Goal: Task Accomplishment & Management: Complete application form

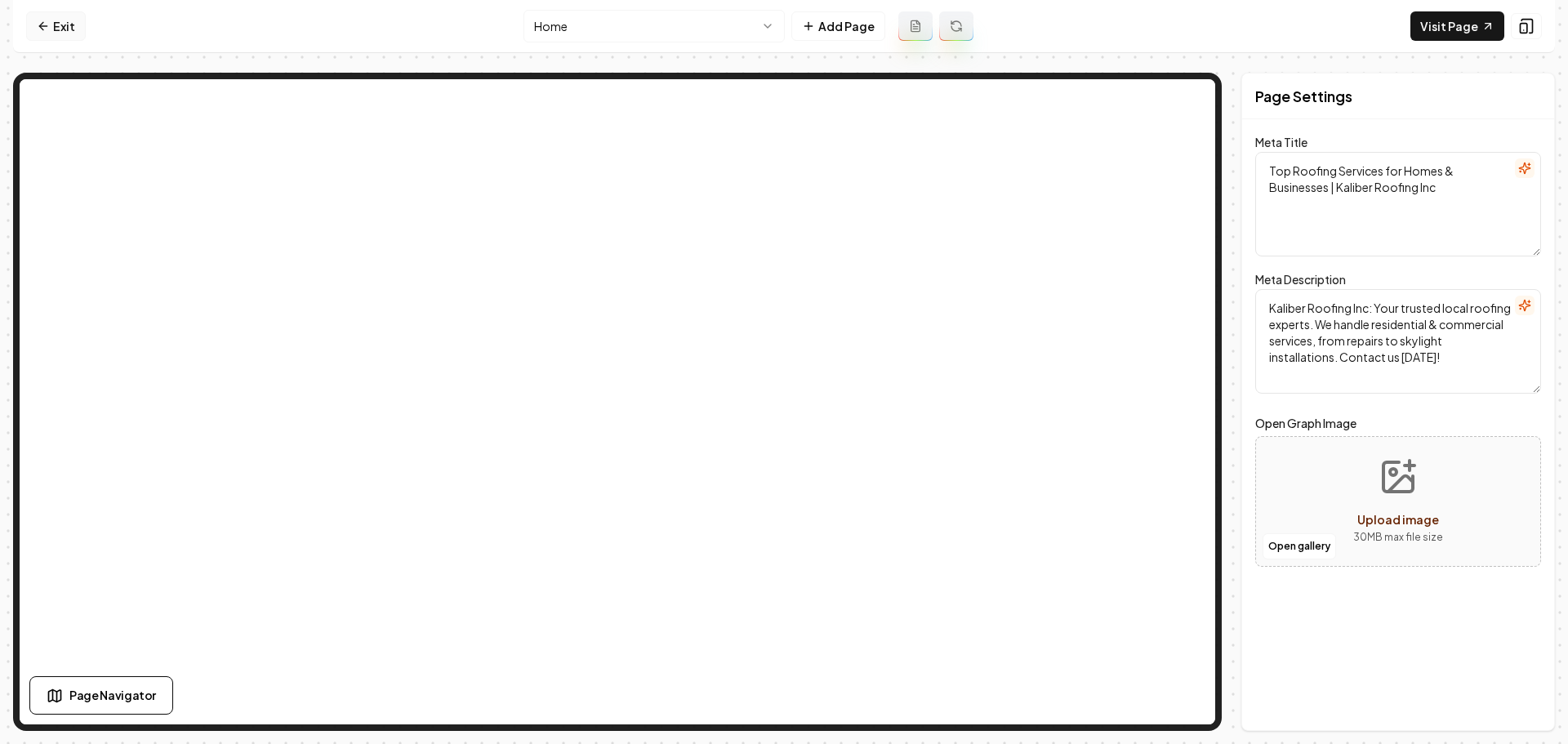
click at [52, 25] on link "Exit" at bounding box center [56, 26] width 60 height 30
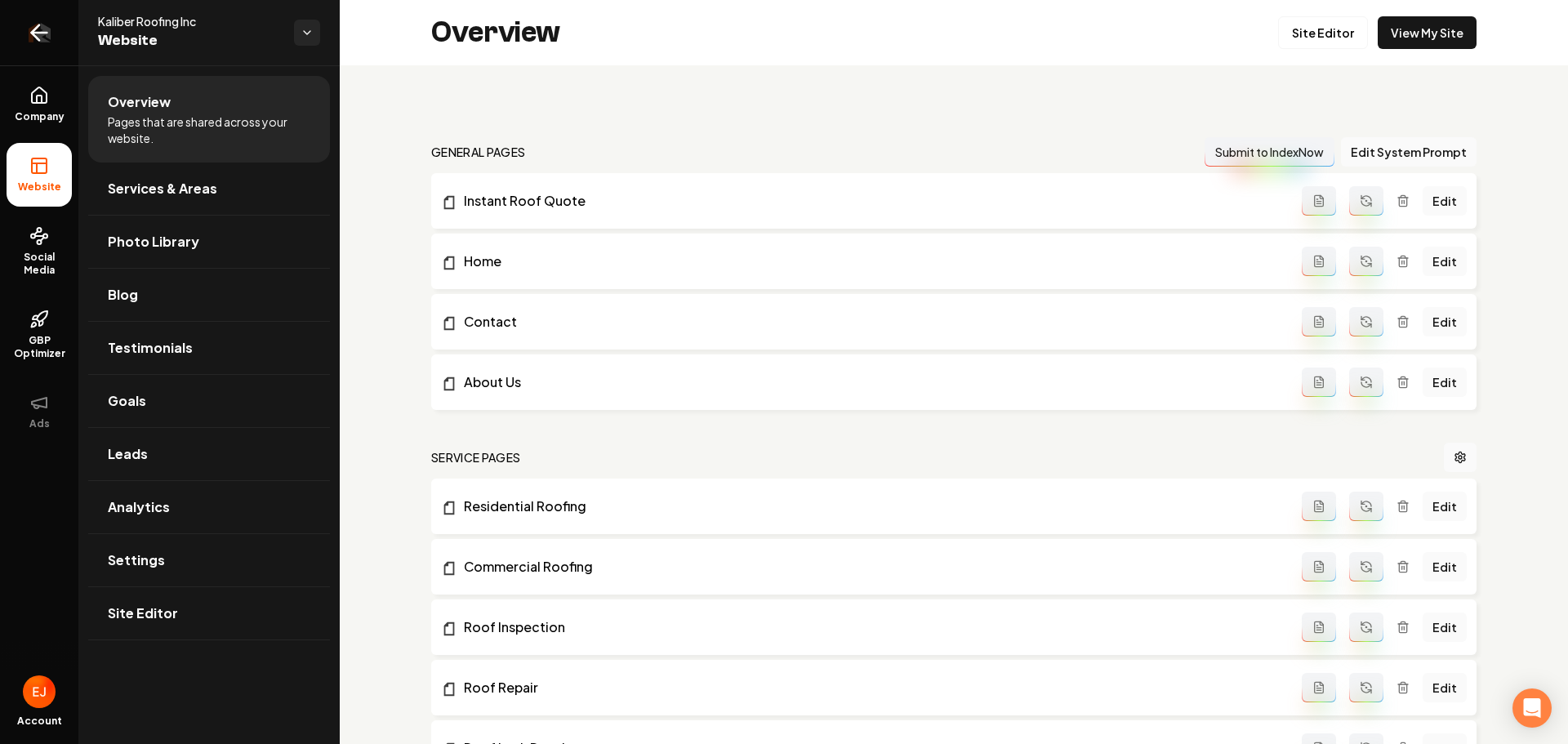
click at [40, 36] on icon "Return to dashboard" at bounding box center [39, 33] width 26 height 26
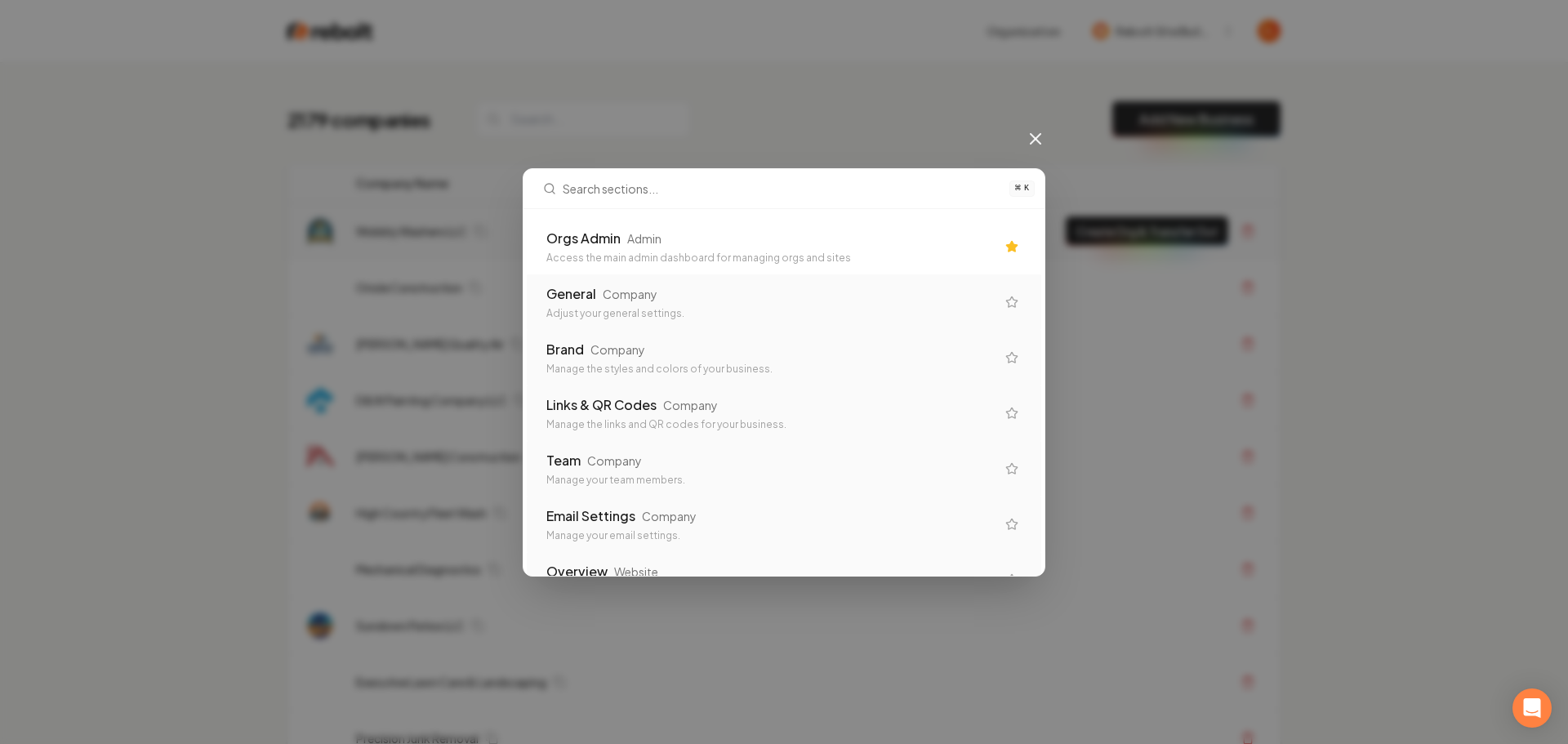
click at [676, 254] on div "Access the main admin dashboard for managing orgs and sites" at bounding box center [771, 258] width 449 height 13
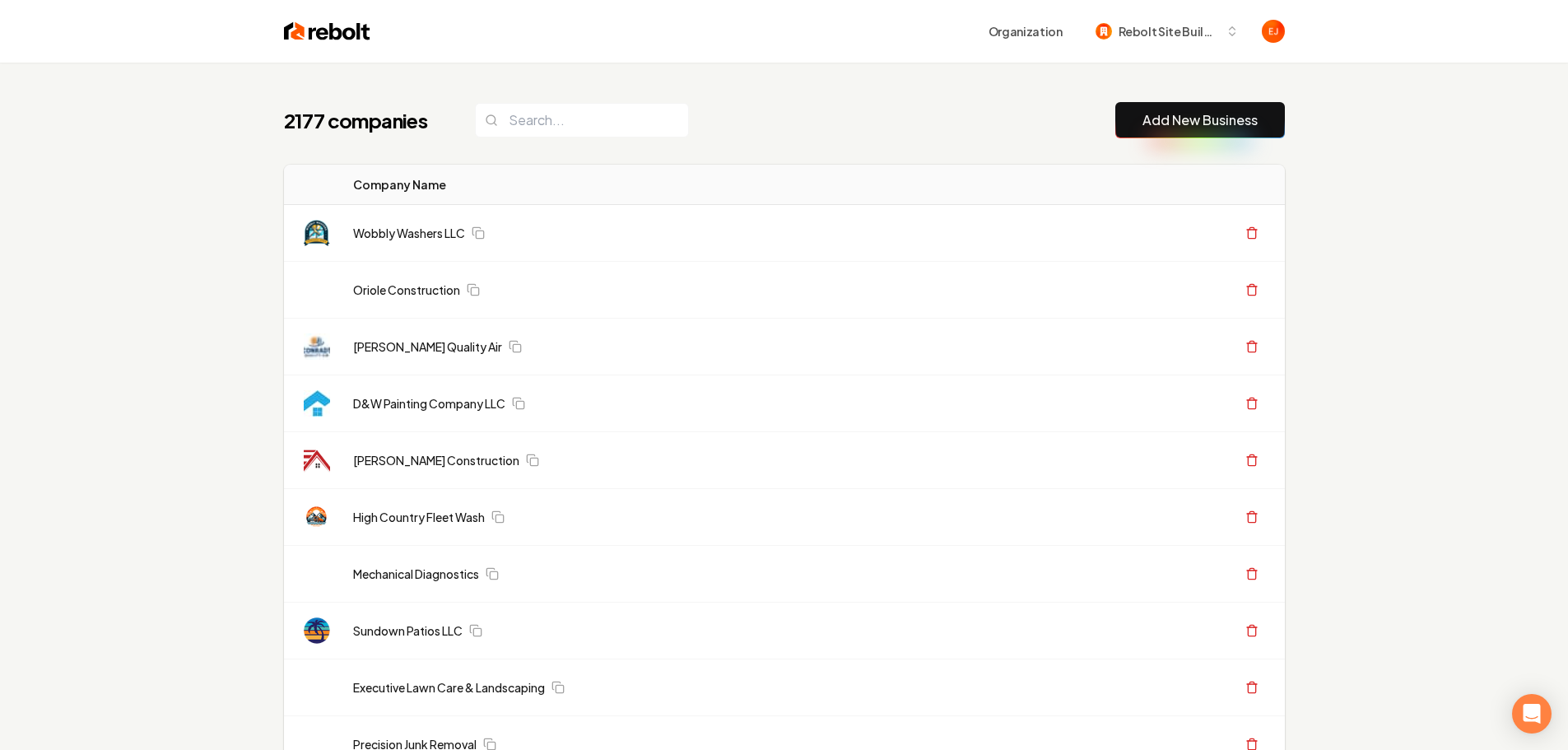
click at [1201, 121] on link "Add New Business" at bounding box center [1200, 119] width 116 height 20
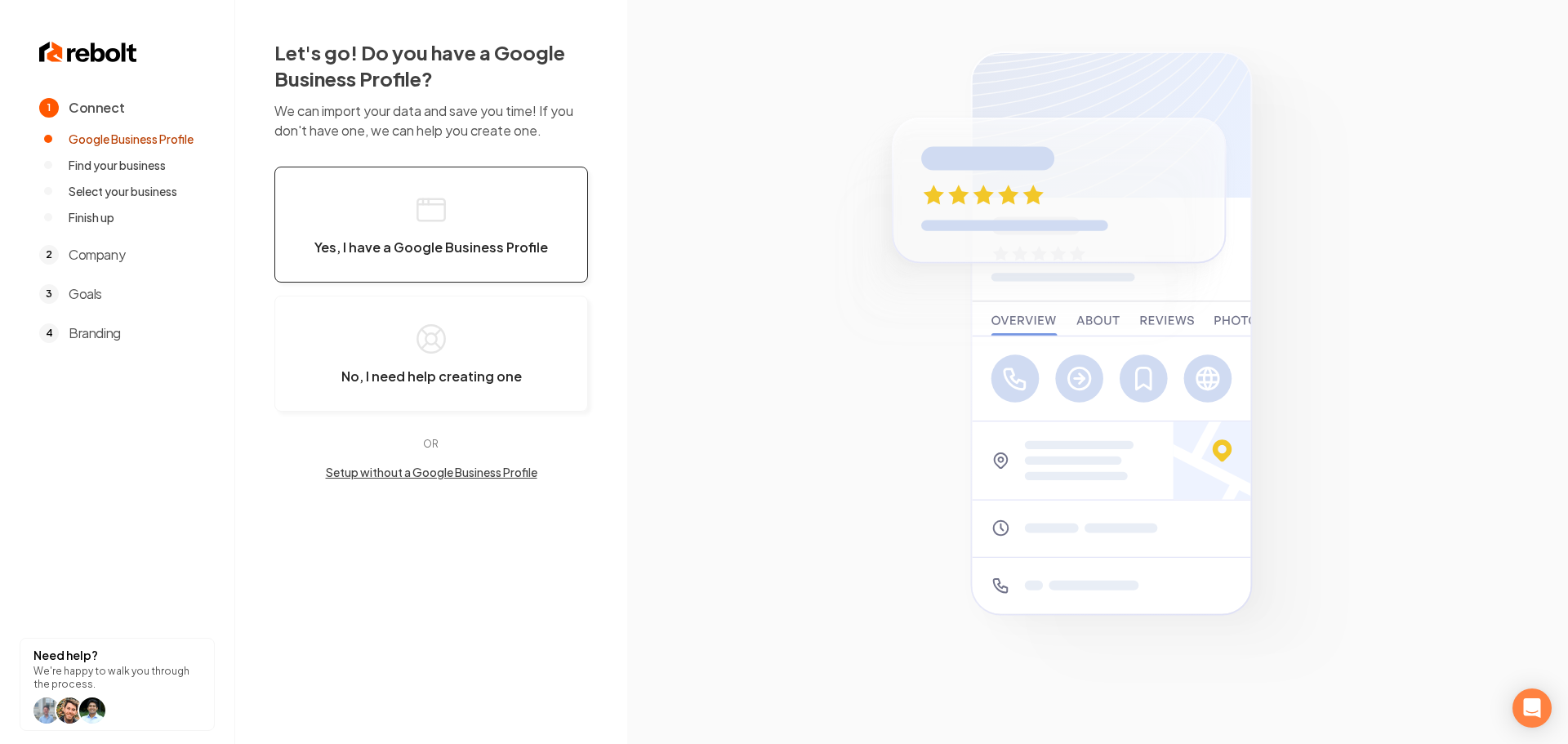
click at [358, 227] on button "Yes, I have a Google Business Profile" at bounding box center [431, 225] width 313 height 116
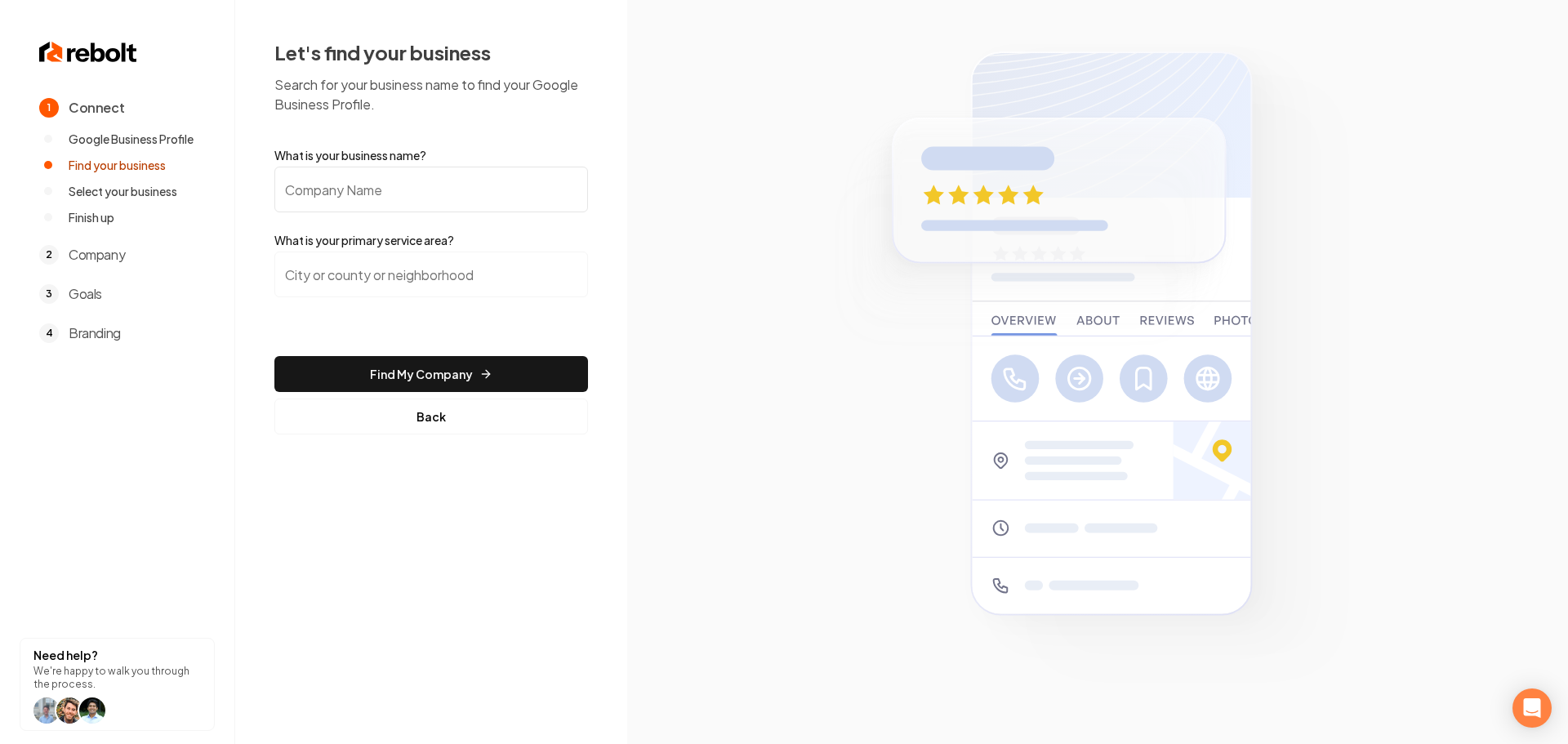
click at [442, 206] on input "What is your business name?" at bounding box center [431, 189] width 313 height 46
paste input "Prime Landscape Services, LLC"
type input "Prime Landscape Services, LLC"
drag, startPoint x: 392, startPoint y: 292, endPoint x: 372, endPoint y: 295, distance: 20.2
click at [392, 293] on input "search" at bounding box center [431, 274] width 313 height 46
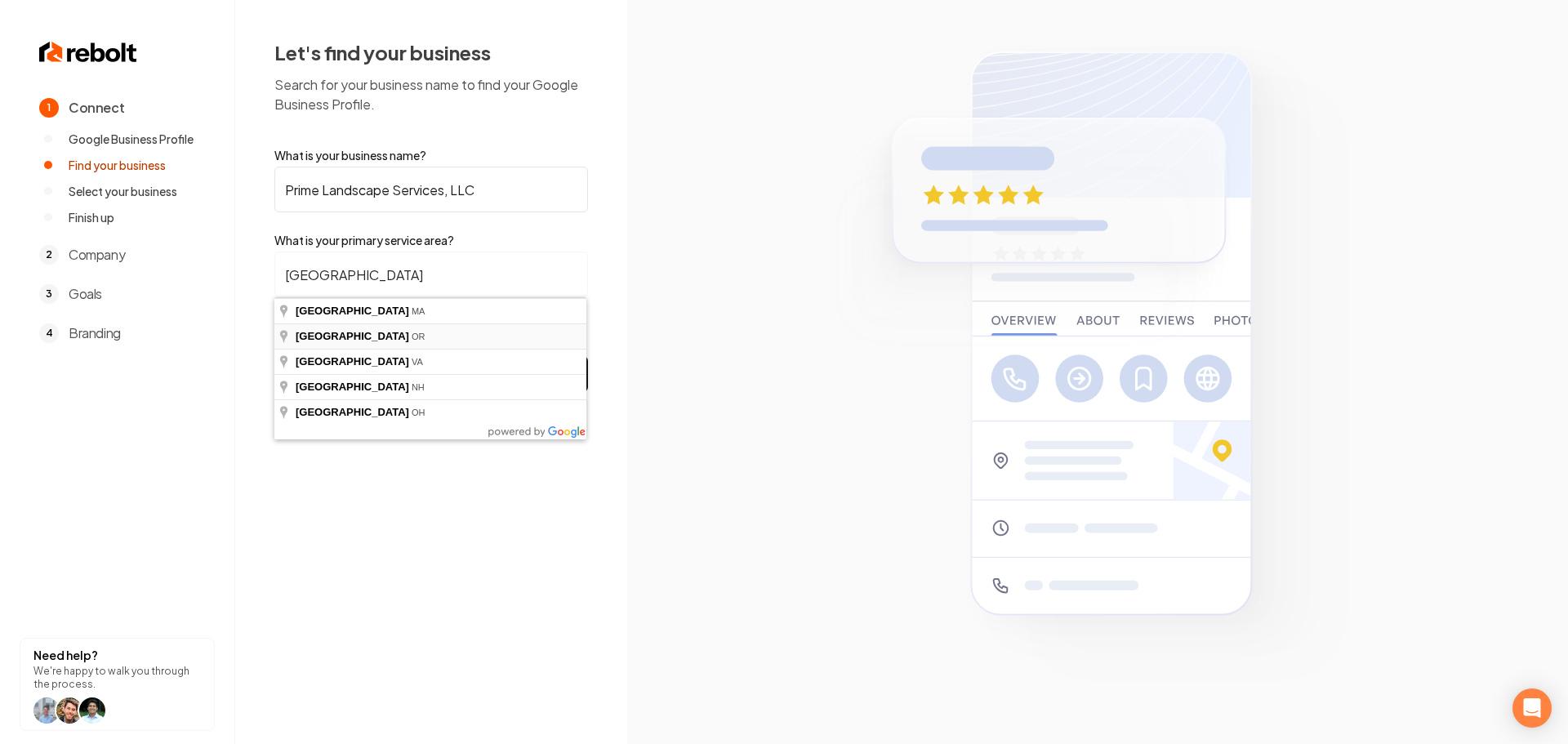
type input "Salem, OR"
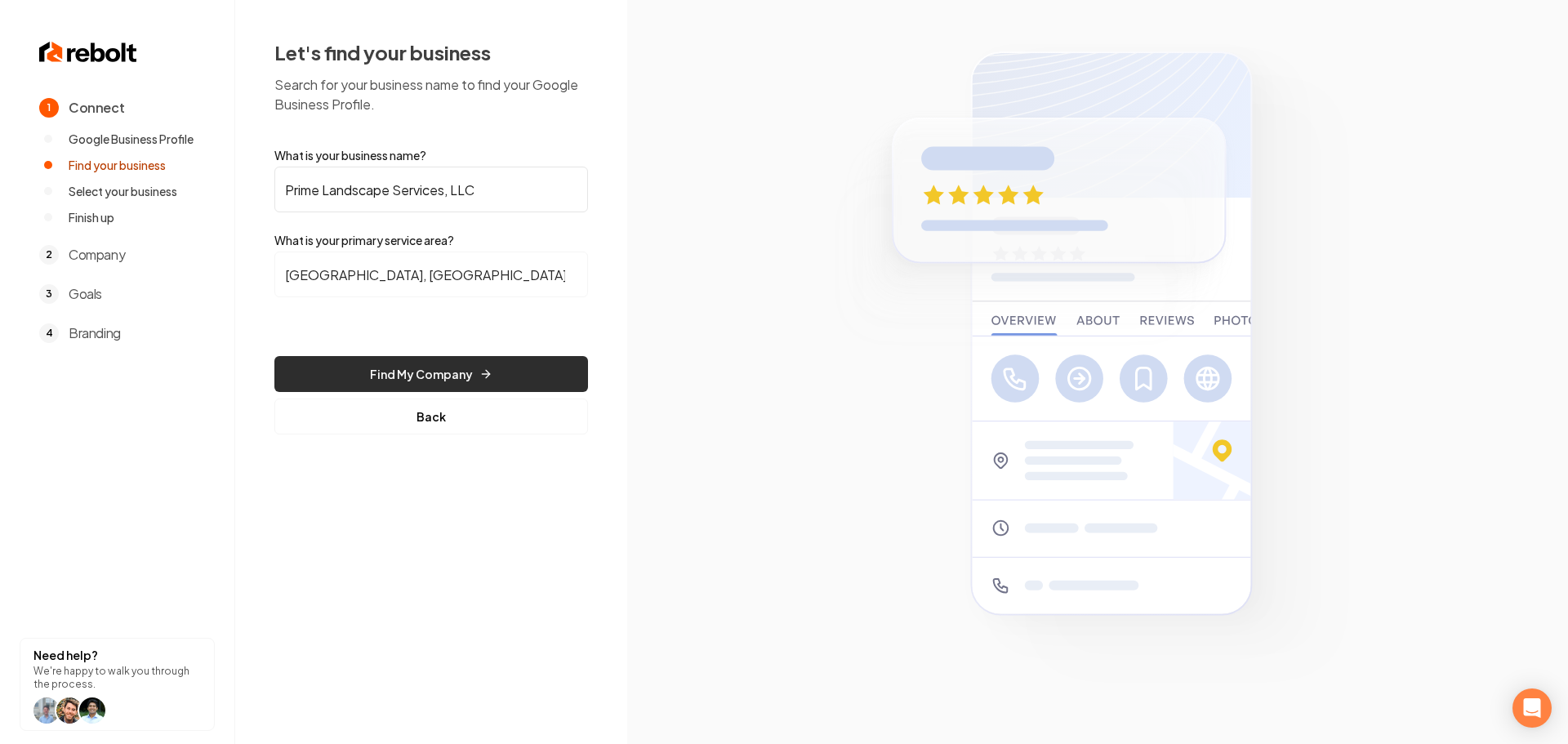
click at [480, 379] on icon "submit" at bounding box center [486, 374] width 13 height 13
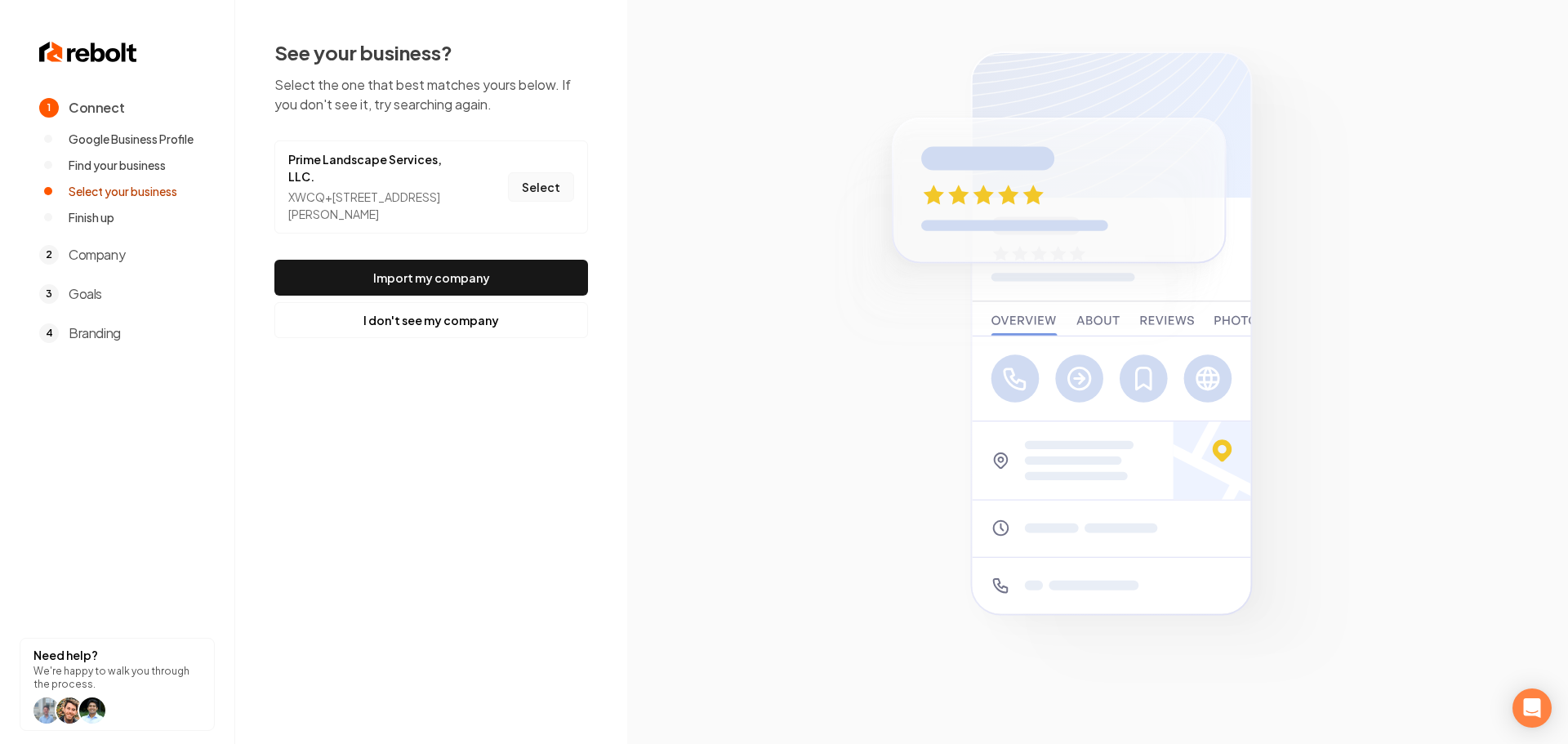
click at [542, 192] on button "Select" at bounding box center [541, 187] width 66 height 30
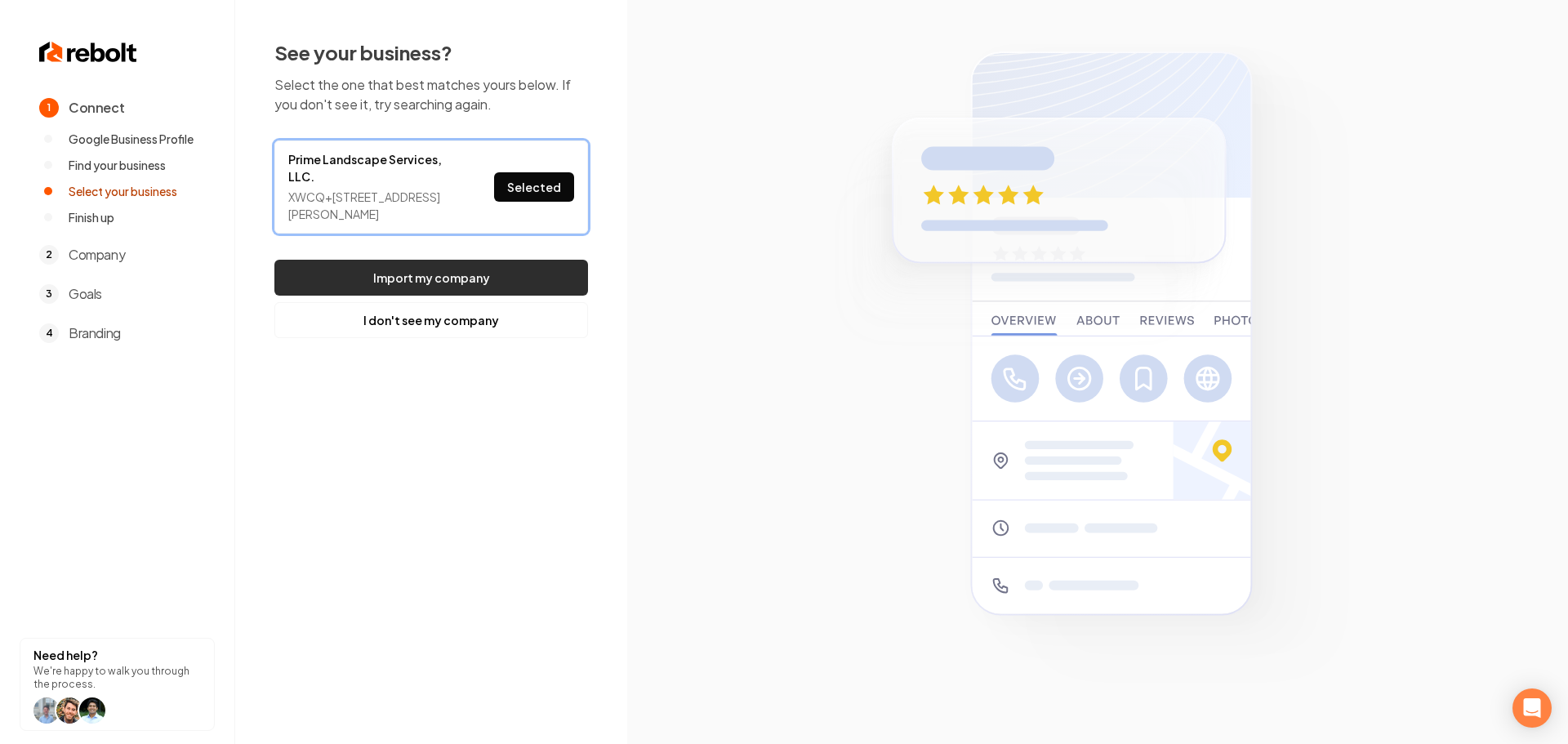
click at [513, 274] on button "Import my company" at bounding box center [431, 278] width 313 height 36
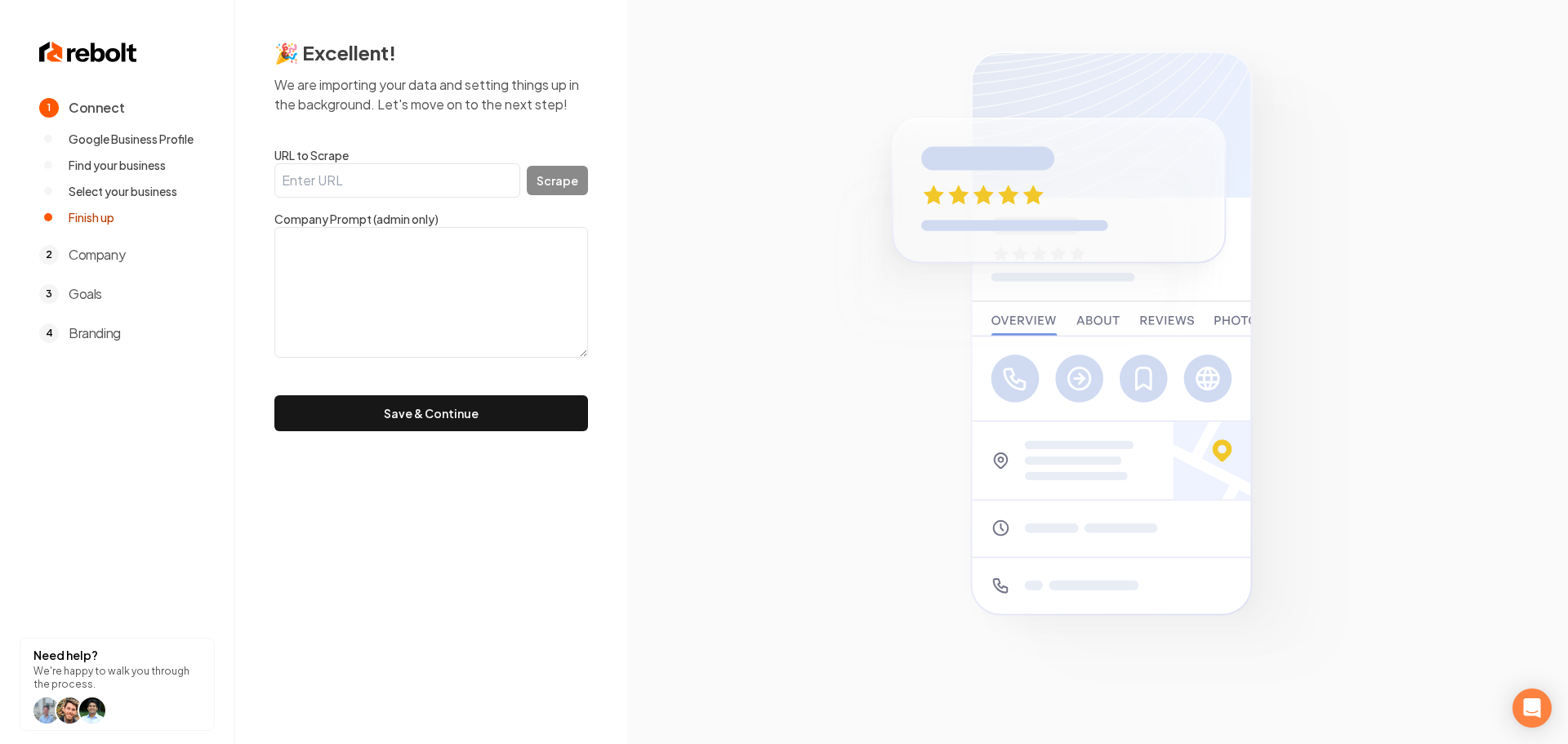
click at [340, 194] on input "URL to Scrape" at bounding box center [397, 180] width 246 height 34
paste input "https://www.primelandscapeservicesllc.com/"
type input "https://www.primelandscapeservicesllc.com/"
drag, startPoint x: 563, startPoint y: 189, endPoint x: 713, endPoint y: 455, distance: 305.4
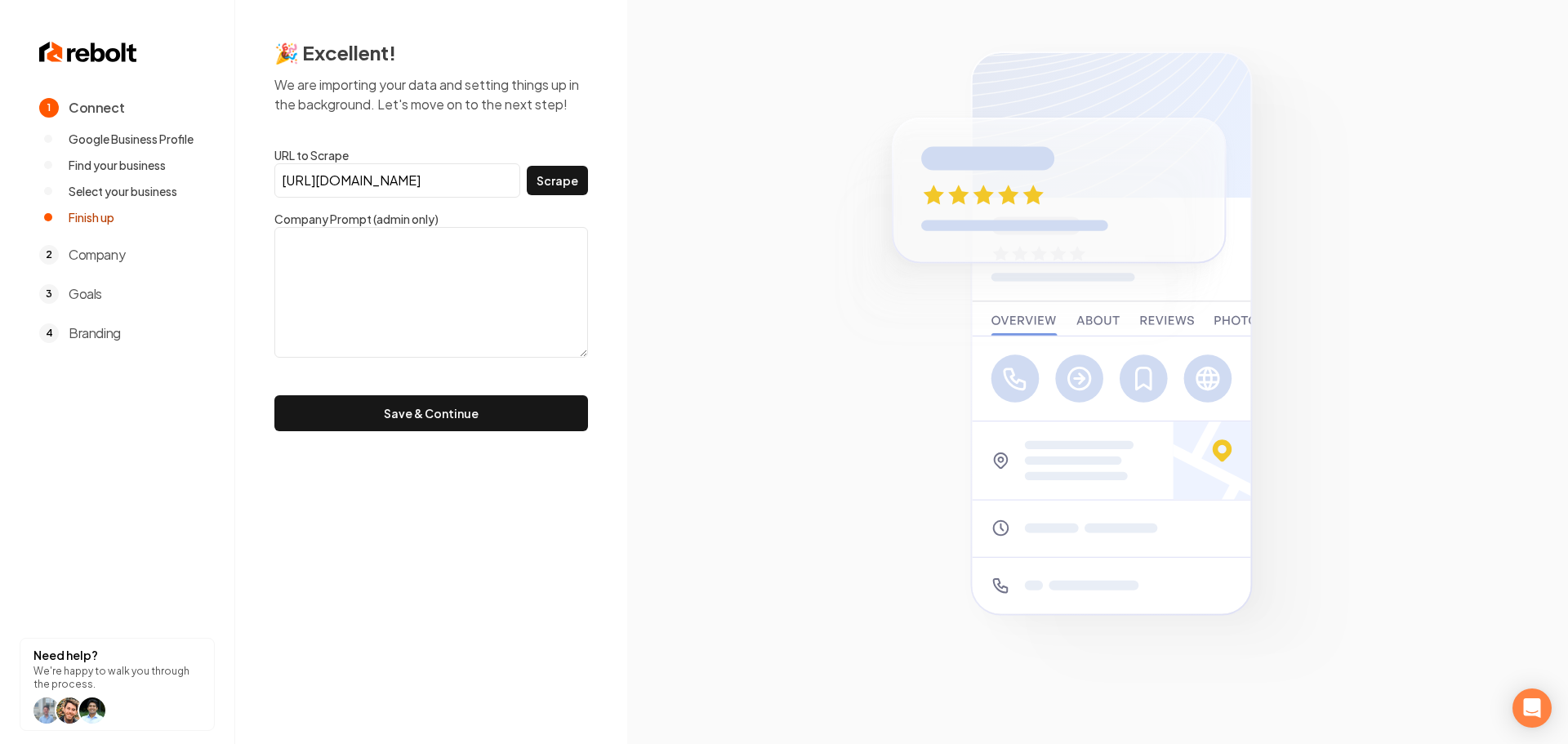
click at [563, 188] on button "Scrape" at bounding box center [557, 181] width 62 height 30
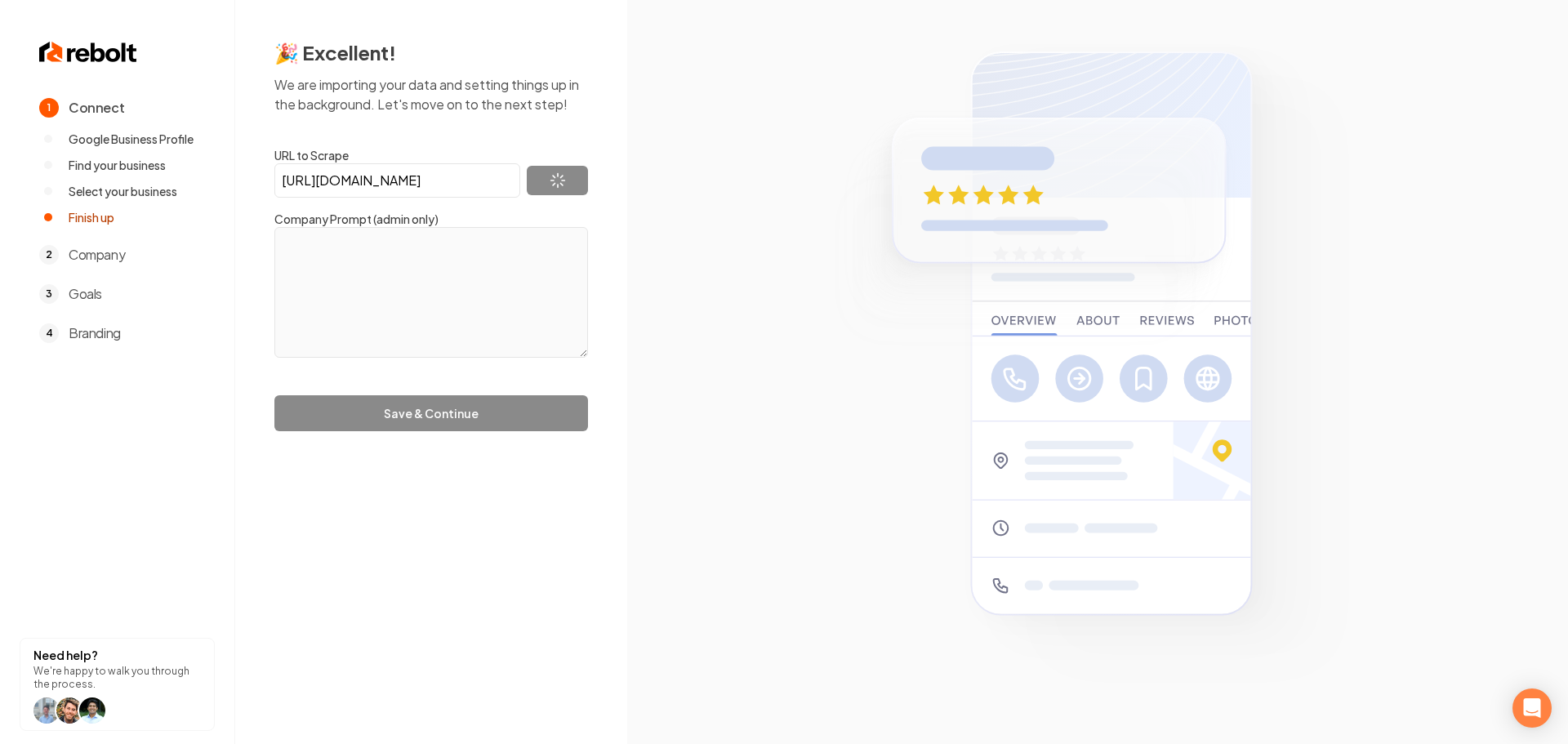
type textarea "To create and maintain outdoor spaces that inspire, enrich, and enhance the liv…"
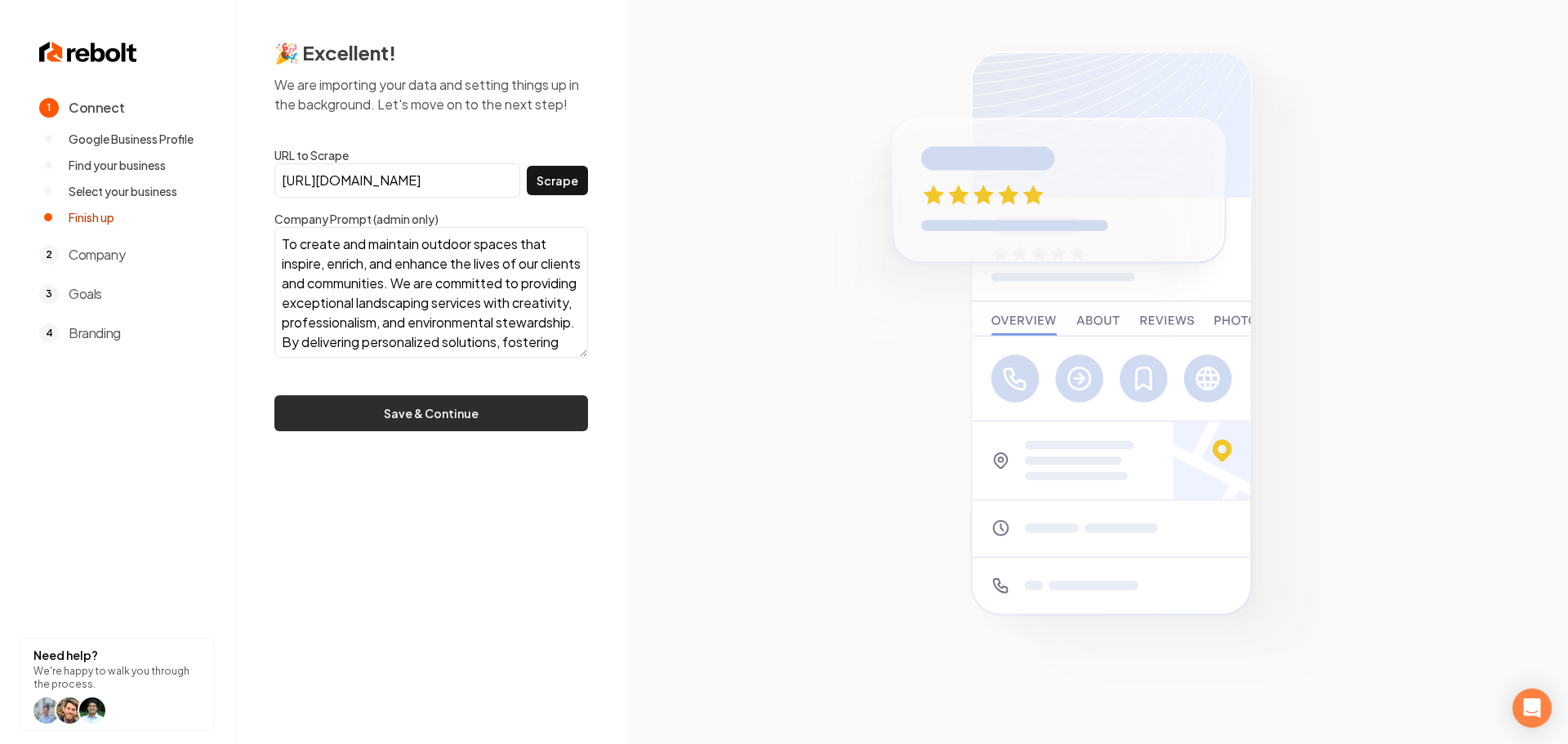
click at [445, 424] on button "Save & Continue" at bounding box center [431, 413] width 313 height 36
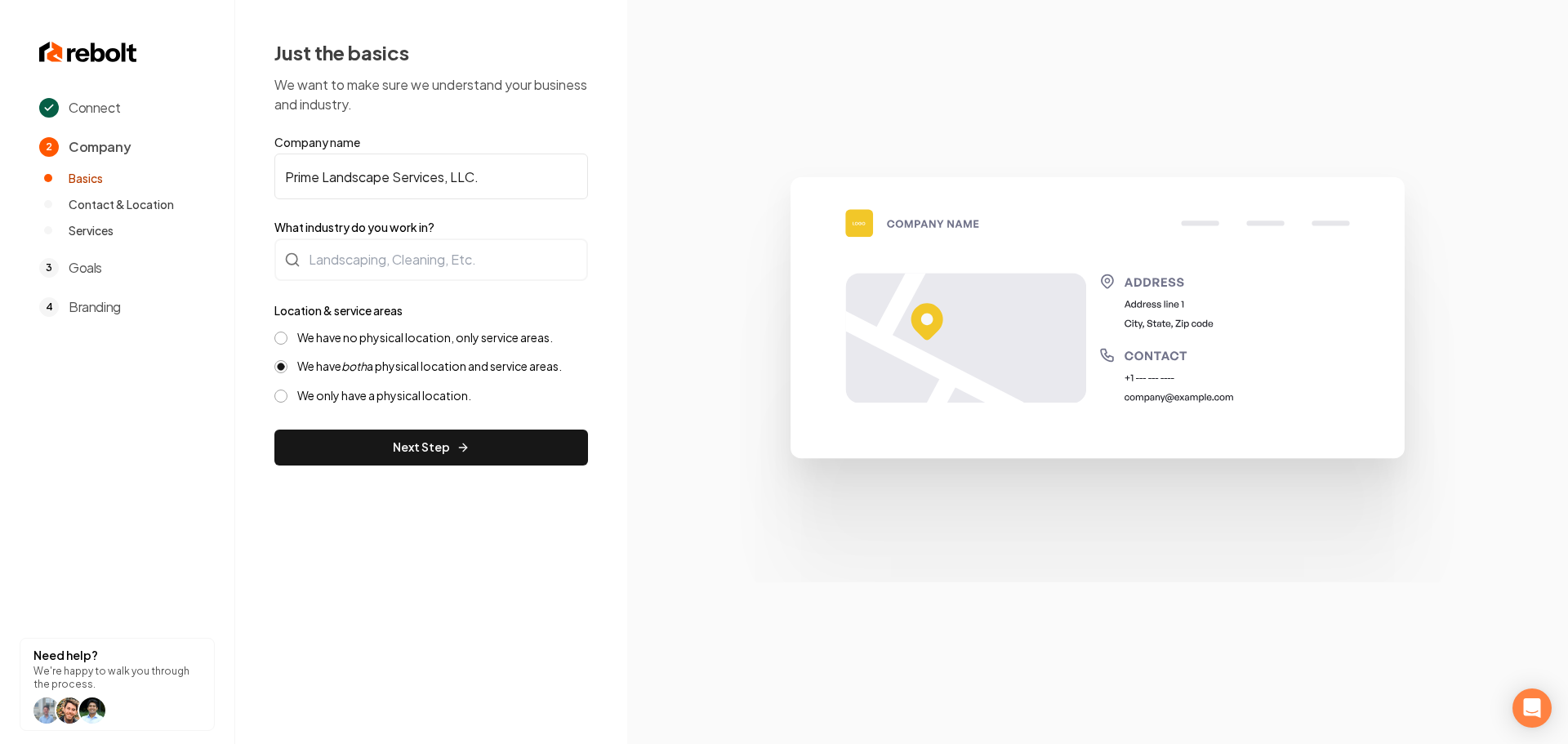
click at [429, 340] on label "We have no physical location, only service areas." at bounding box center [425, 338] width 255 height 16
click at [287, 340] on button "We have no physical location, only service areas." at bounding box center [281, 338] width 13 height 13
click at [390, 366] on label "We have both a physical location and service areas." at bounding box center [430, 366] width 265 height 16
click at [287, 366] on button "We have both a physical location and service areas." at bounding box center [281, 366] width 13 height 13
click at [416, 454] on button "Next Step" at bounding box center [431, 448] width 313 height 36
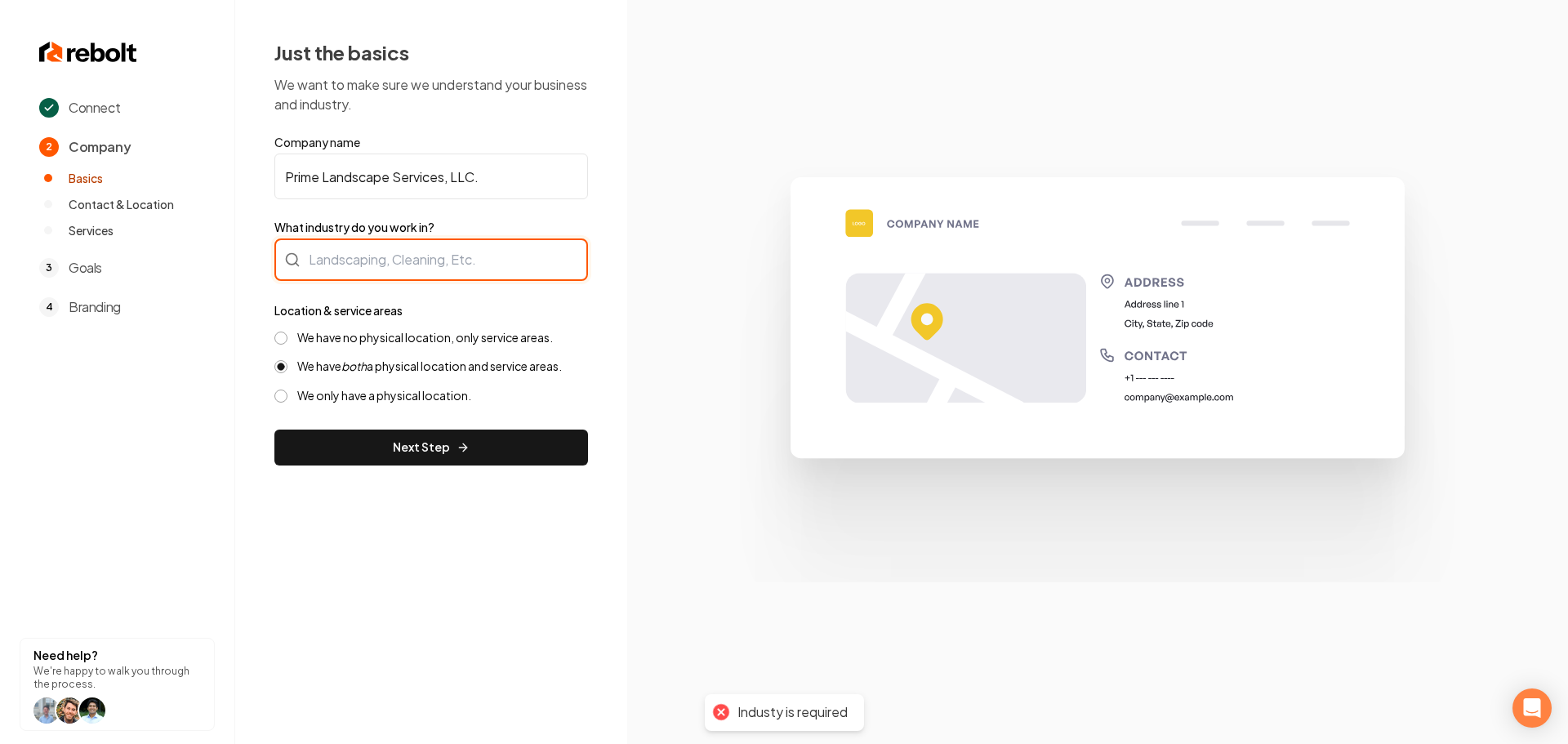
click at [368, 258] on div at bounding box center [431, 260] width 313 height 43
click at [428, 279] on div at bounding box center [431, 260] width 313 height 43
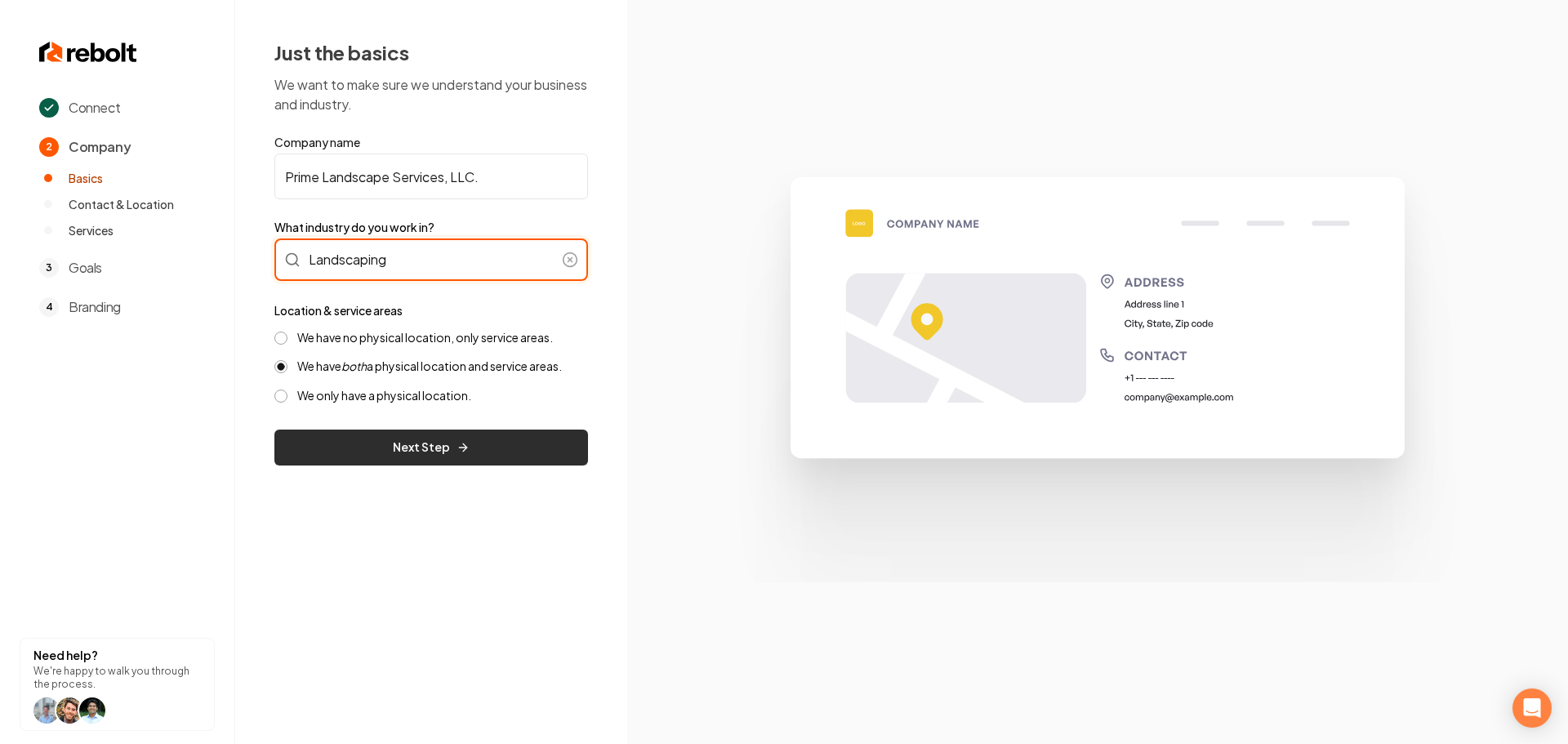
type input "Landscaping"
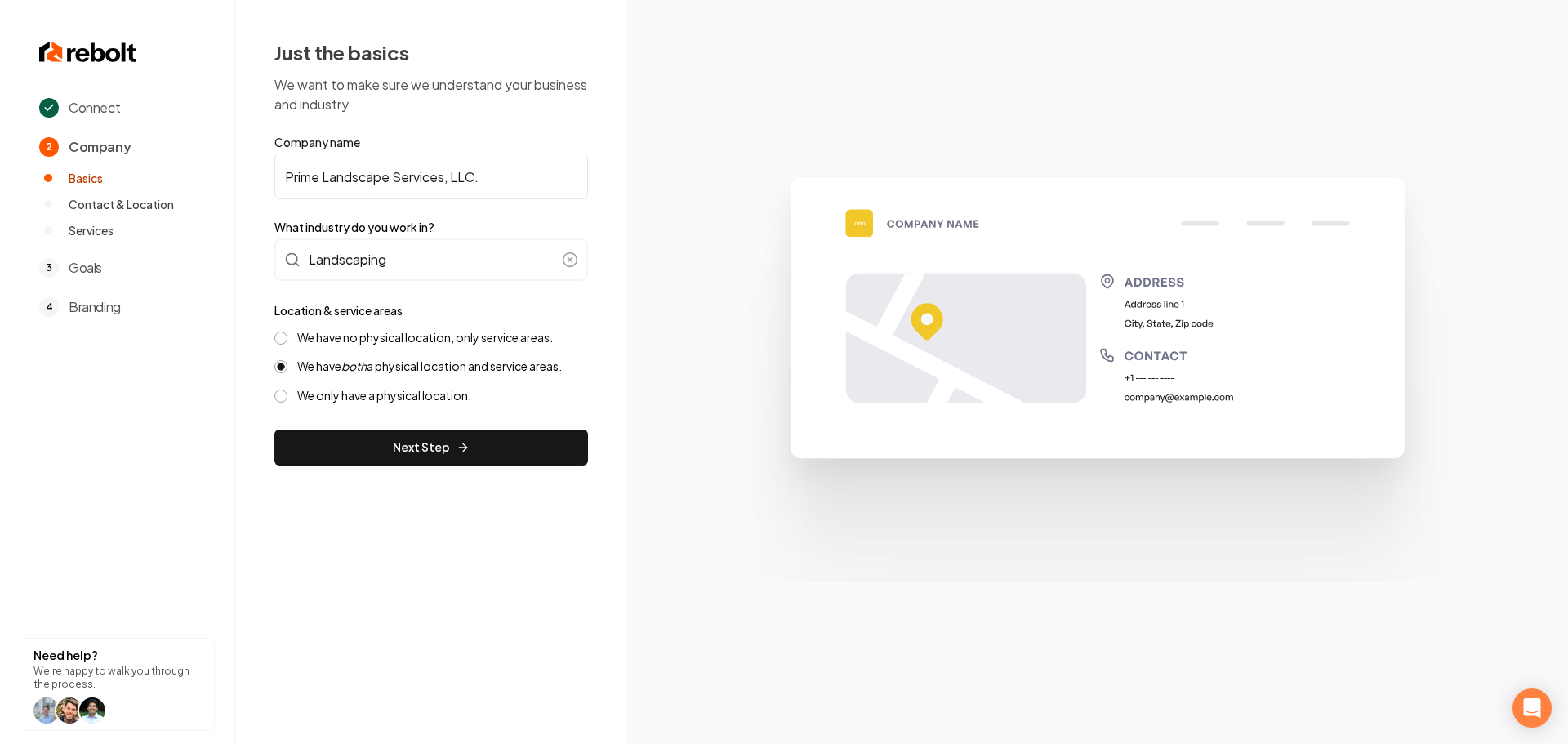
click at [433, 451] on button "Next Step" at bounding box center [431, 448] width 313 height 36
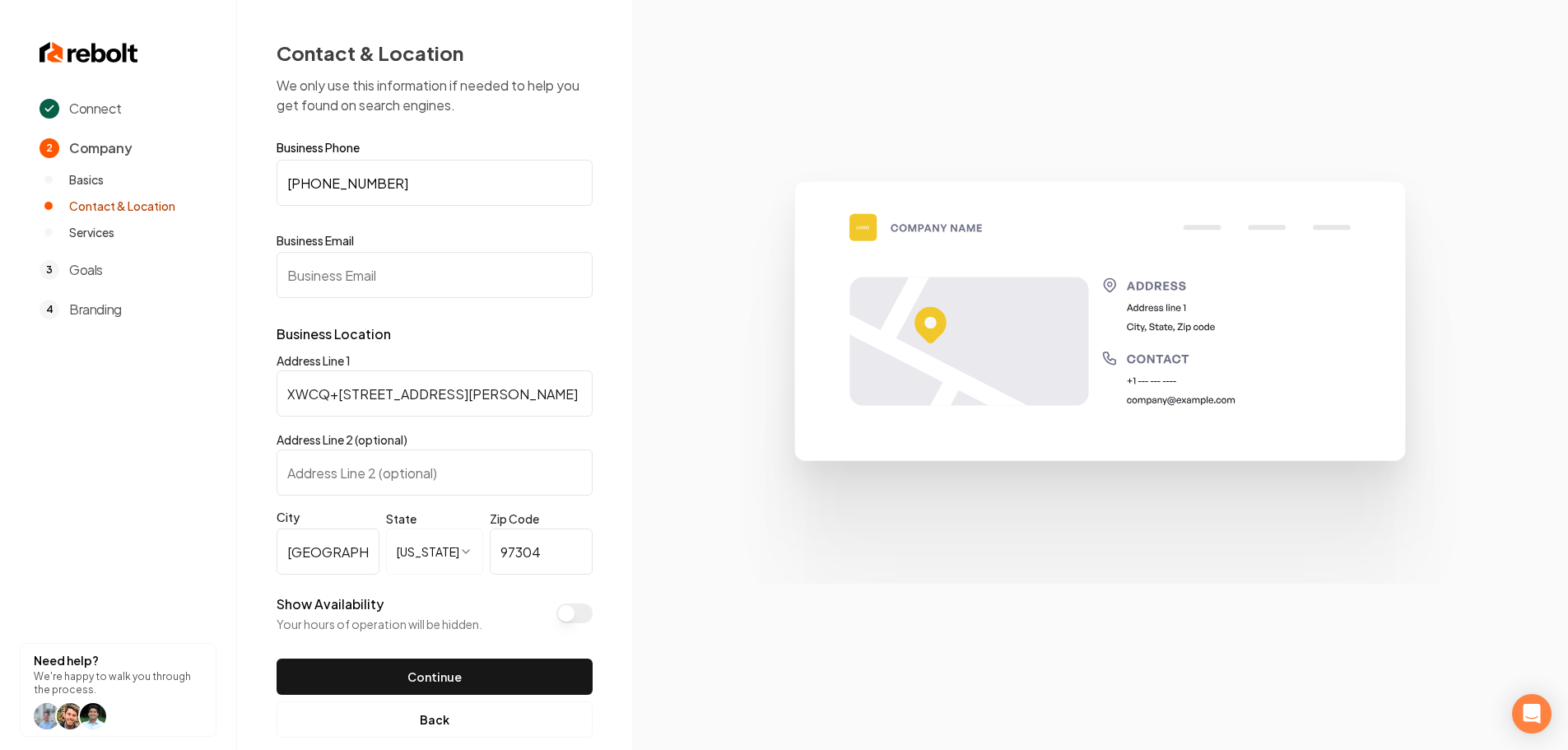
click at [434, 268] on input "Business Email" at bounding box center [434, 274] width 316 height 46
paste input "sales@primelandscapeservicesllc.com"
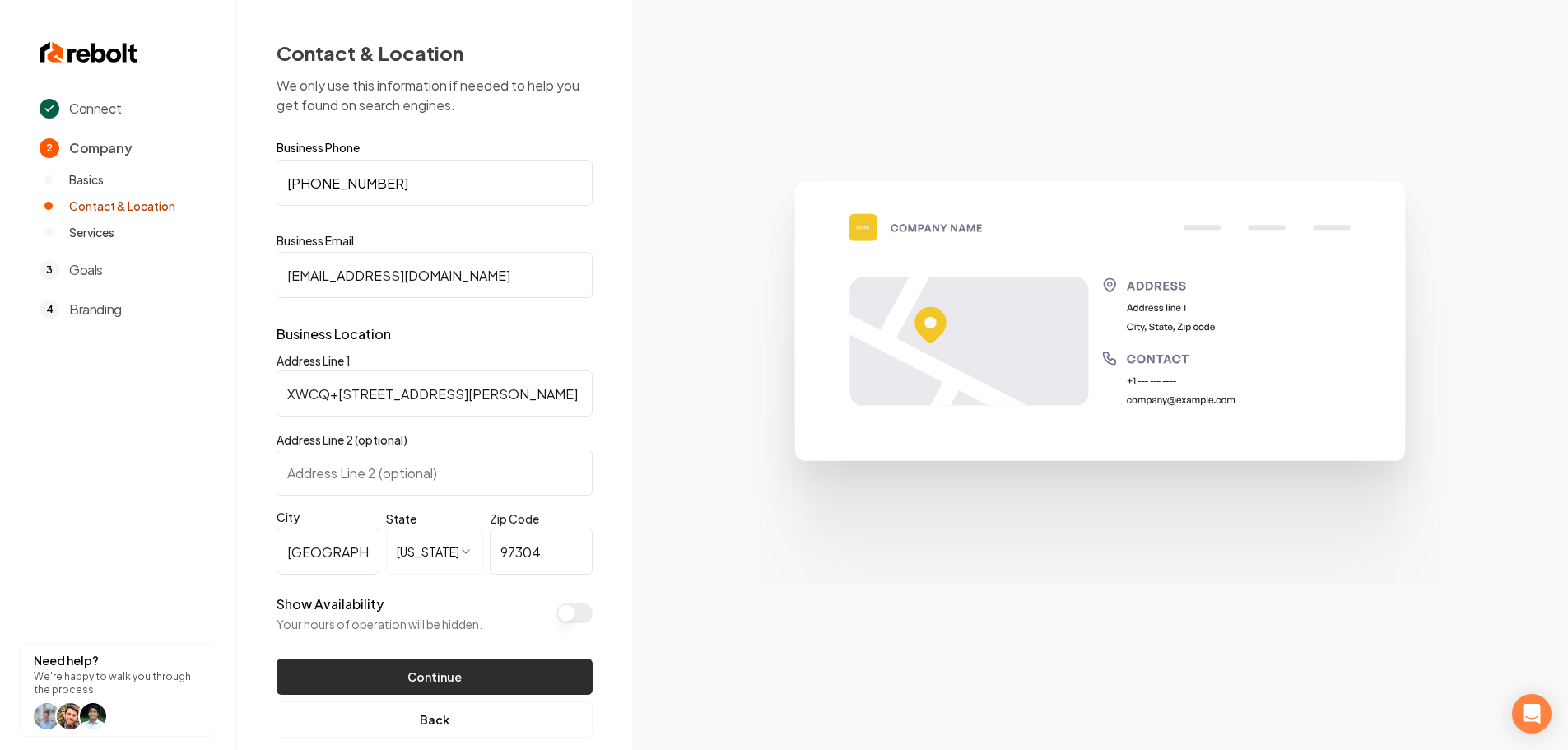
type input "sales@primelandscapeservicesllc.com"
click at [491, 676] on button "Continue" at bounding box center [434, 677] width 316 height 37
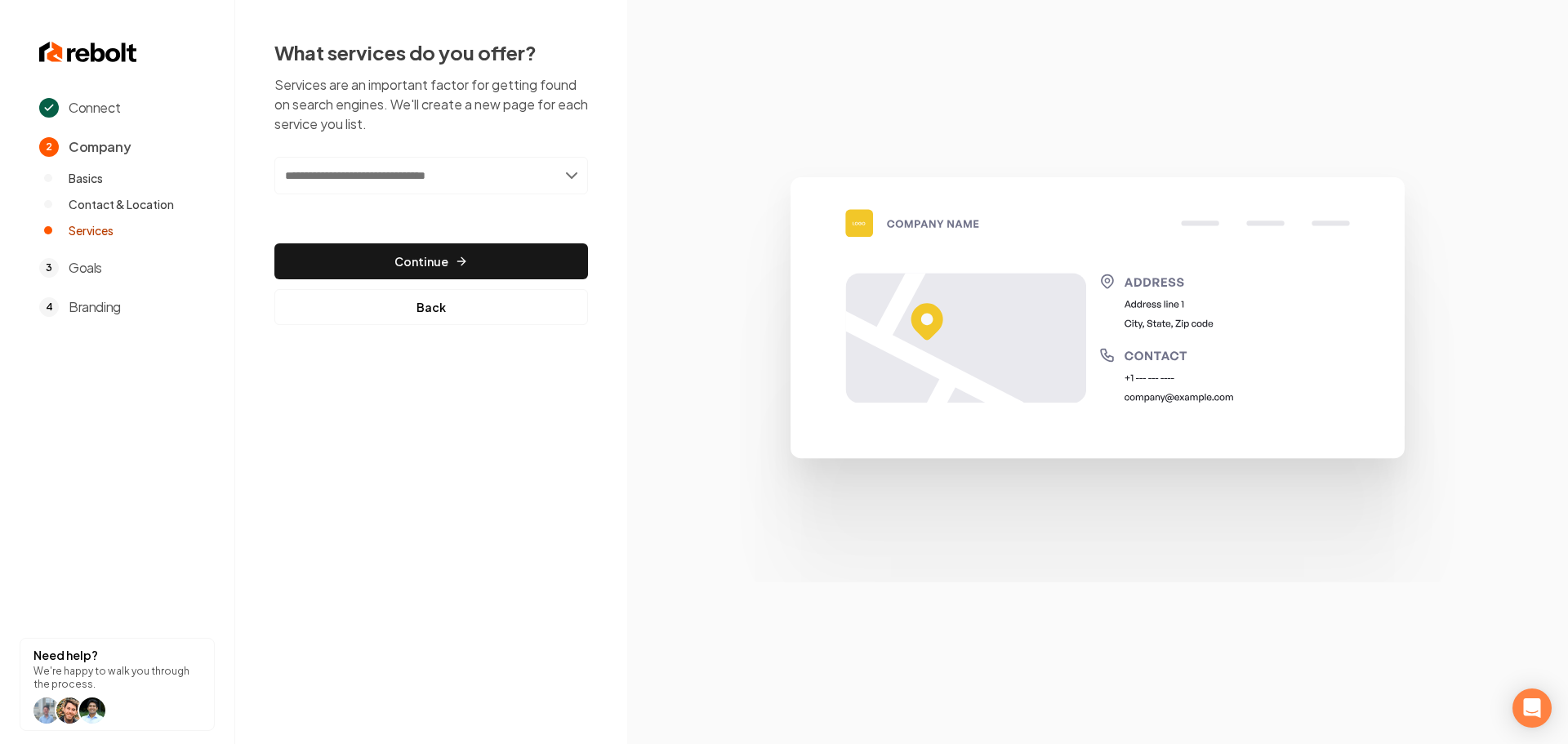
click at [430, 170] on input "text" at bounding box center [431, 175] width 313 height 37
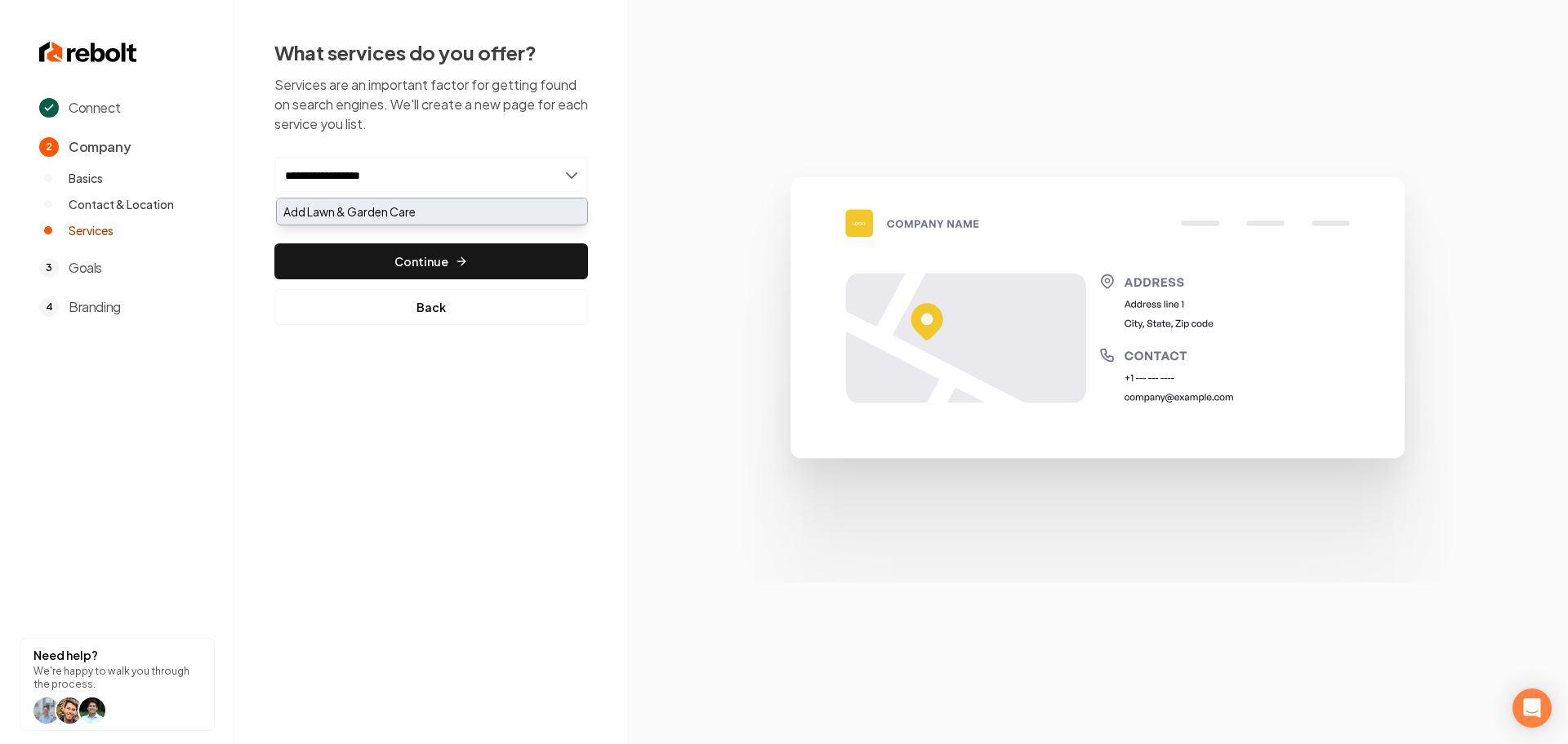
type input "**********"
click at [338, 214] on div "Add Lawn & Garden Care" at bounding box center [432, 212] width 310 height 26
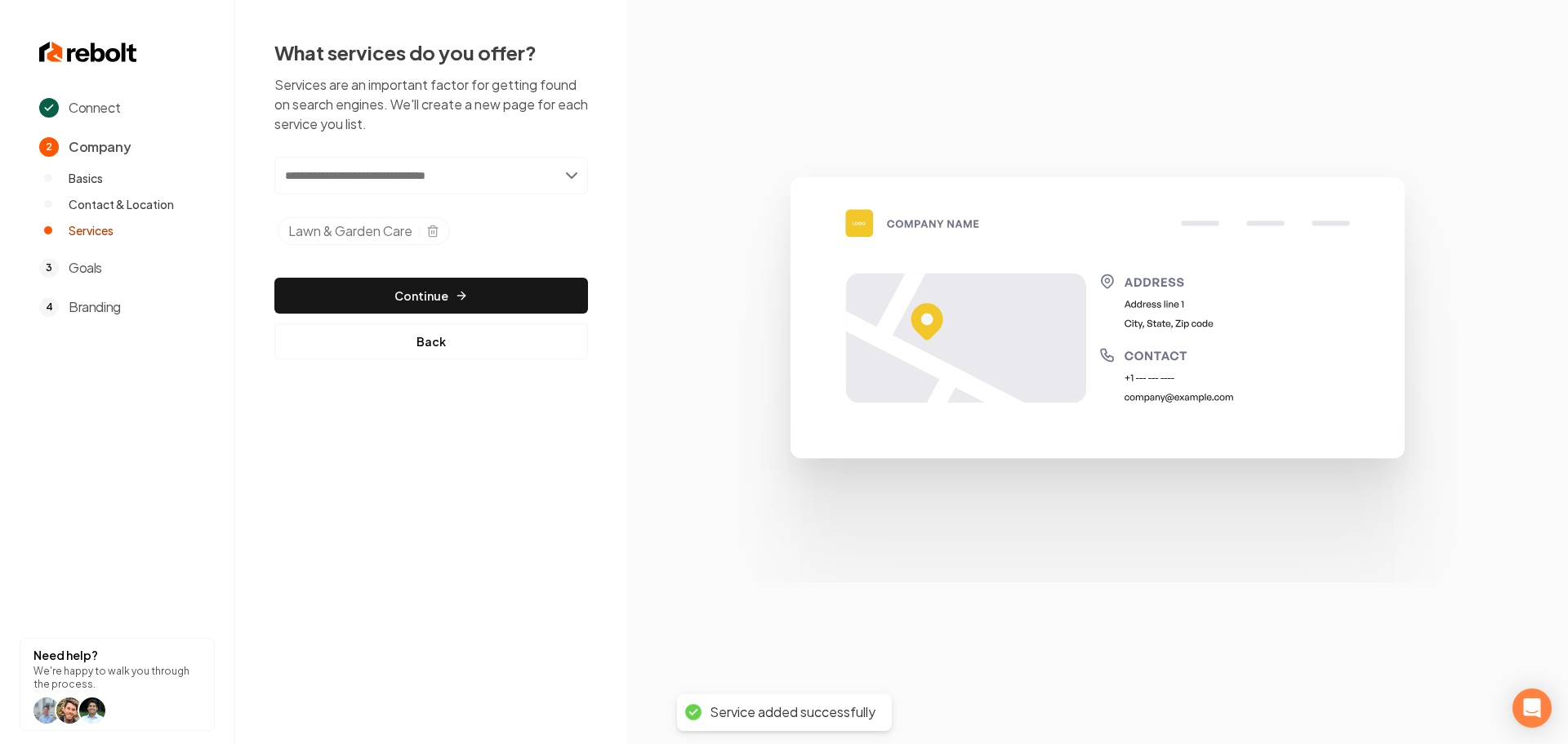
click at [443, 172] on input "text" at bounding box center [431, 175] width 313 height 37
type input "**********"
click at [368, 175] on input "text" at bounding box center [431, 175] width 313 height 37
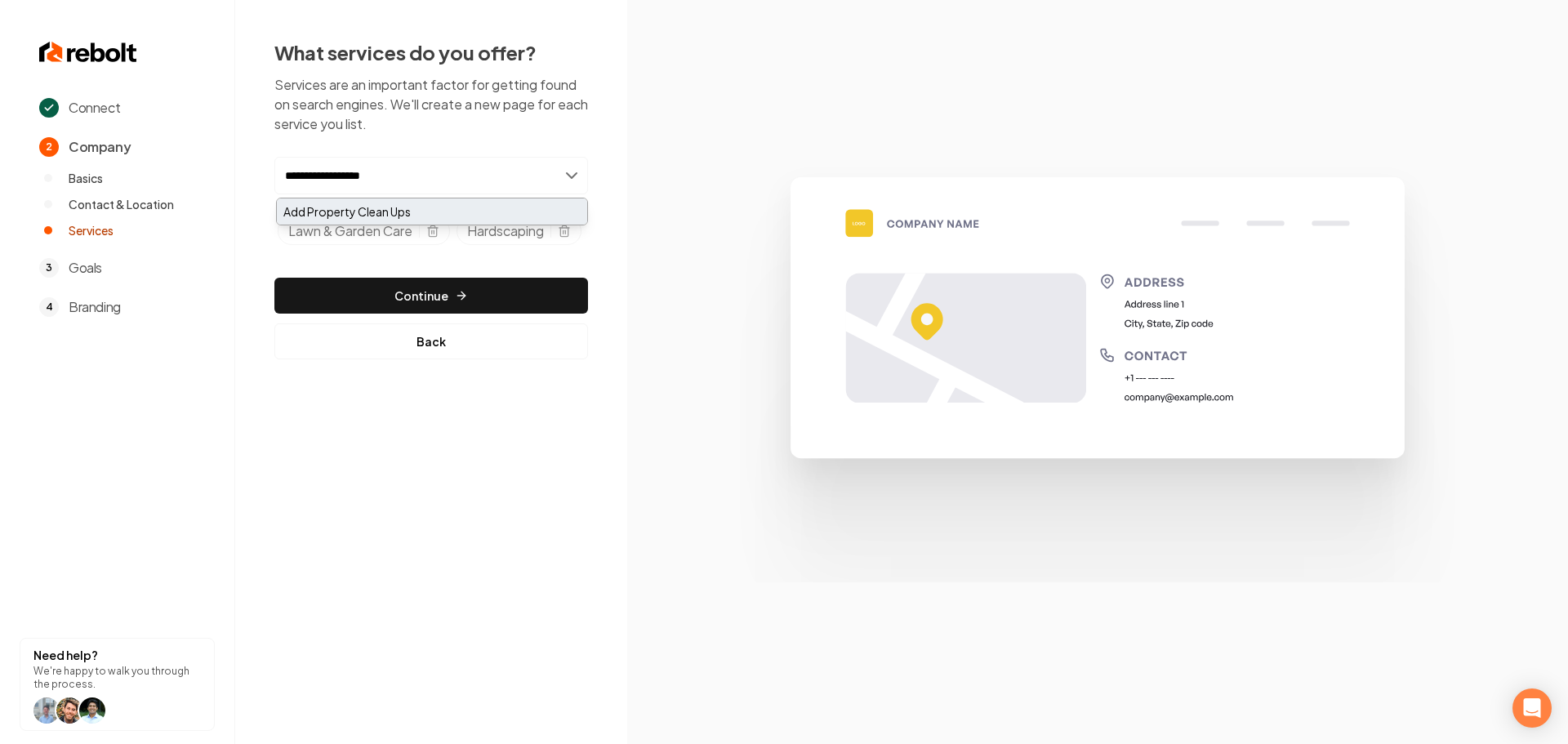
type input "**********"
click at [410, 210] on div "Add Property Clean Ups" at bounding box center [432, 212] width 310 height 26
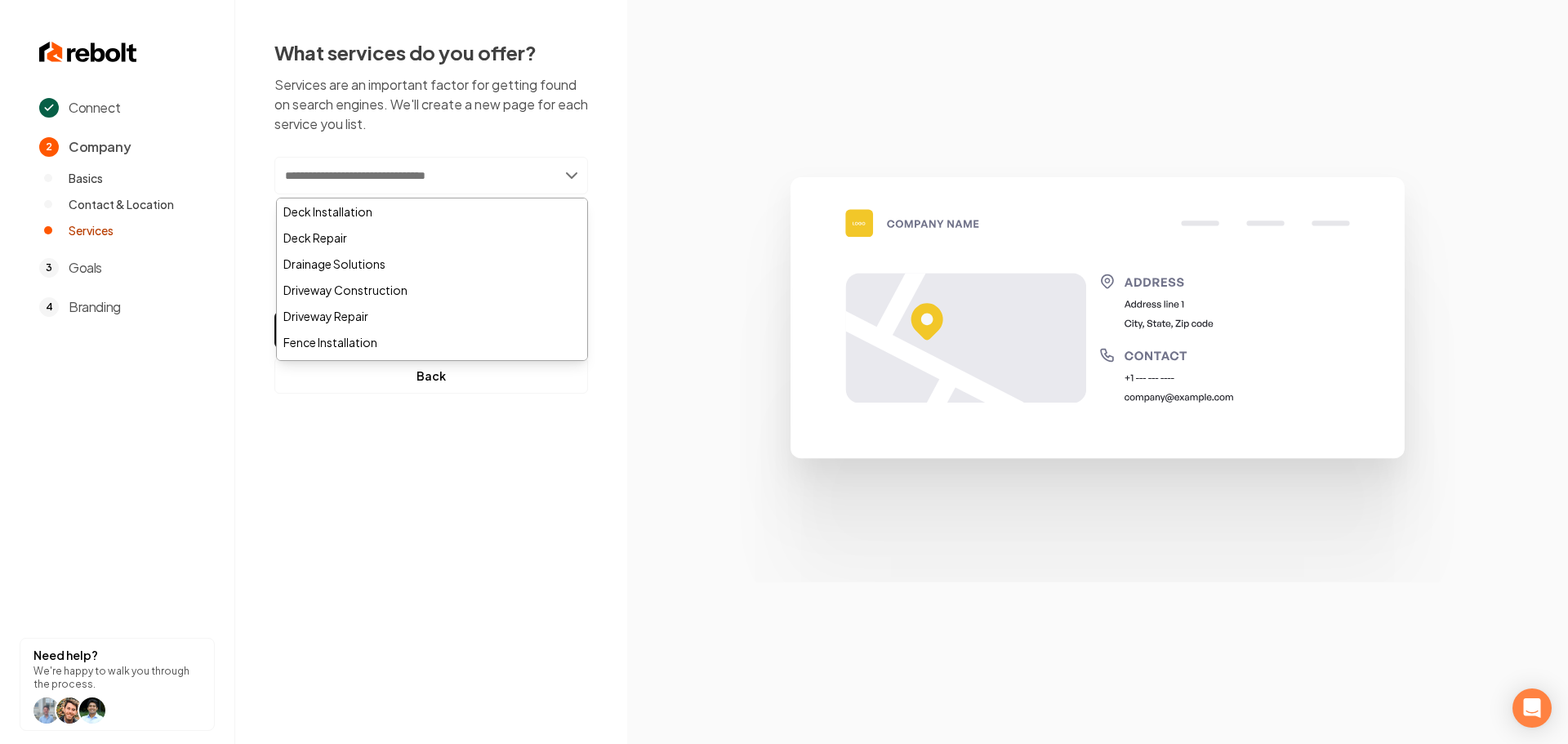
click at [508, 181] on input "text" at bounding box center [431, 175] width 313 height 37
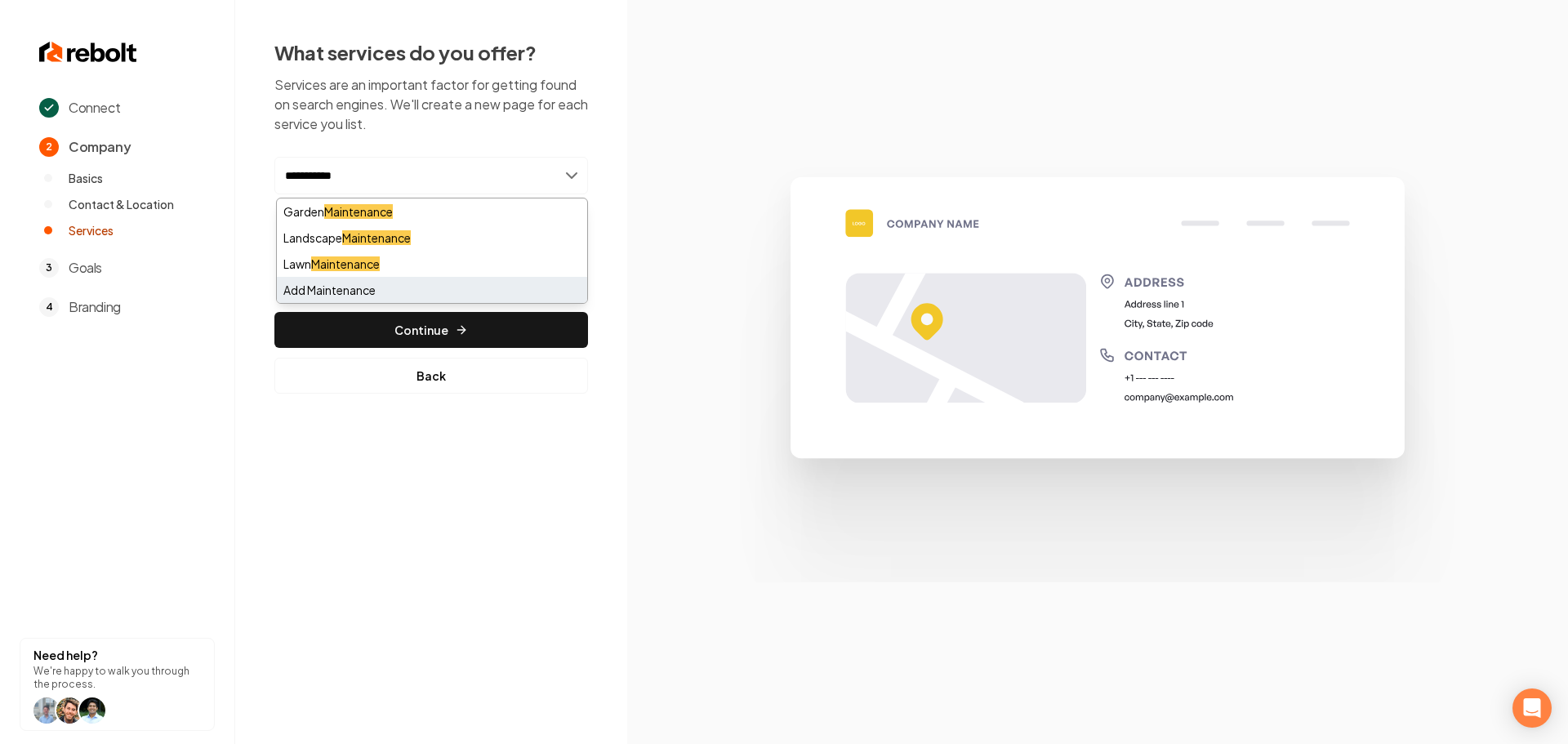
type input "**********"
click at [349, 292] on div "Add Maintenance" at bounding box center [432, 290] width 310 height 26
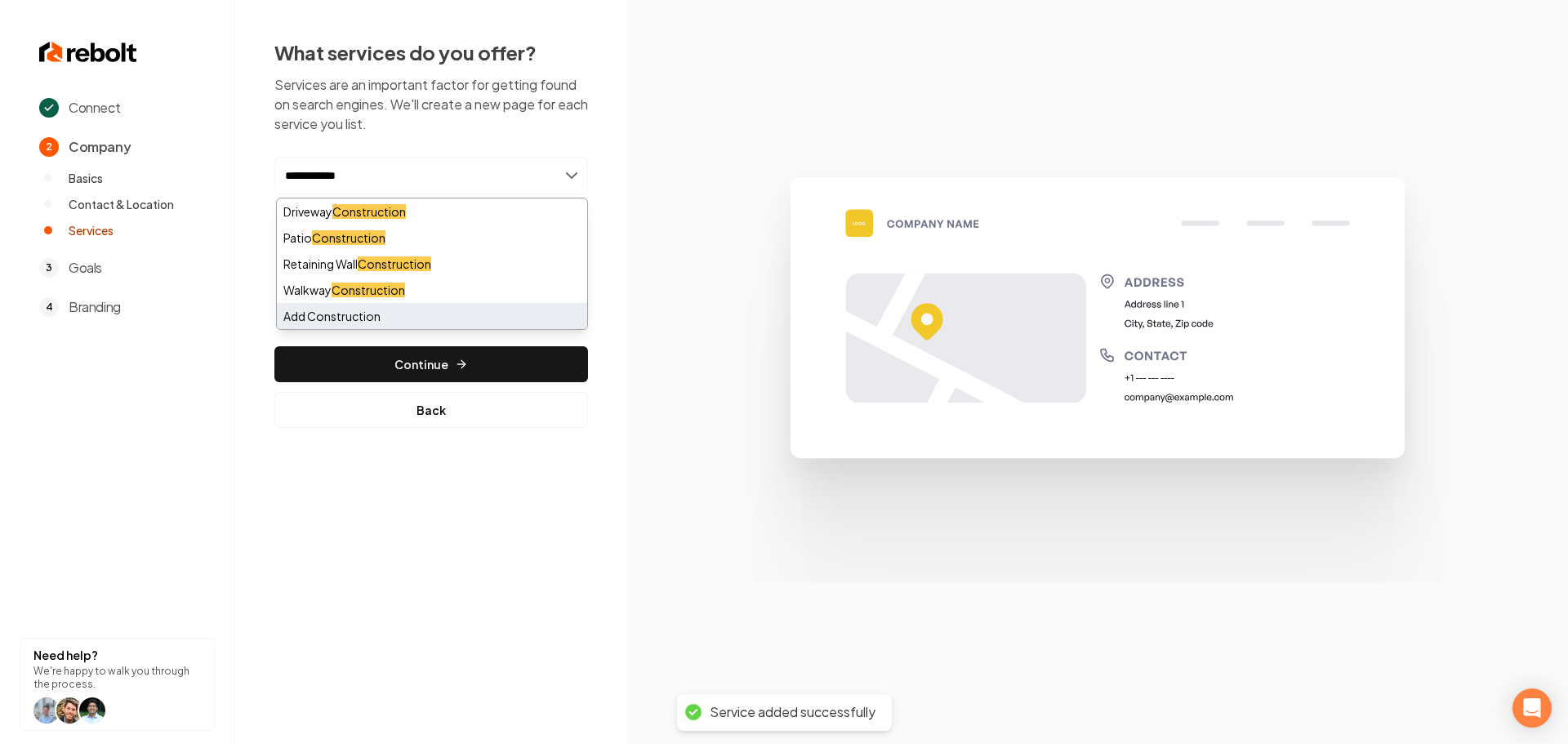
type input "**********"
click at [391, 313] on div "Add Construction" at bounding box center [432, 316] width 310 height 26
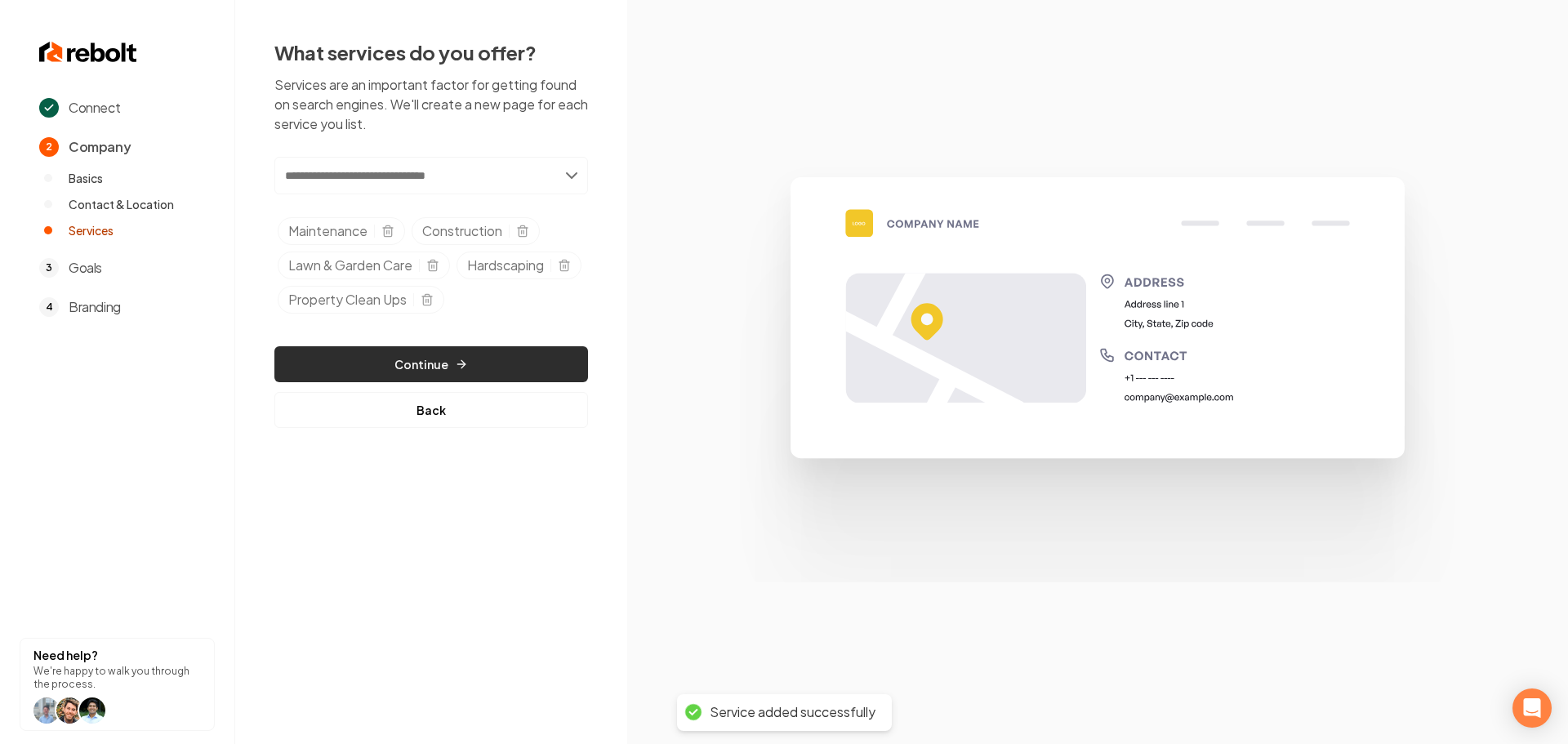
click at [417, 374] on button "Continue" at bounding box center [431, 365] width 313 height 36
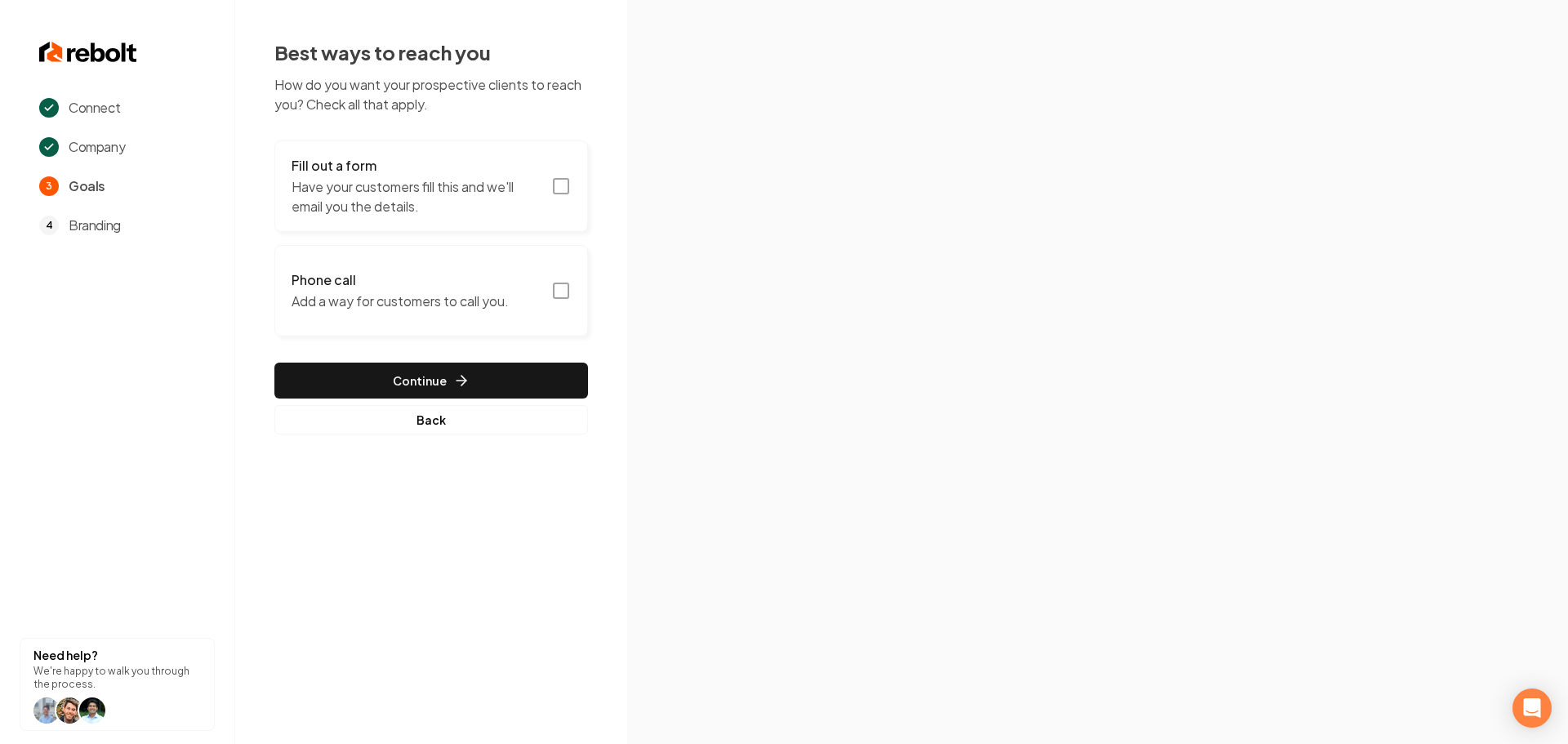
click at [567, 185] on icon "button" at bounding box center [560, 186] width 20 height 20
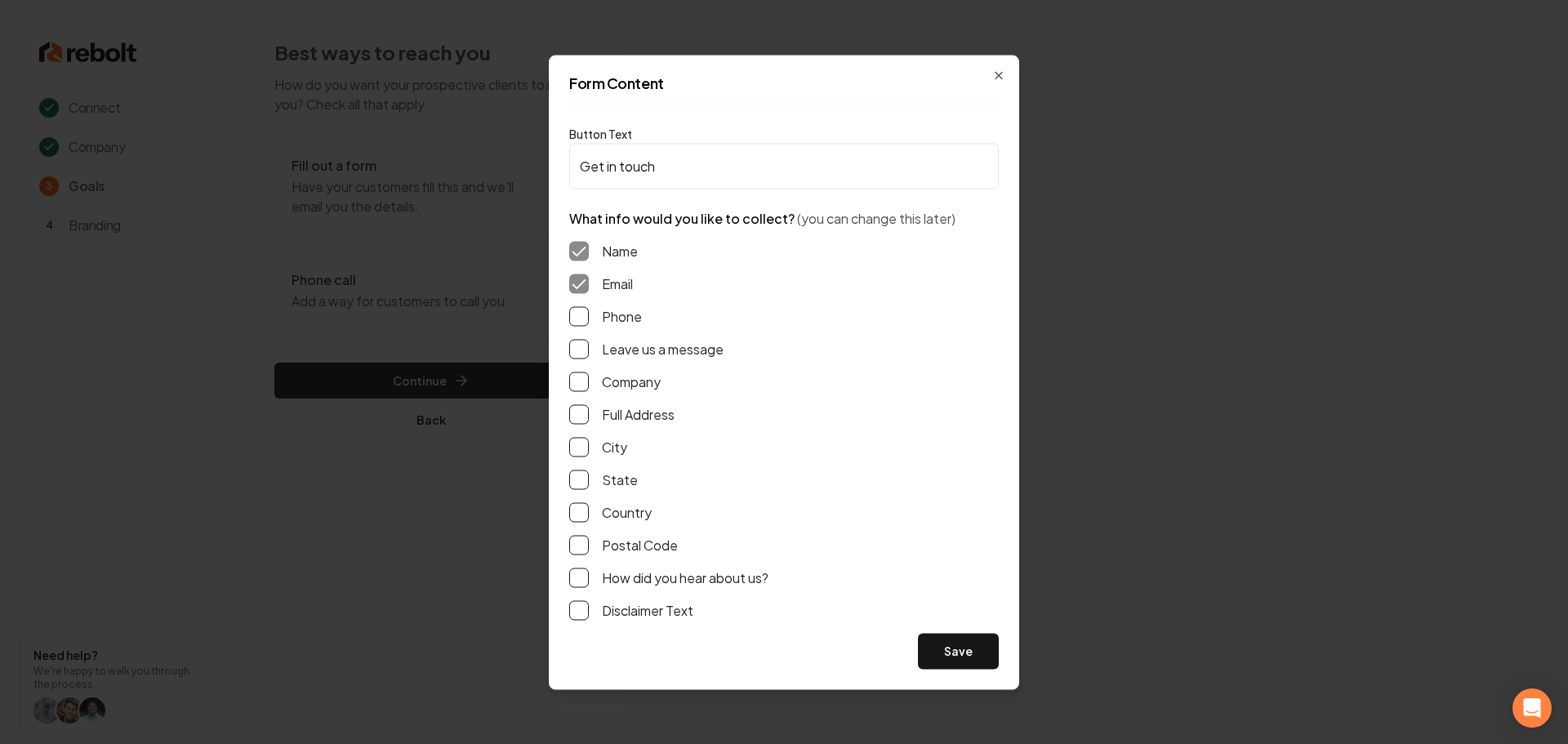
drag, startPoint x: 577, startPoint y: 316, endPoint x: 581, endPoint y: 331, distance: 15.5
click at [577, 317] on button "Phone" at bounding box center [579, 316] width 20 height 20
click at [585, 346] on button "Leave us a message" at bounding box center [579, 349] width 20 height 20
click at [581, 420] on button "Full Address" at bounding box center [579, 414] width 20 height 20
click at [947, 641] on button "Save" at bounding box center [958, 651] width 81 height 36
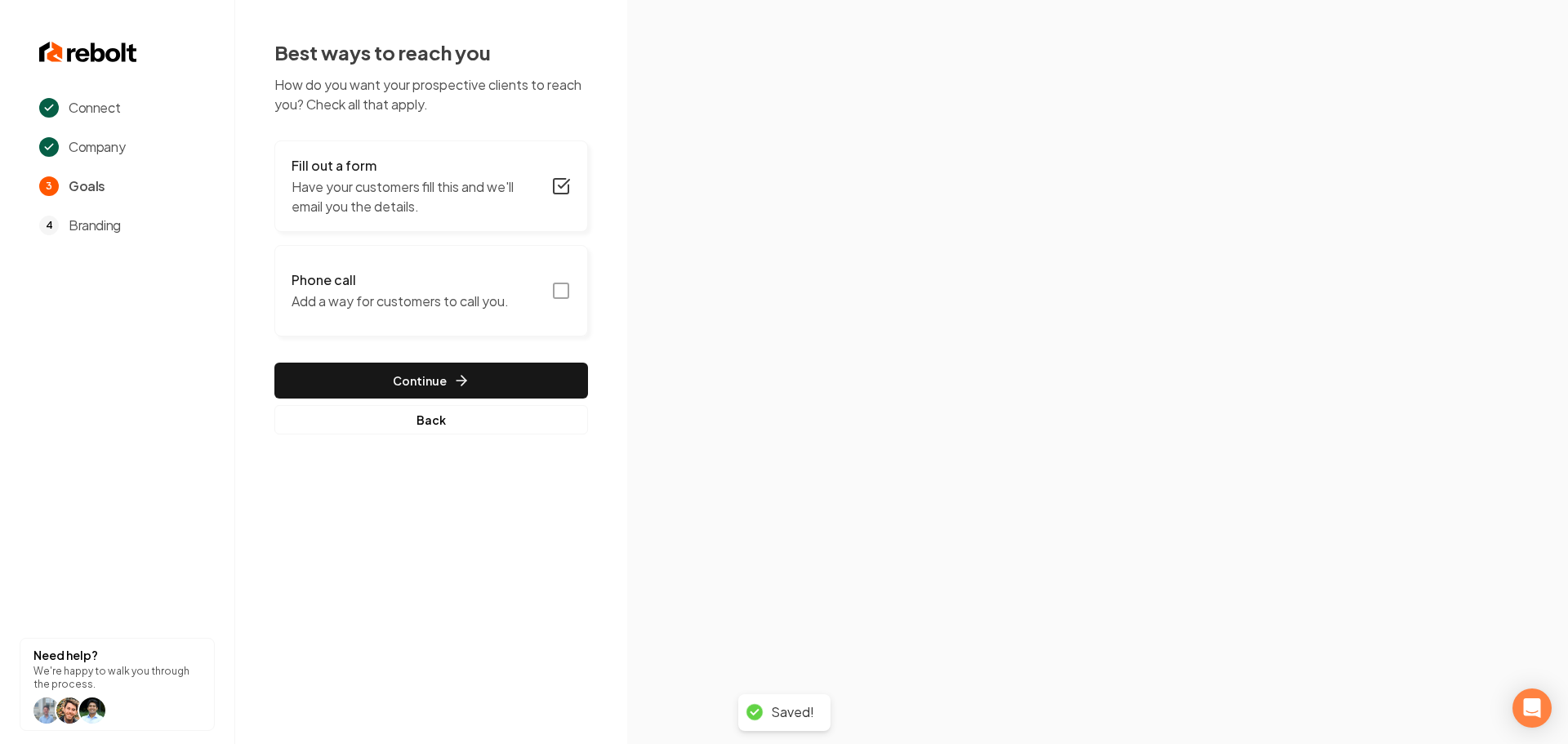
click at [556, 293] on icon "button" at bounding box center [560, 290] width 20 height 20
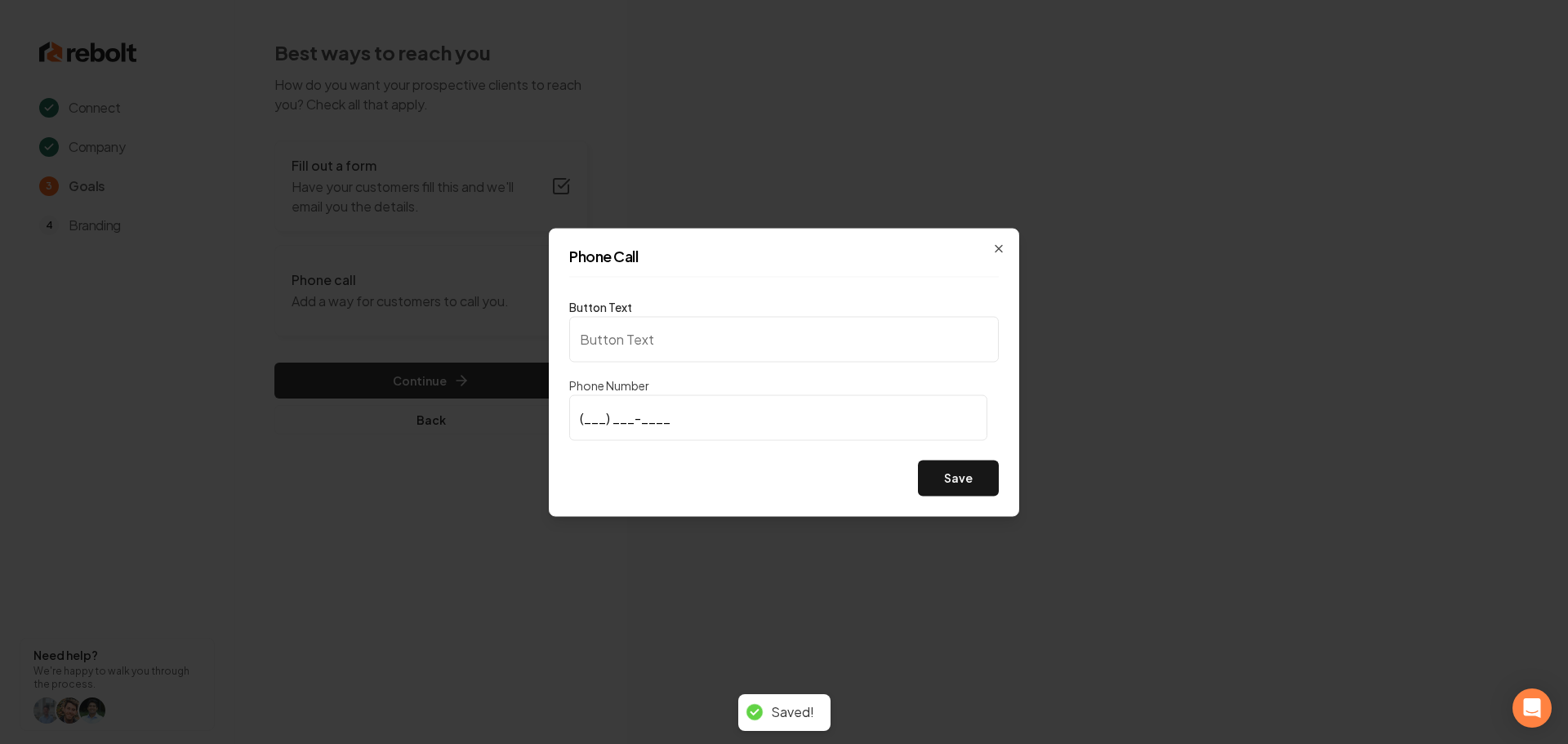
type input "Call us"
type input "(503) 983-8351"
click at [966, 491] on button "Save" at bounding box center [958, 477] width 81 height 36
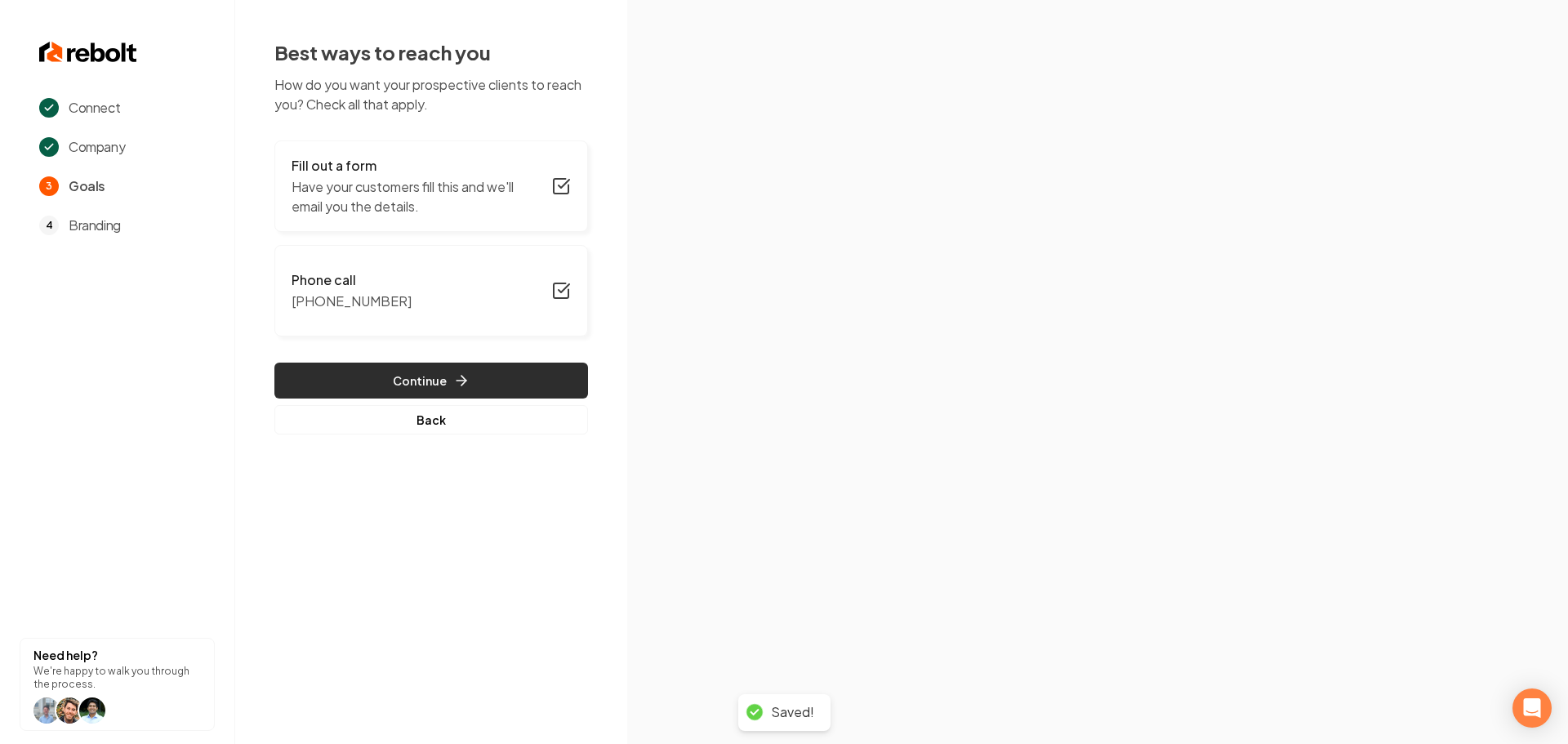
click at [426, 366] on button "Continue" at bounding box center [431, 380] width 313 height 36
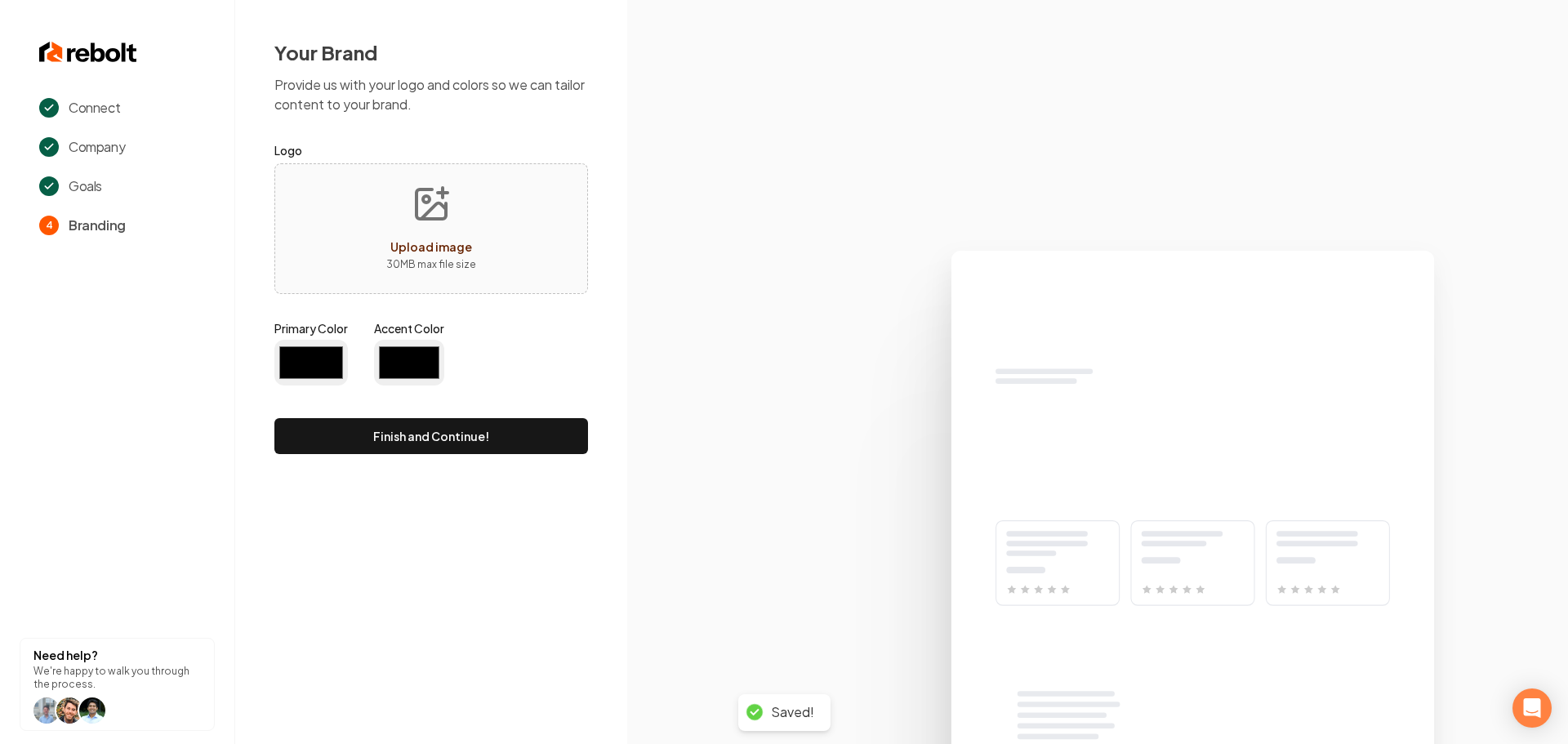
type input "#194d33"
type input "#70be00"
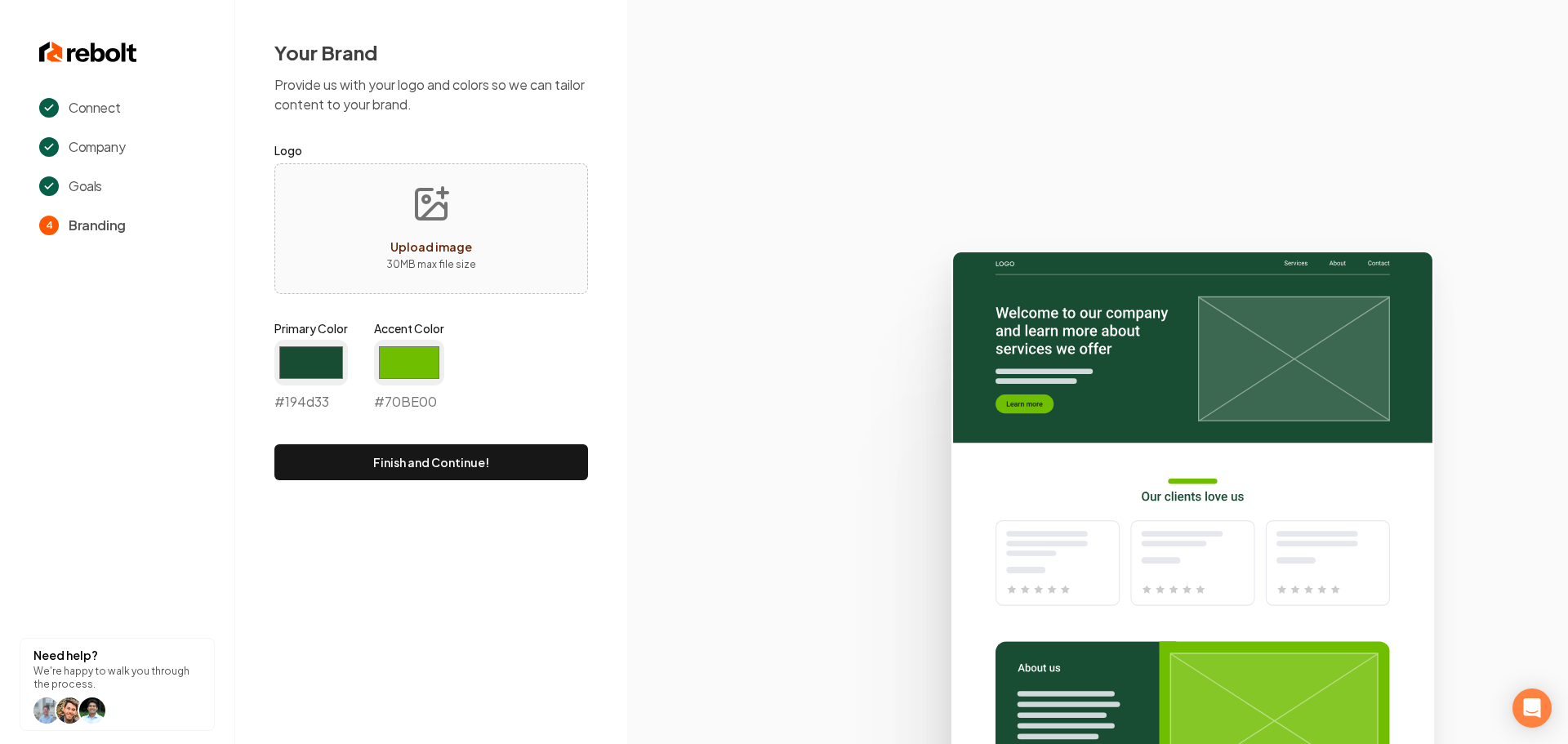
click at [453, 208] on button "Upload image 30 MB max file size" at bounding box center [431, 228] width 116 height 115
type input "**********"
click at [301, 368] on input "#194d33" at bounding box center [310, 363] width 74 height 46
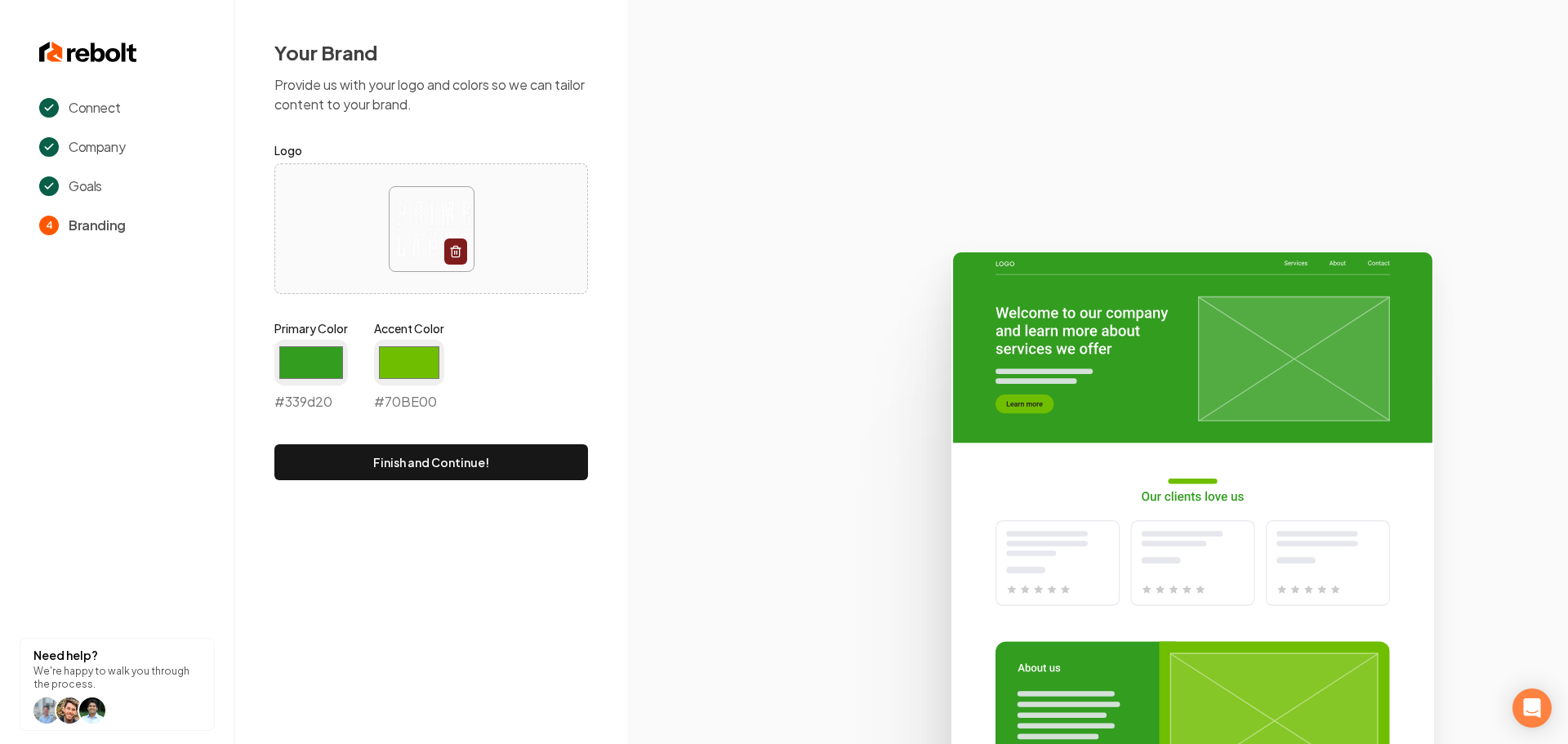
type input "#339d20"
click at [655, 339] on icon at bounding box center [1097, 490] width 941 height 507
click at [425, 354] on input "#70be00" at bounding box center [408, 363] width 70 height 46
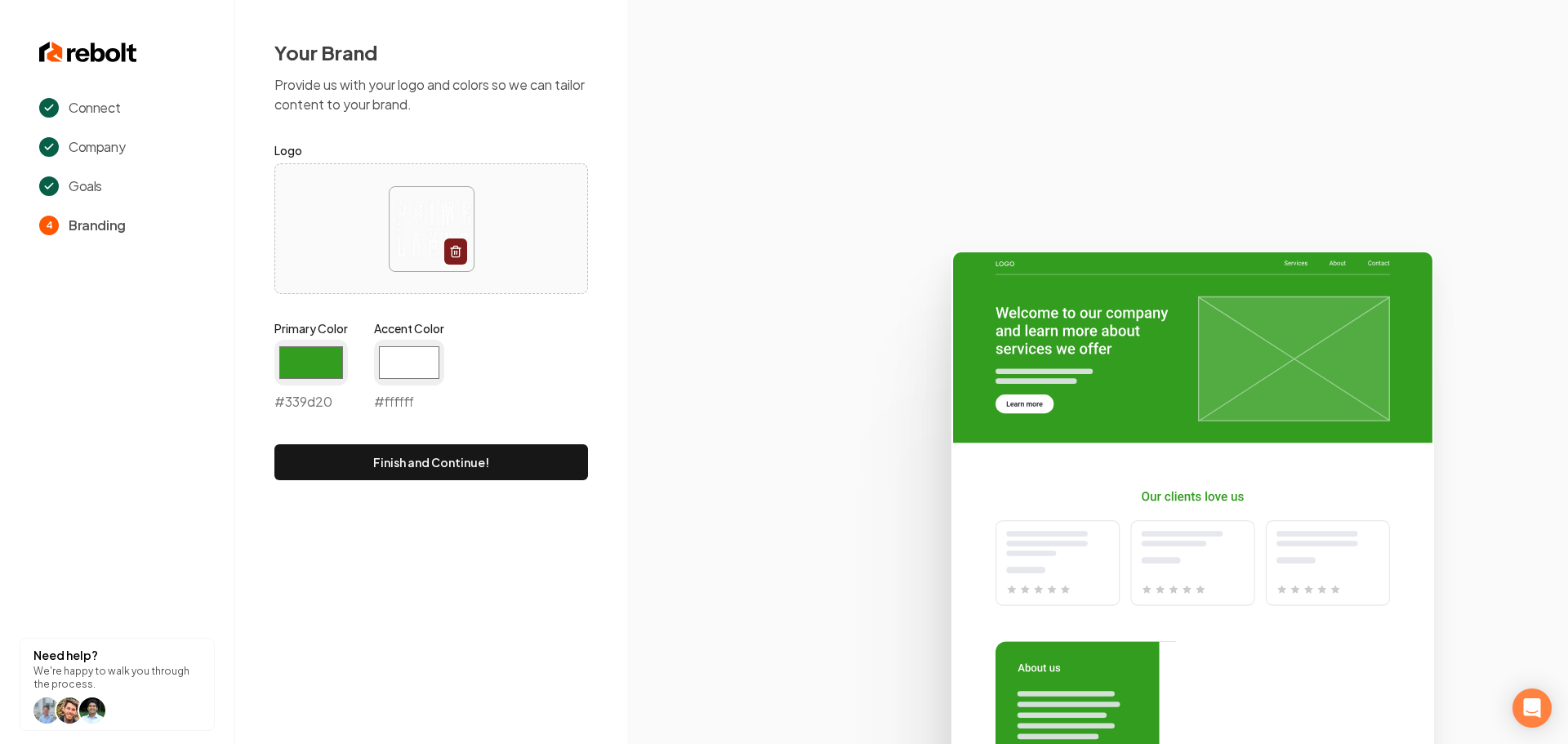
type input "#ffffff"
click at [788, 385] on icon at bounding box center [1097, 490] width 941 height 507
click at [478, 477] on button "Finish and Continue!" at bounding box center [431, 462] width 313 height 36
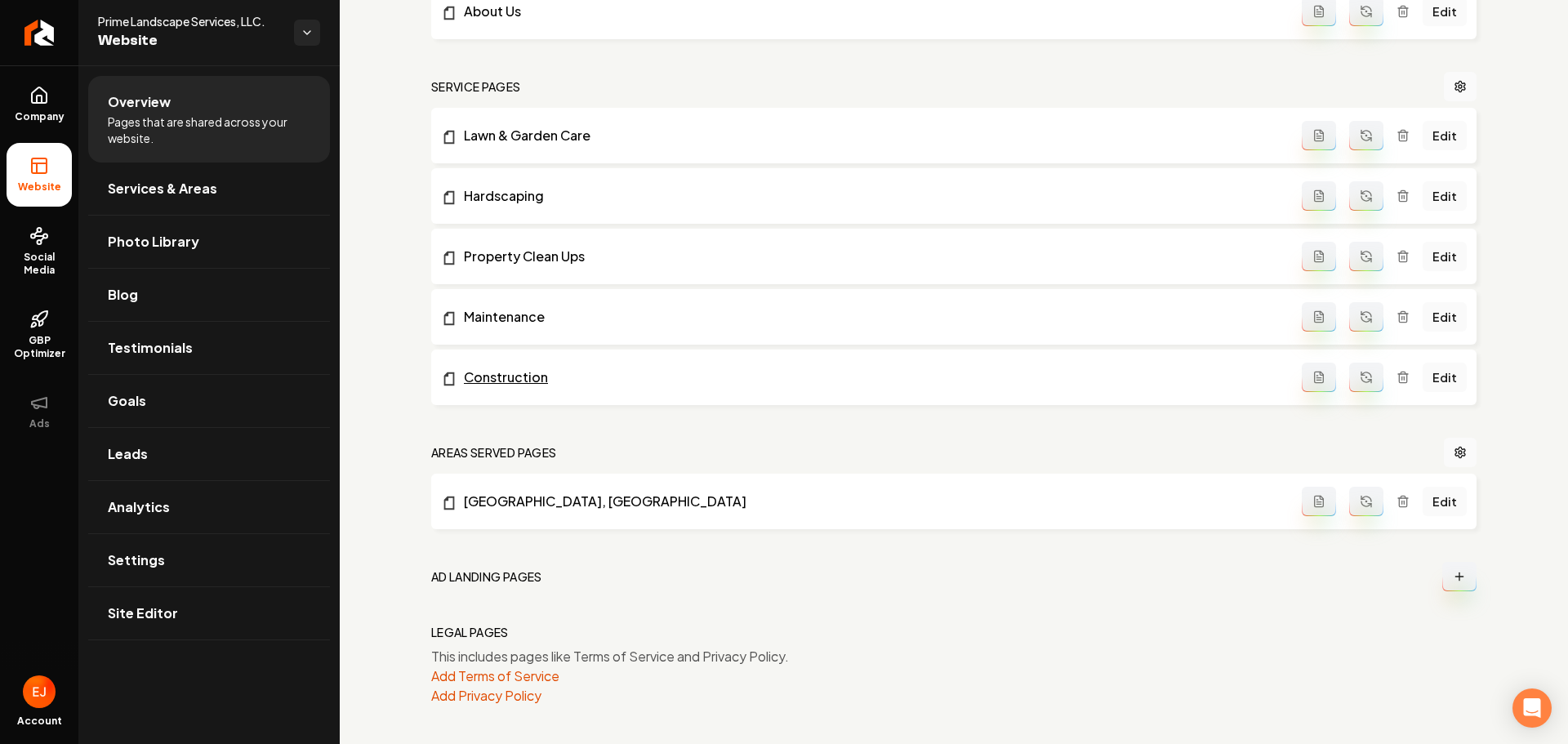
scroll to position [684, 0]
click at [164, 613] on span "Site Editor" at bounding box center [143, 613] width 70 height 20
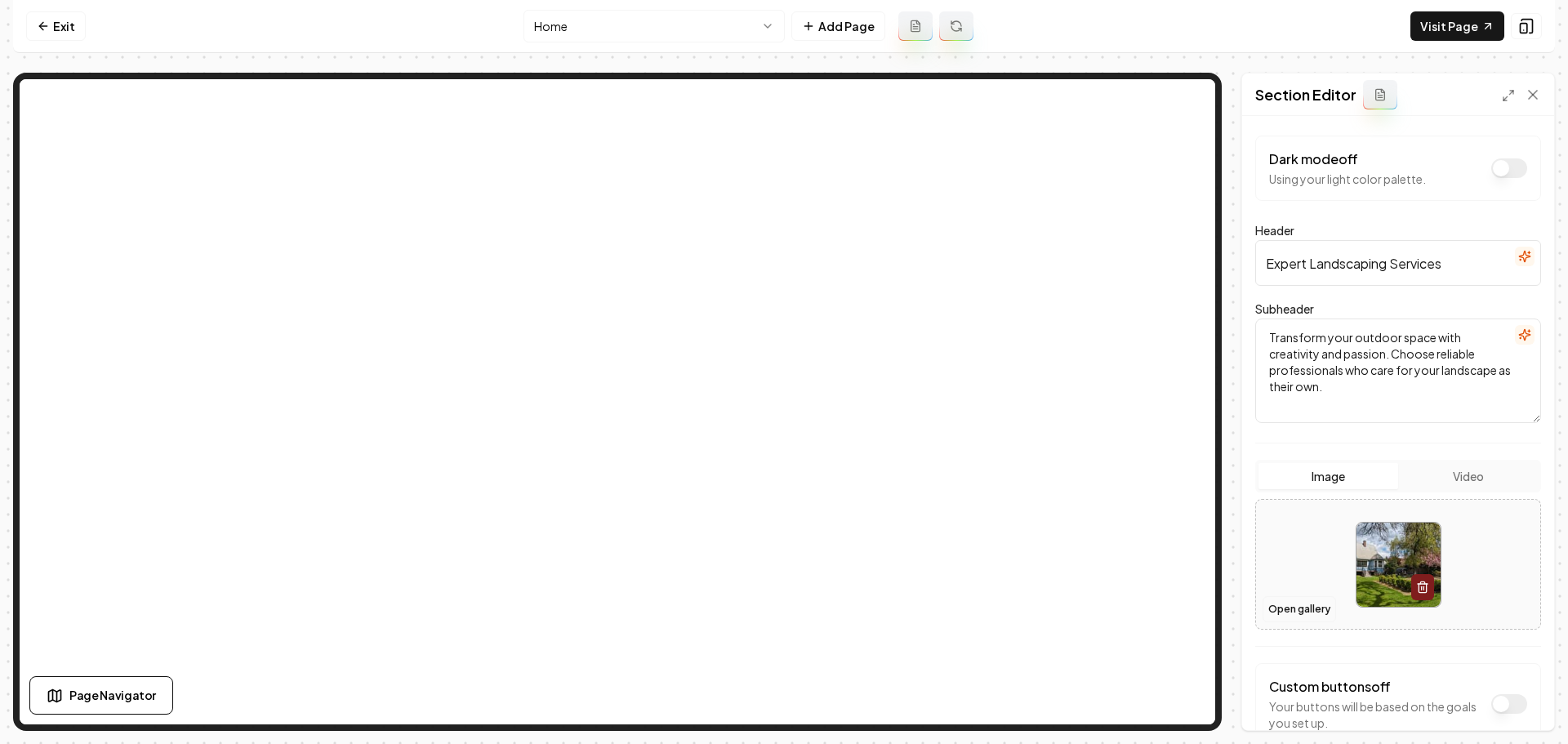
click at [1300, 607] on button "Open gallery" at bounding box center [1300, 610] width 74 height 26
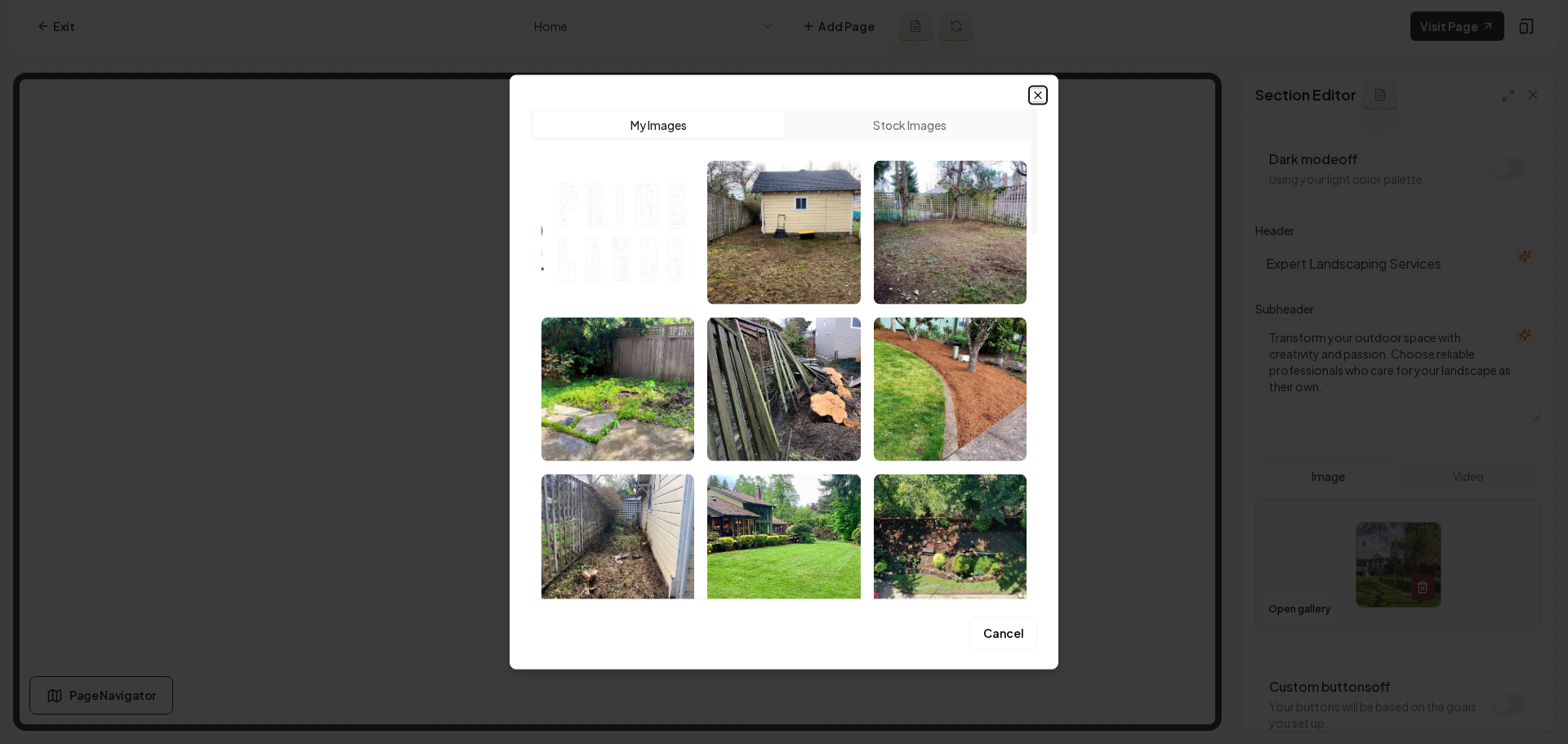
click at [1035, 94] on icon "button" at bounding box center [1038, 95] width 13 height 13
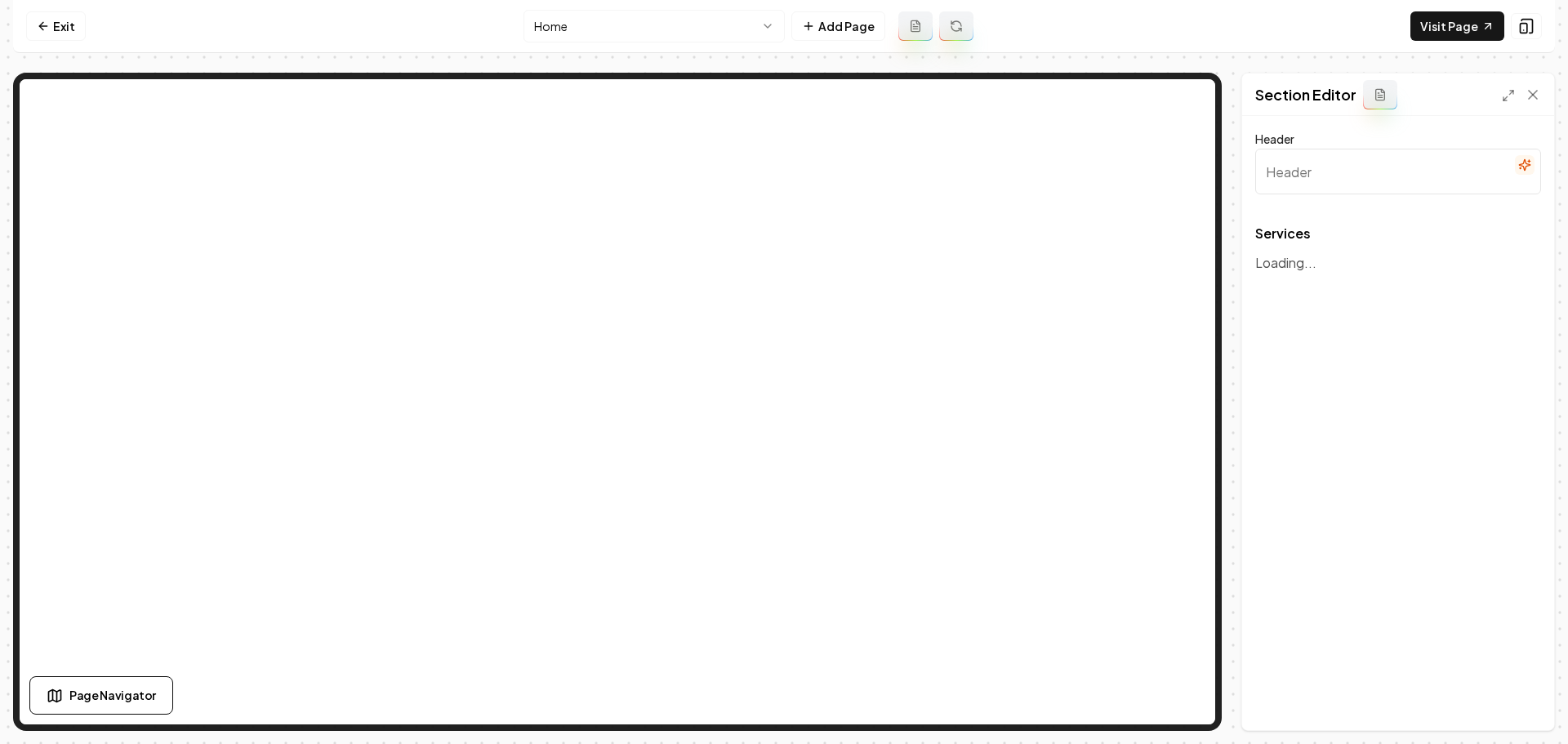
type input "Our Expert Landscaping Services"
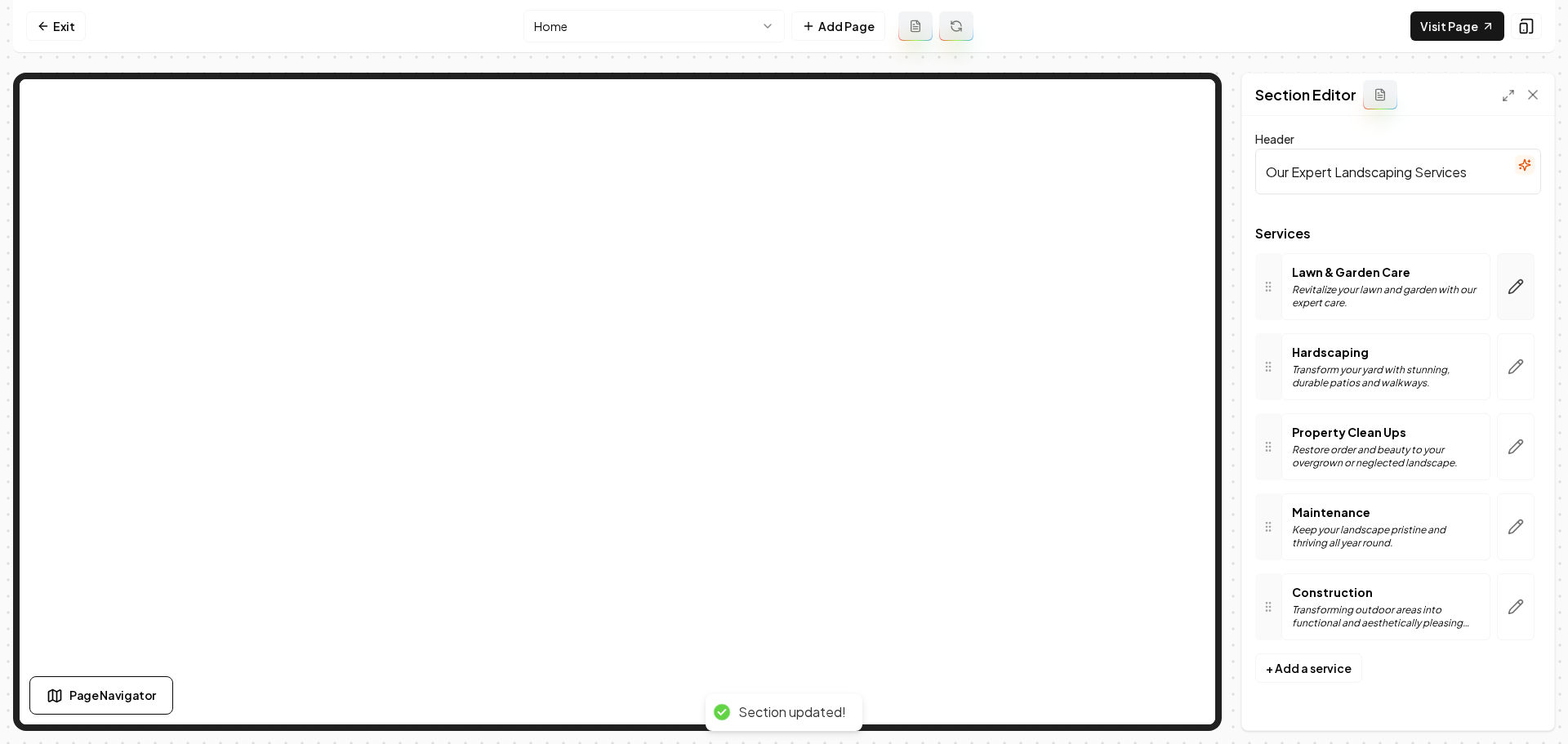
click at [1524, 284] on button "button" at bounding box center [1516, 287] width 37 height 67
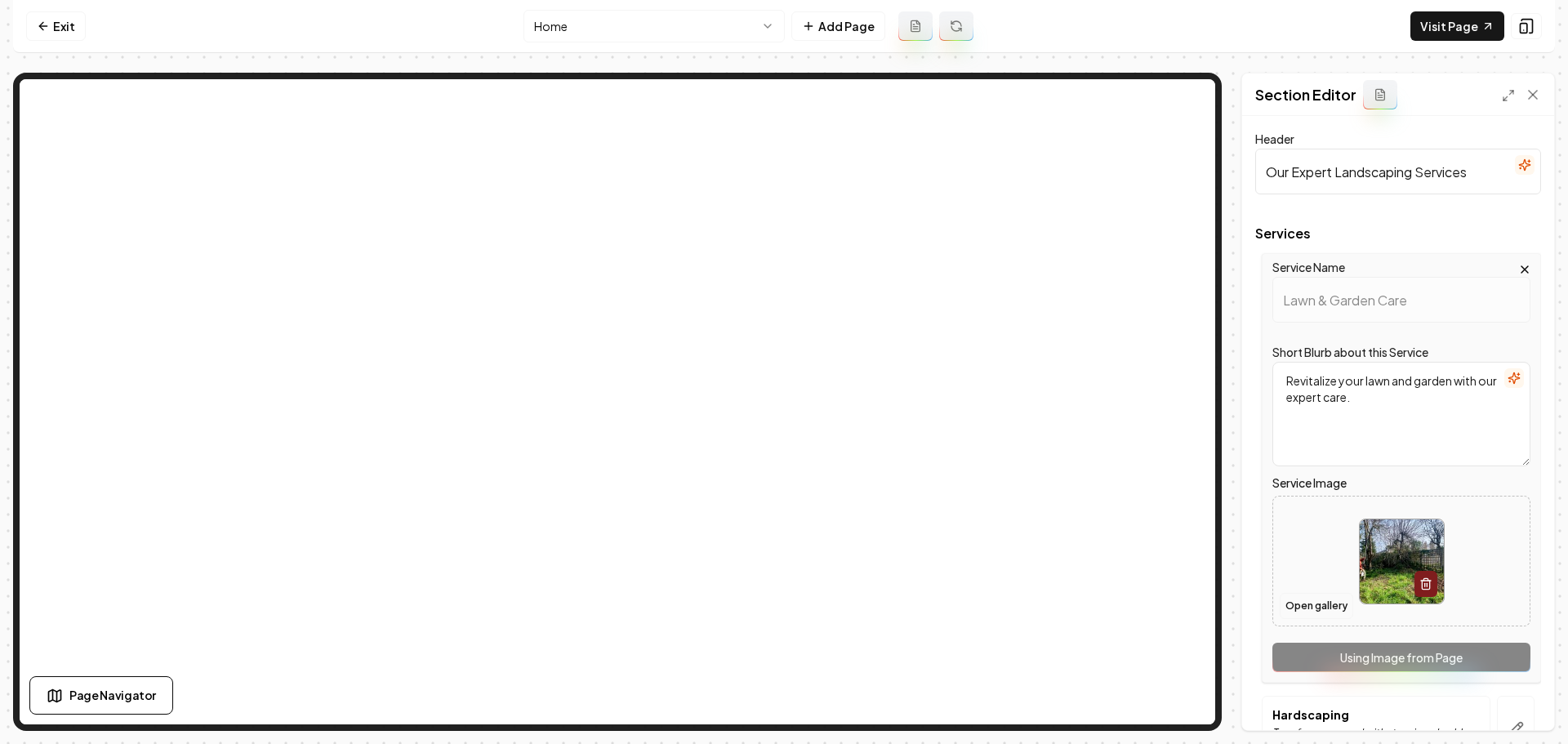
click at [1330, 605] on button "Open gallery" at bounding box center [1316, 606] width 74 height 26
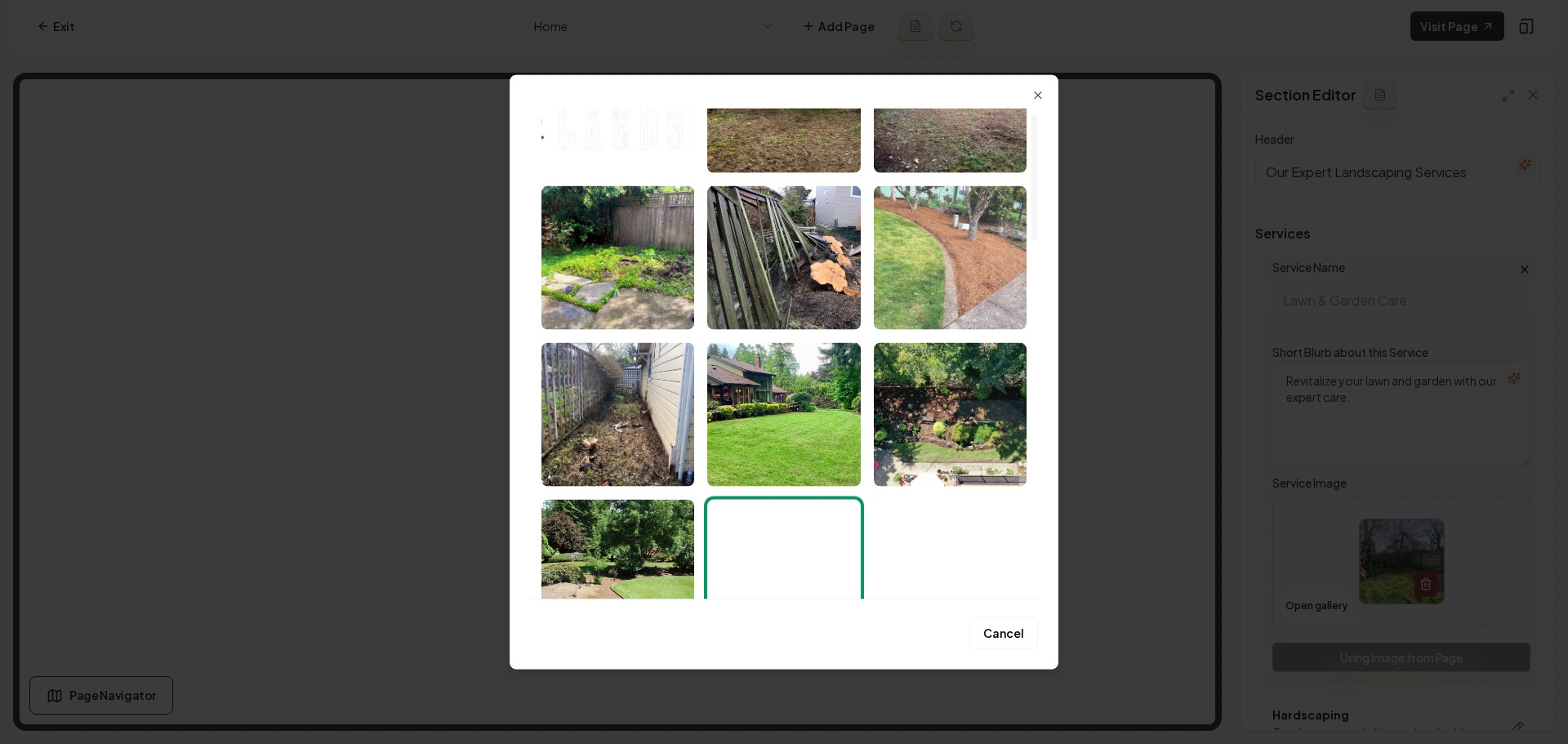
scroll to position [163, 0]
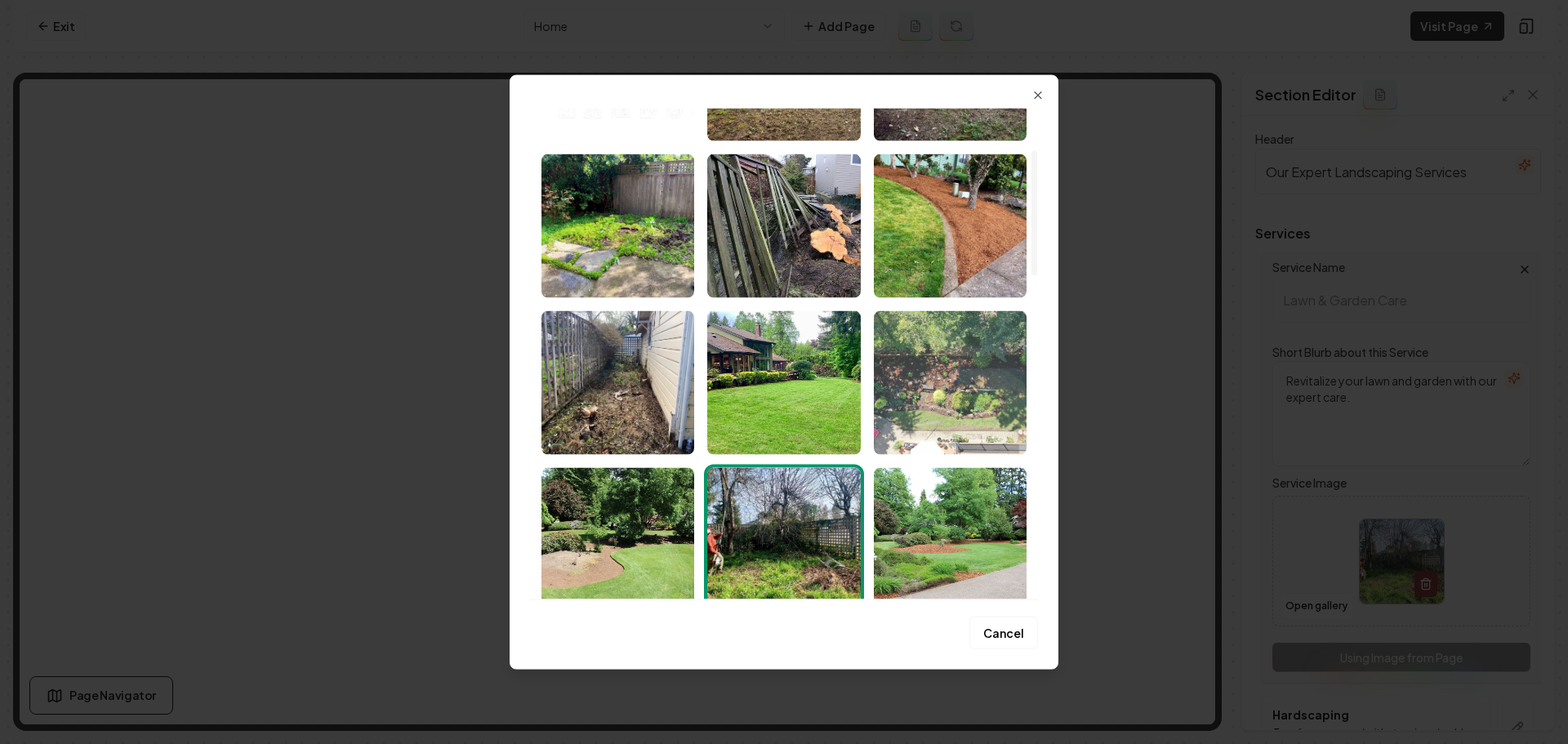
click at [944, 426] on img "Select image image_68b1c8975c7cd75eb800bcfe.jpeg" at bounding box center [951, 382] width 153 height 144
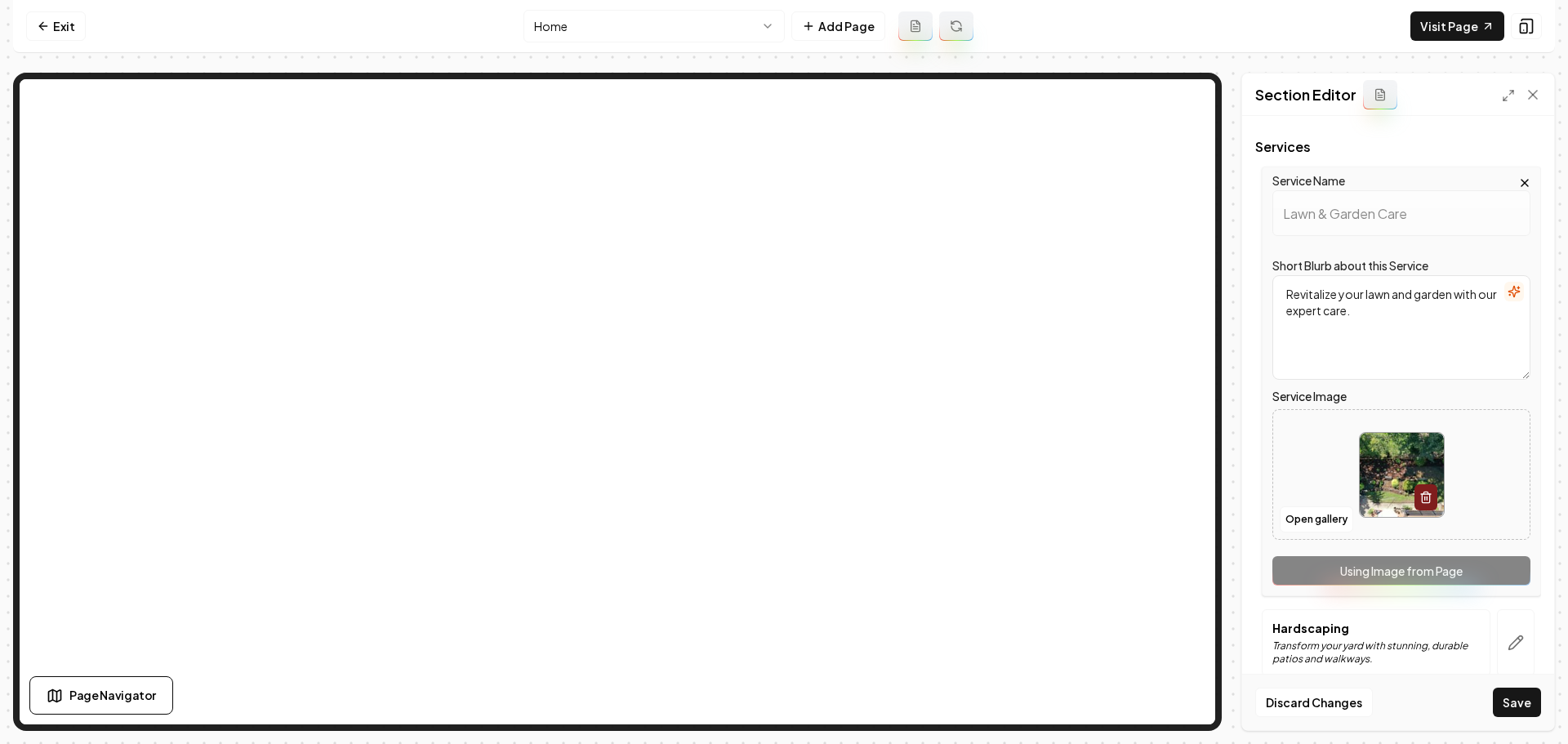
scroll to position [348, 0]
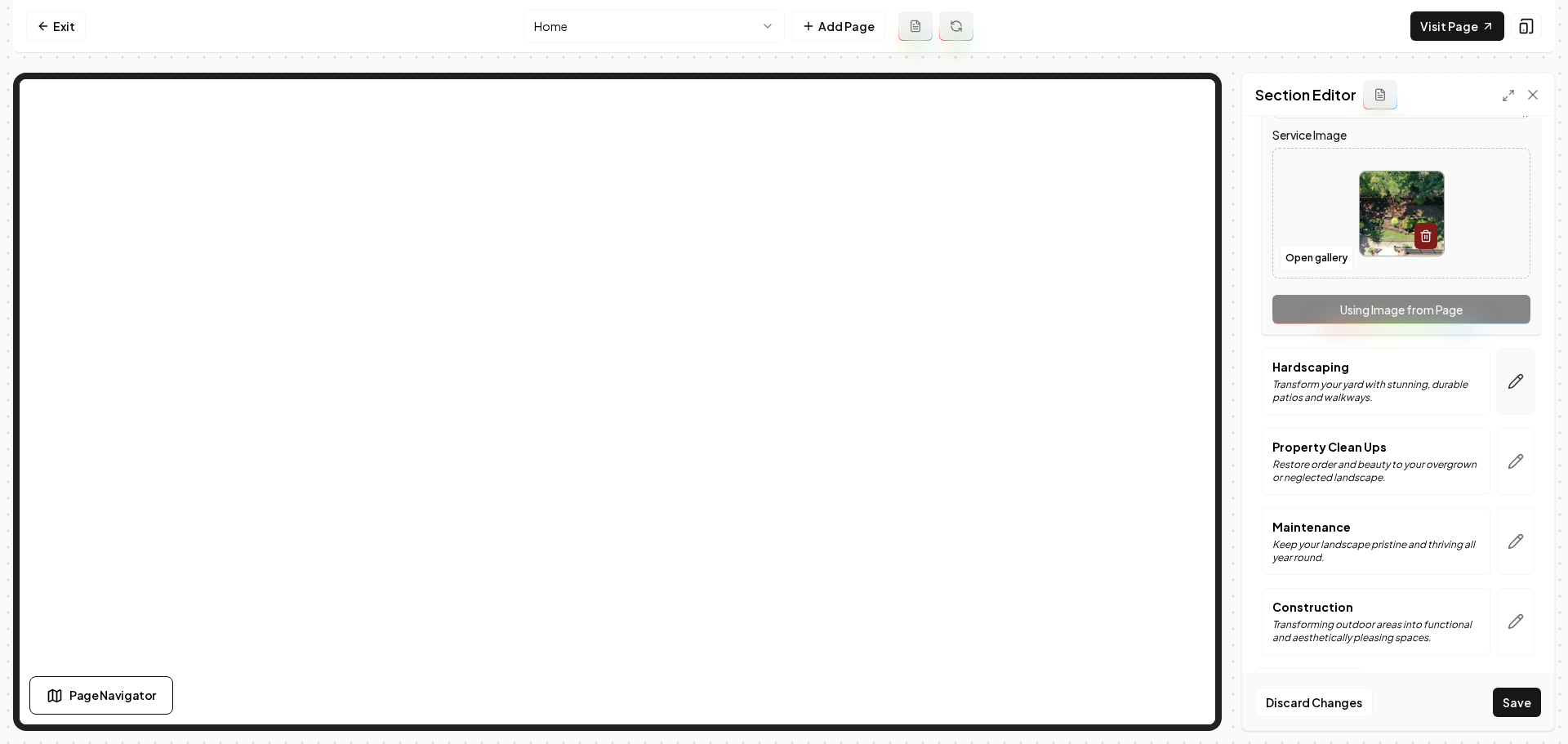
click at [1513, 389] on button "button" at bounding box center [1516, 381] width 37 height 67
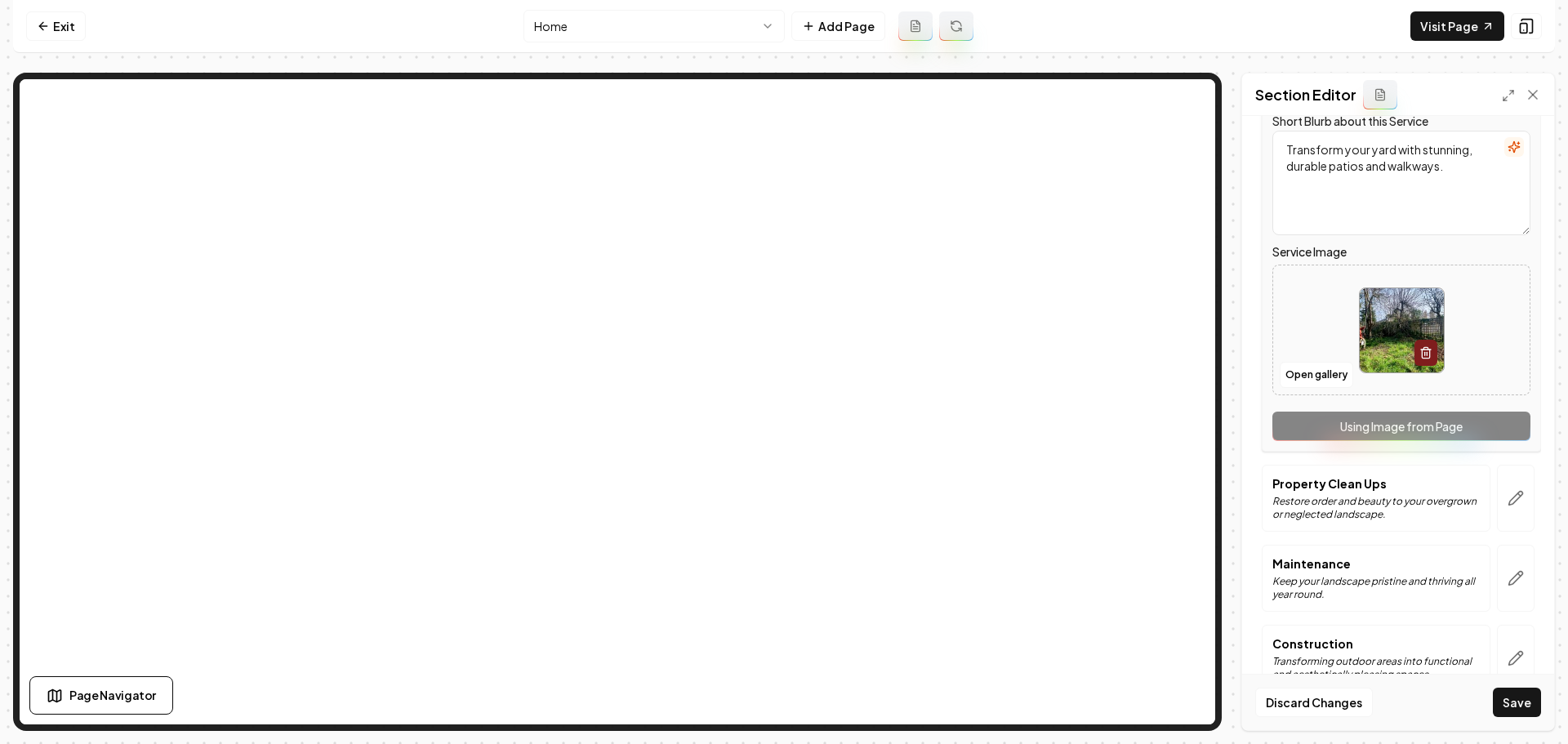
scroll to position [326, 0]
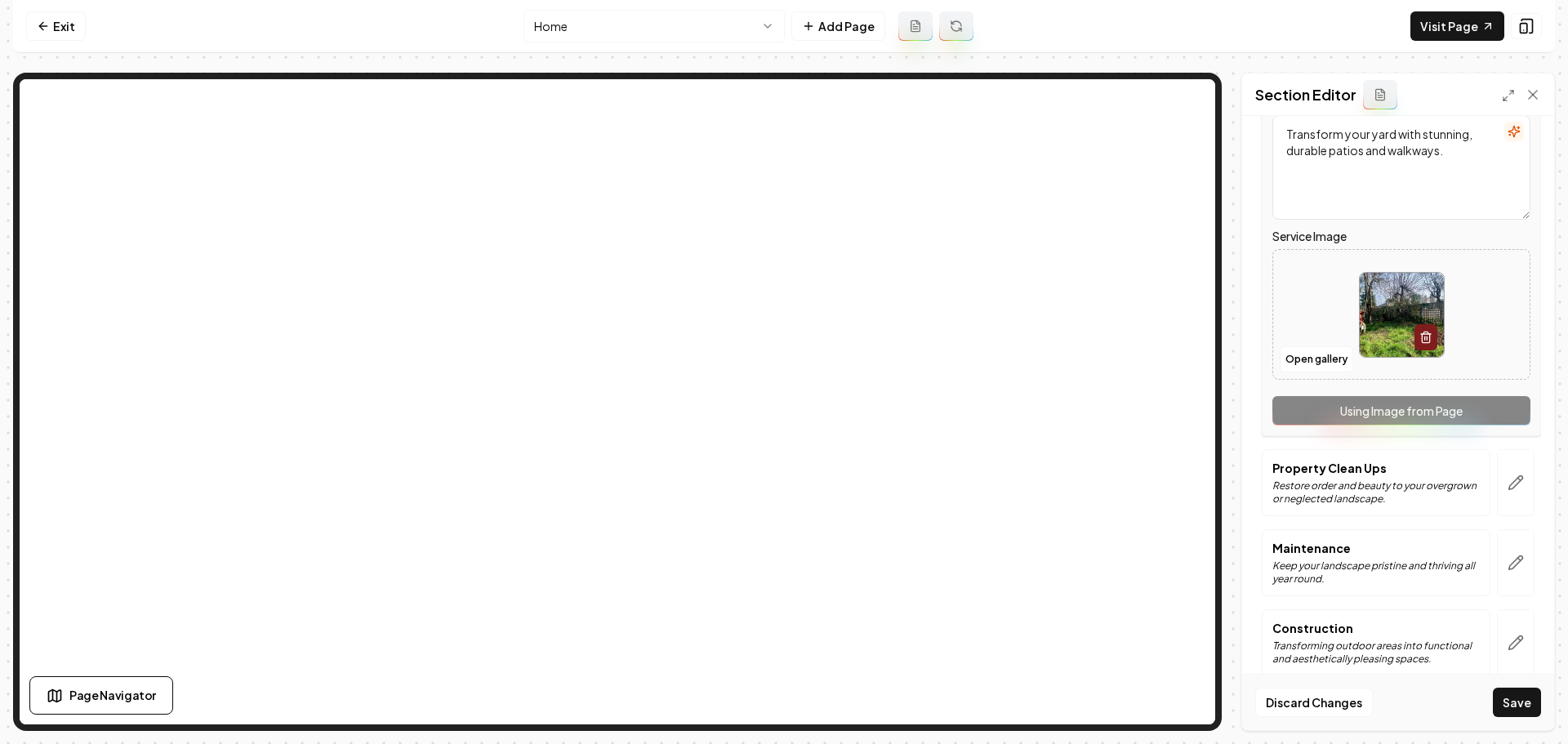
click at [1390, 341] on img at bounding box center [1402, 315] width 84 height 84
click at [1301, 359] on button "Open gallery" at bounding box center [1316, 360] width 74 height 26
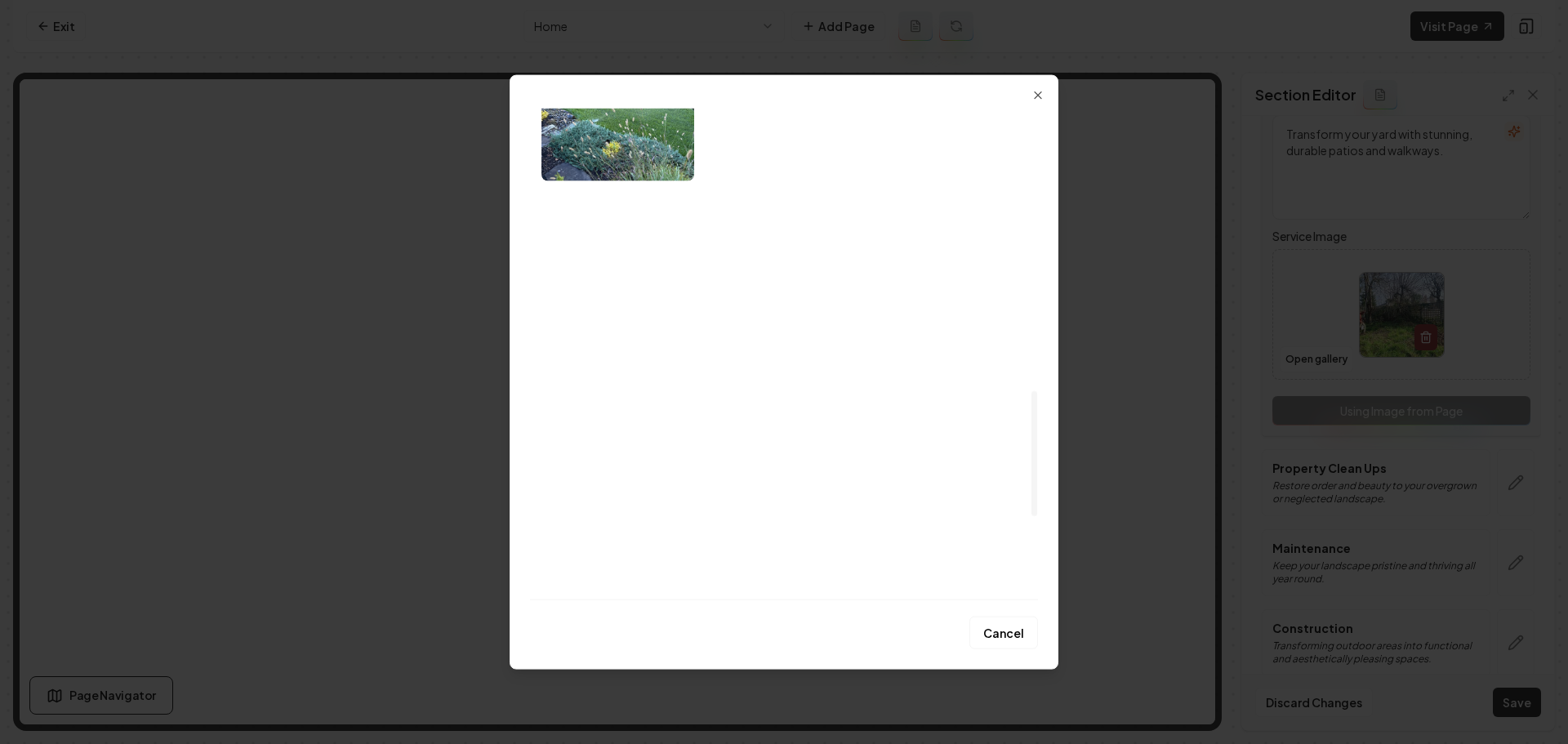
scroll to position [946, 0]
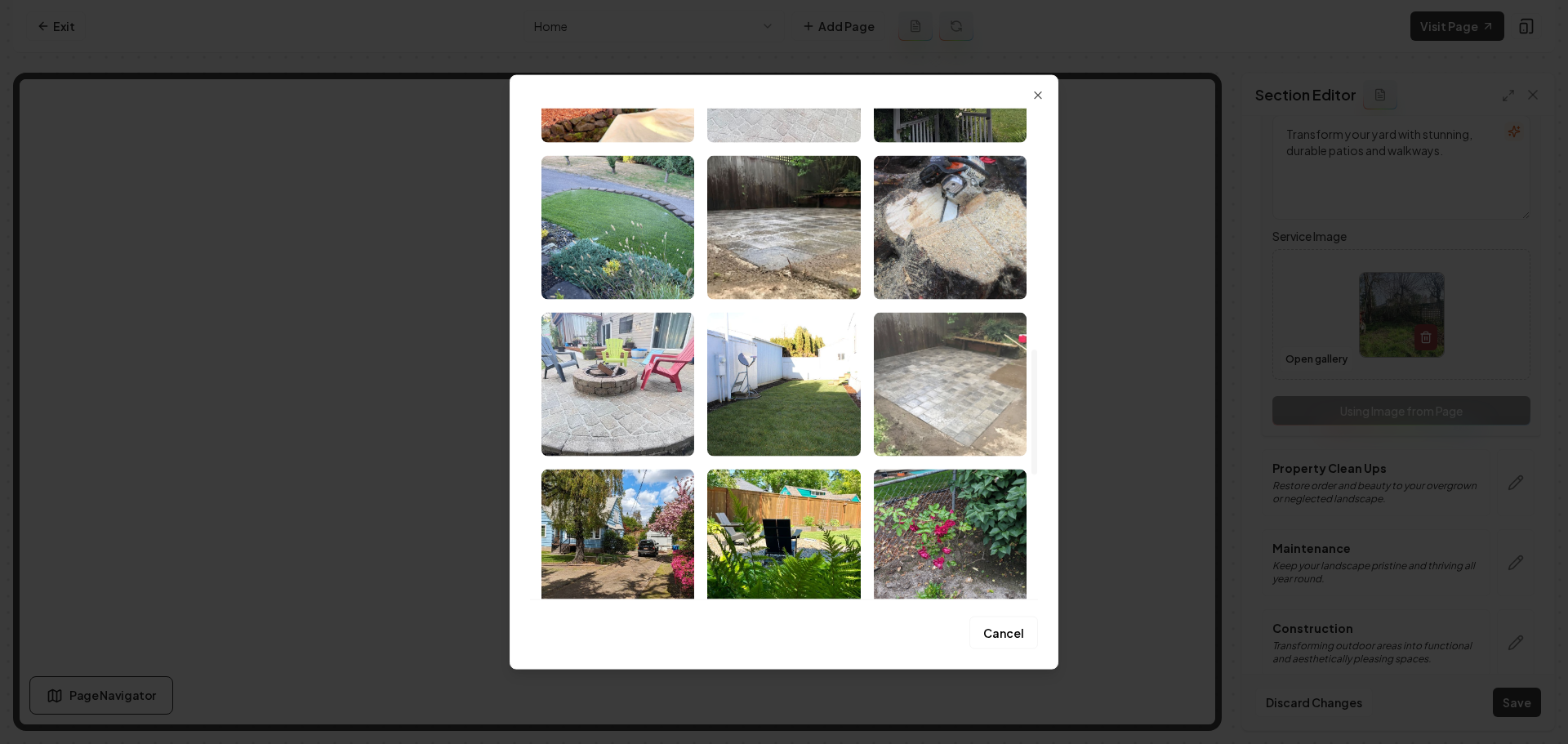
click at [928, 368] on img "Select image image_68b1c8925c7cd75eb800a93a.jpeg" at bounding box center [951, 384] width 153 height 144
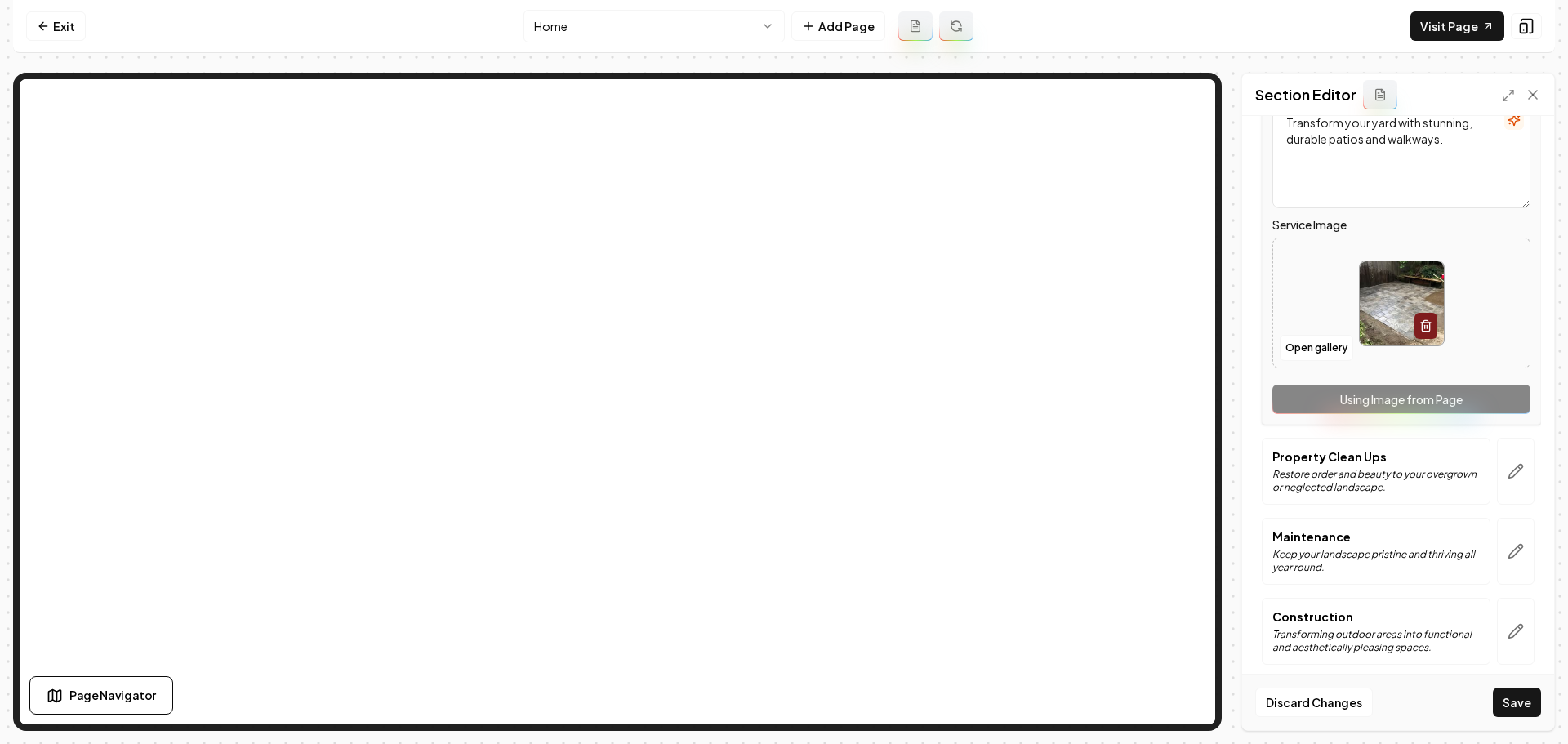
scroll to position [348, 0]
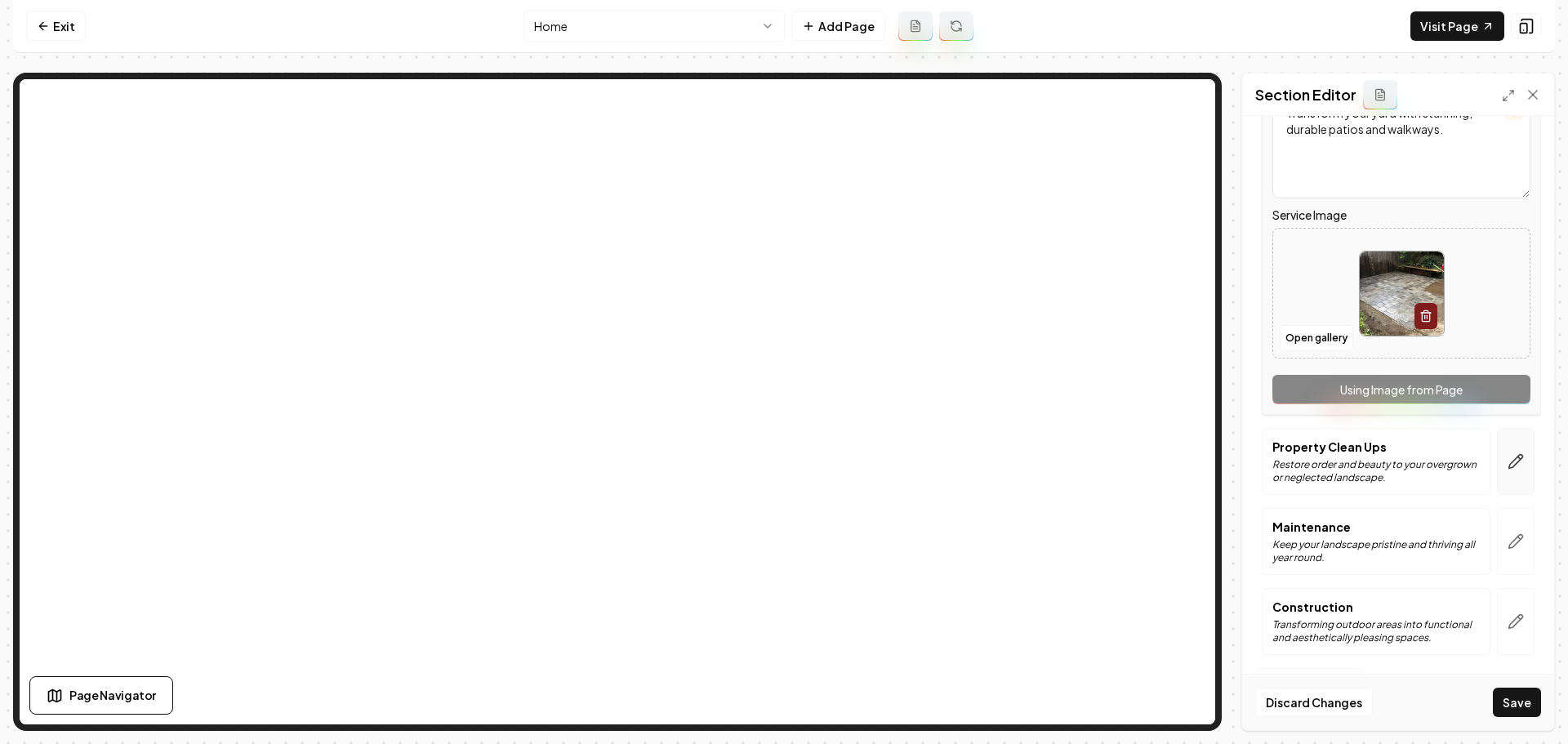
click at [1508, 472] on button "button" at bounding box center [1516, 462] width 37 height 67
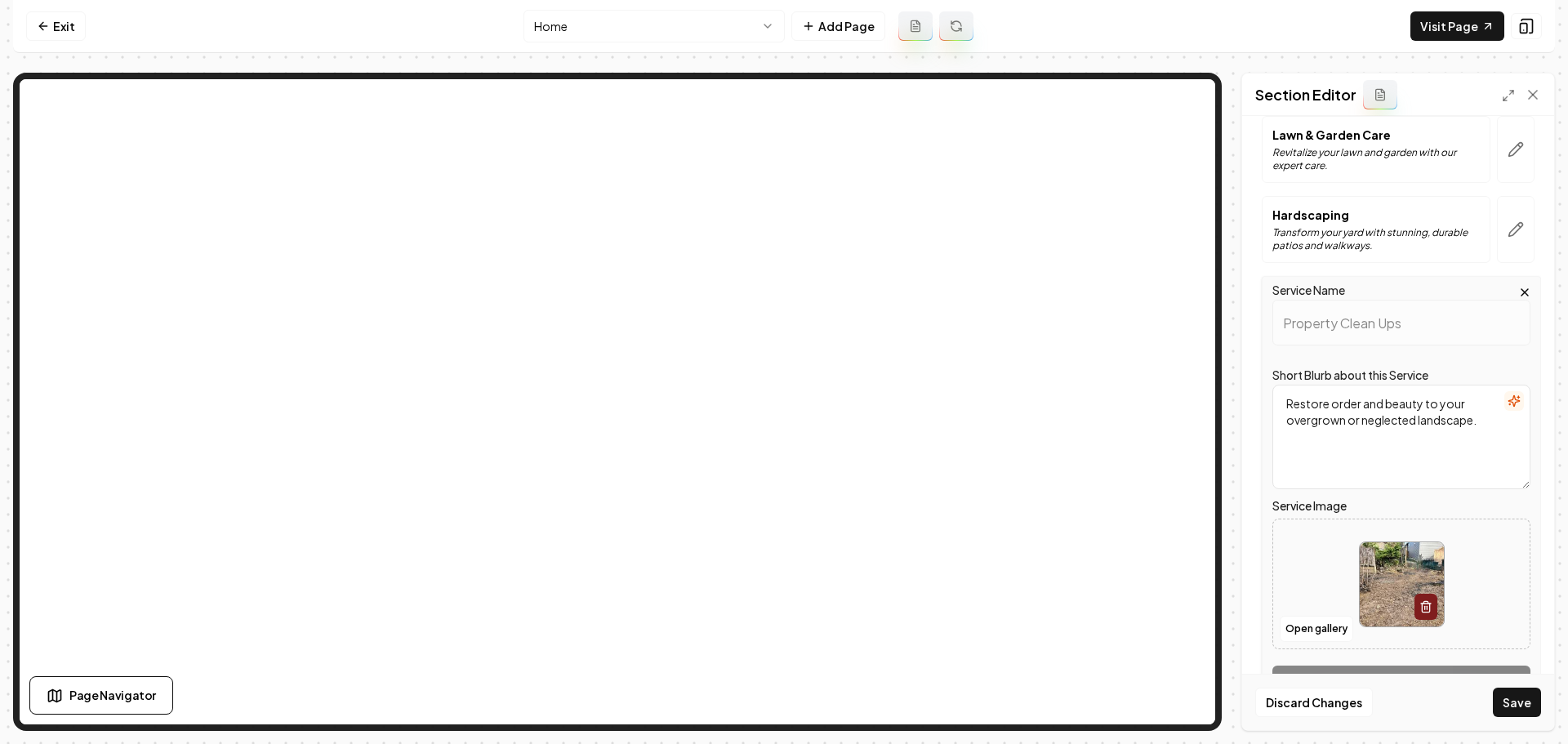
scroll to position [326, 0]
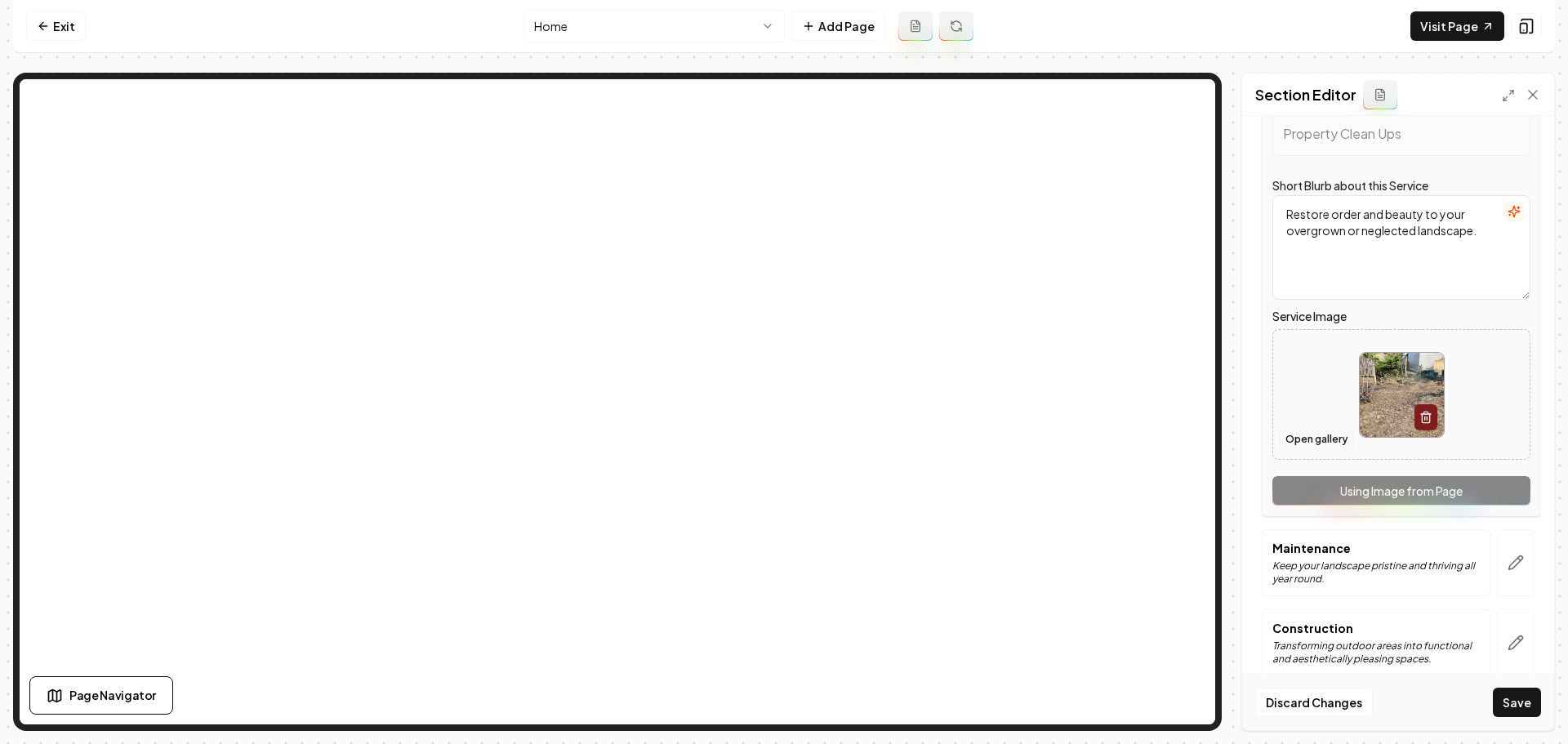
click at [1315, 443] on button "Open gallery" at bounding box center [1316, 439] width 74 height 26
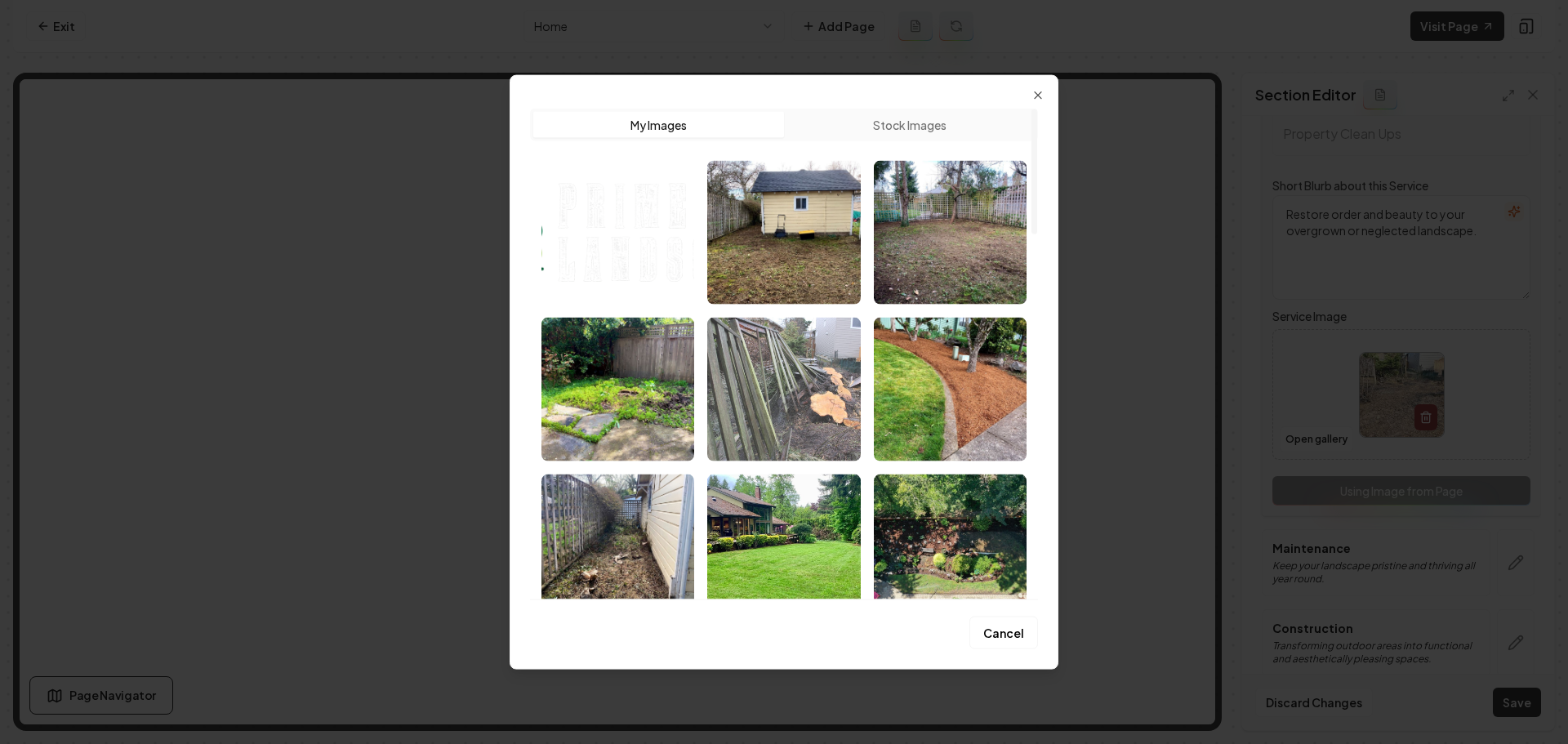
click at [806, 414] on img "Select image image_68b1c89a5c7cd75eb800d383.jpeg" at bounding box center [784, 389] width 153 height 144
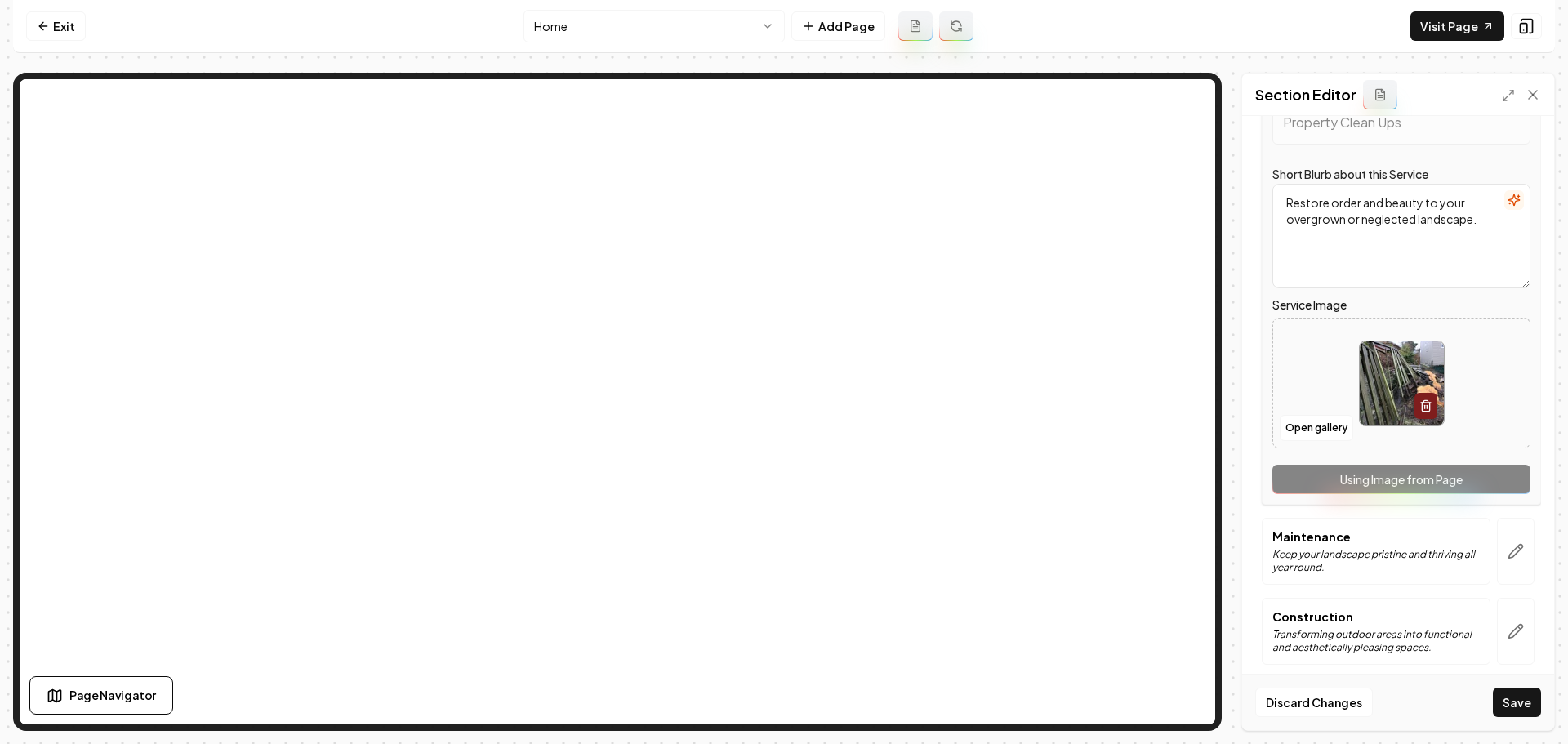
scroll to position [348, 0]
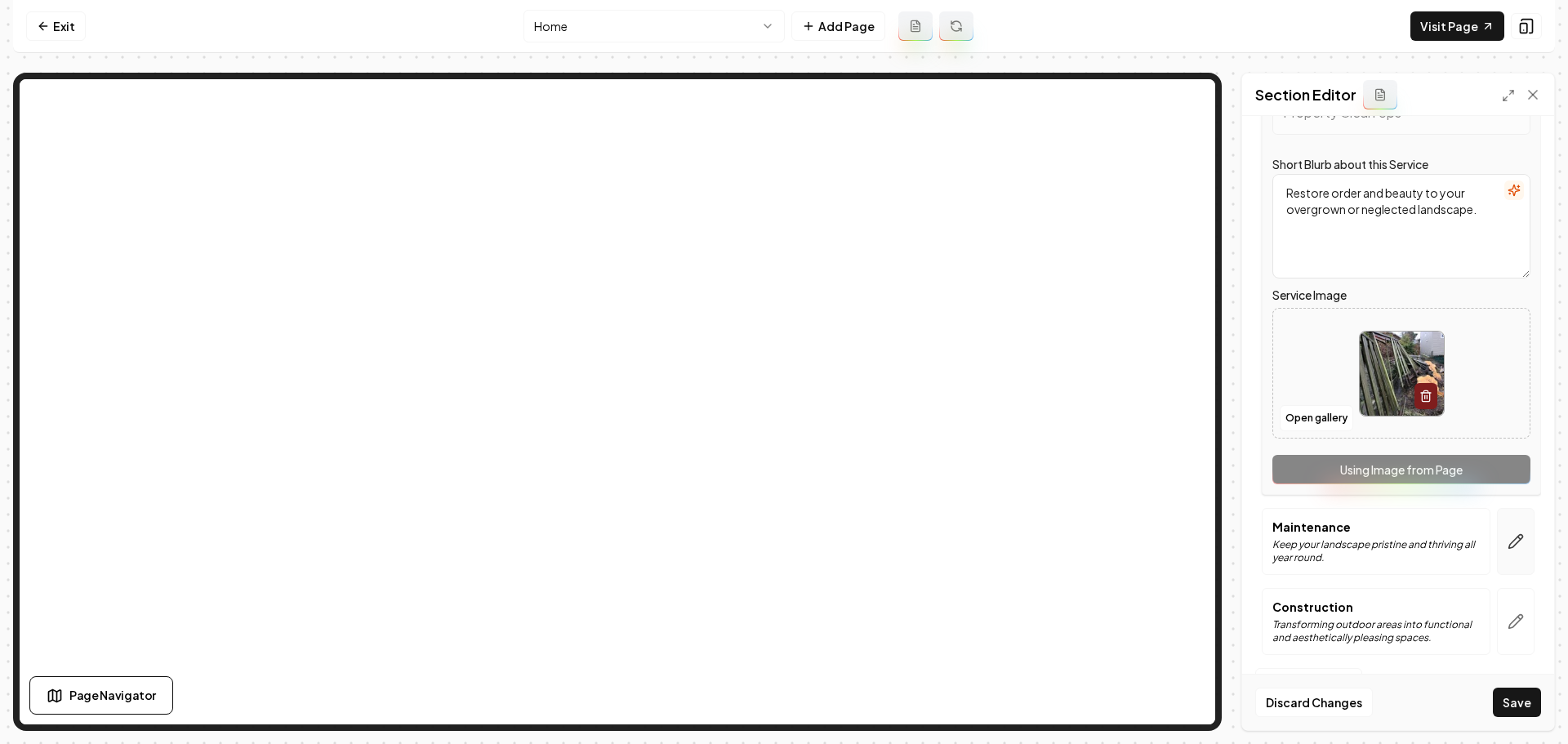
click at [1497, 551] on button "button" at bounding box center [1516, 542] width 37 height 67
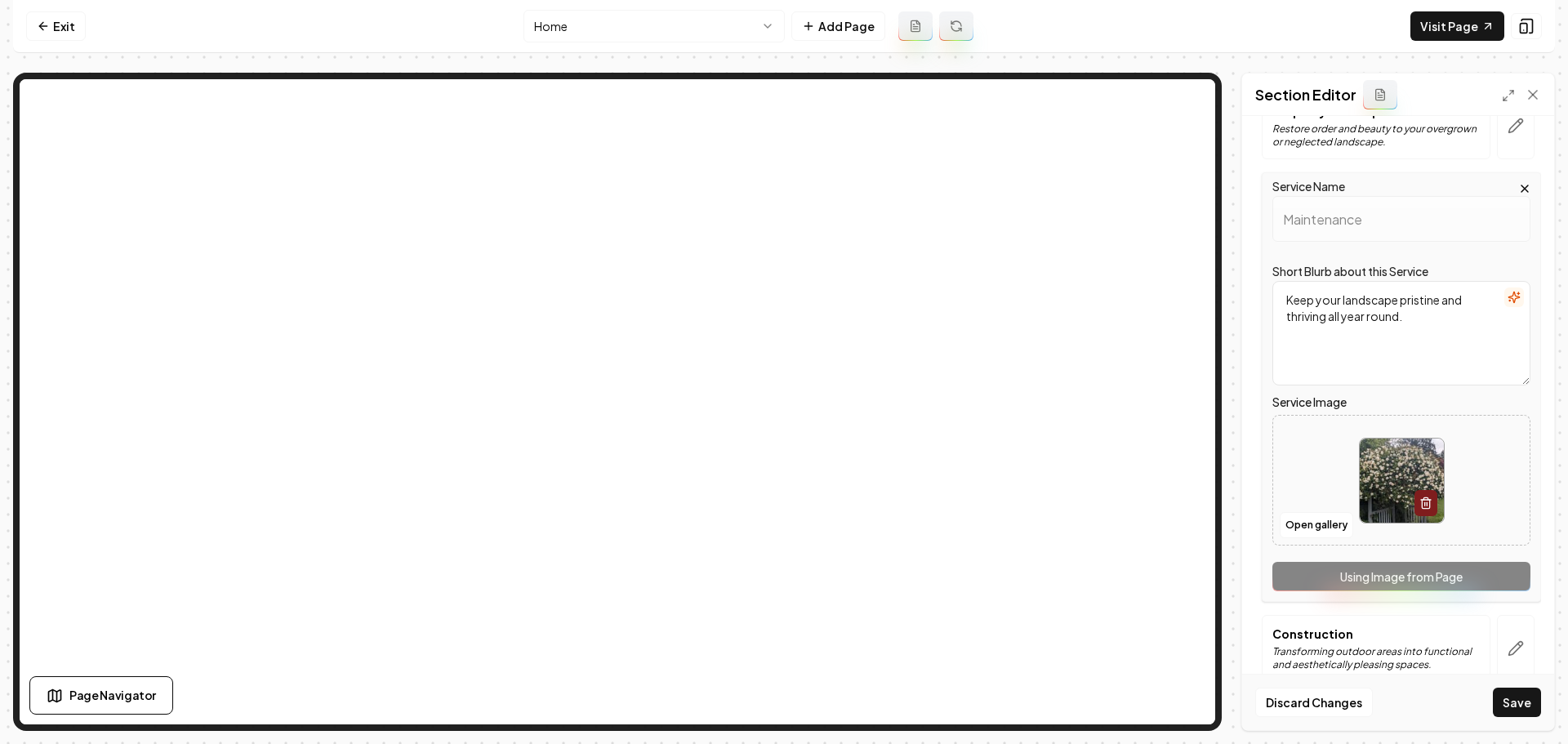
scroll to position [326, 0]
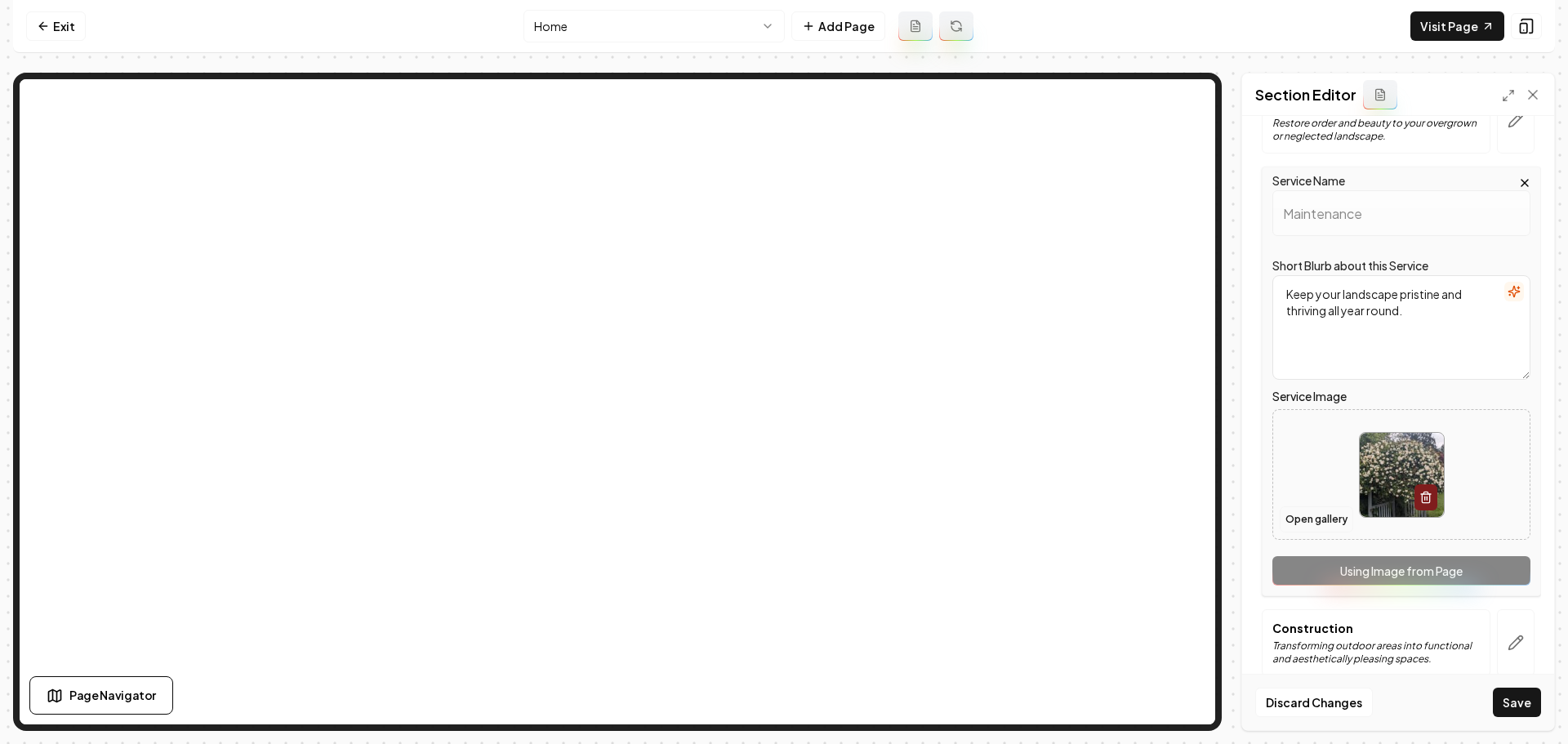
click at [1310, 525] on button "Open gallery" at bounding box center [1316, 519] width 74 height 26
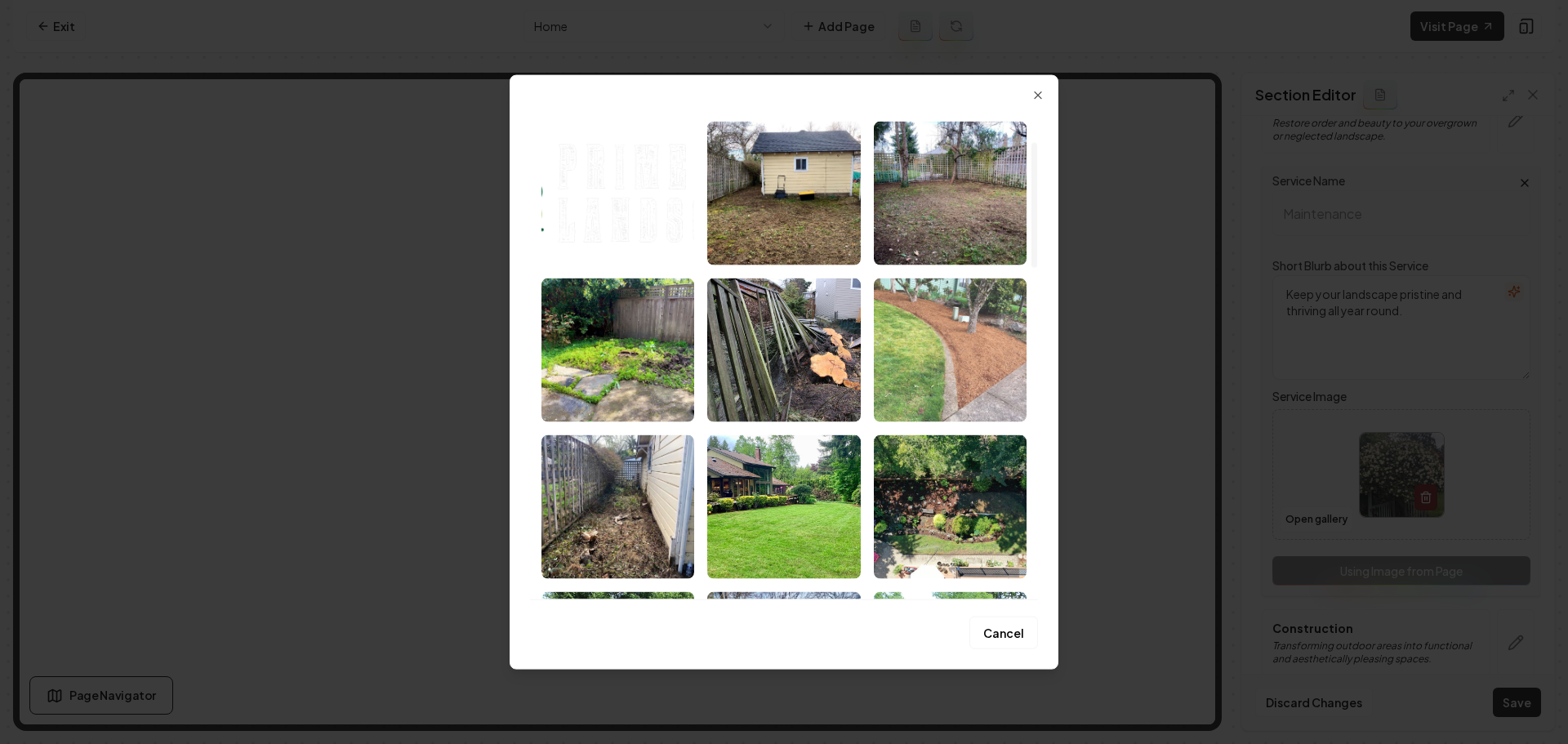
scroll to position [163, 0]
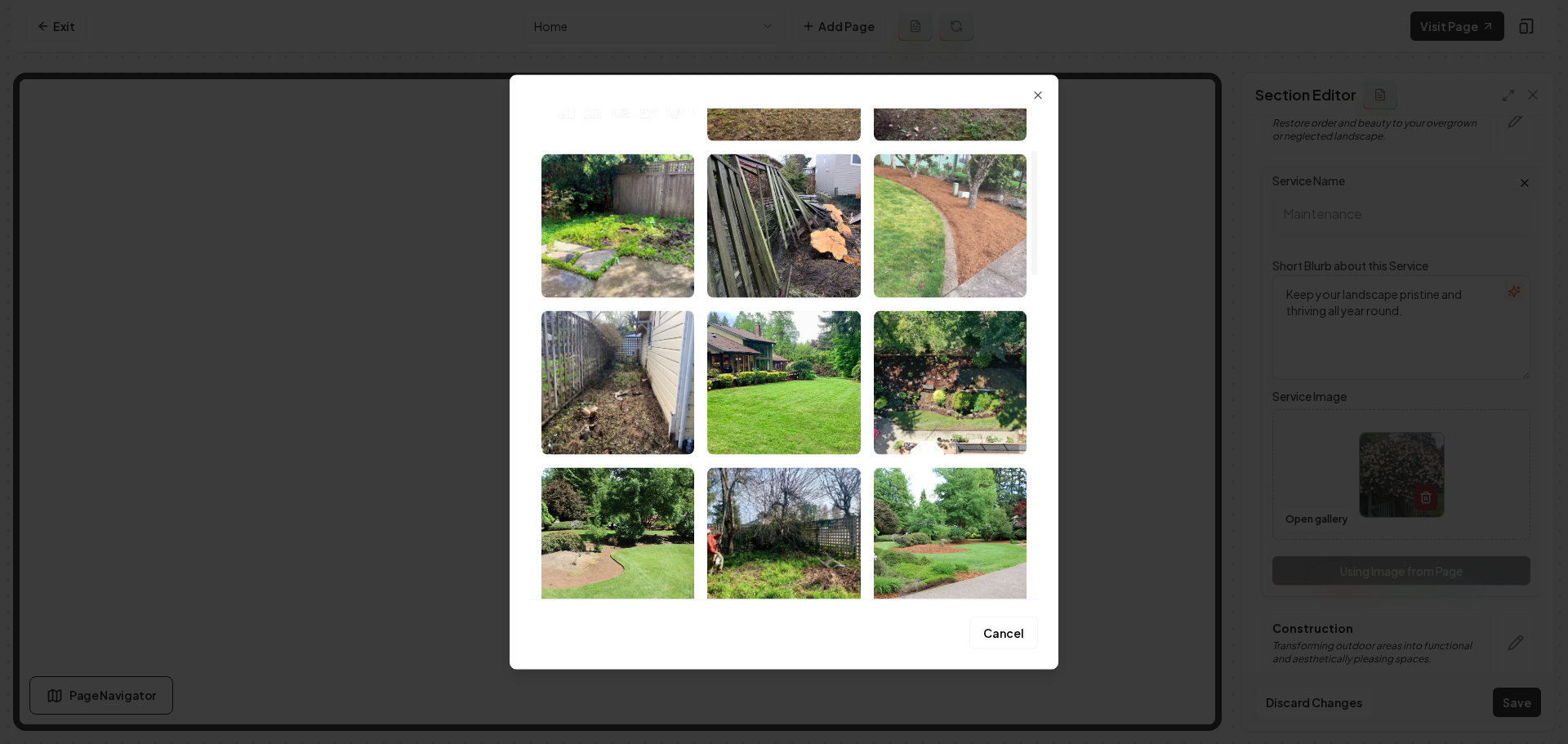
click at [978, 255] on img "Select image image_68b1c8995c7cd75eb800cd0b.jpeg" at bounding box center [951, 226] width 153 height 144
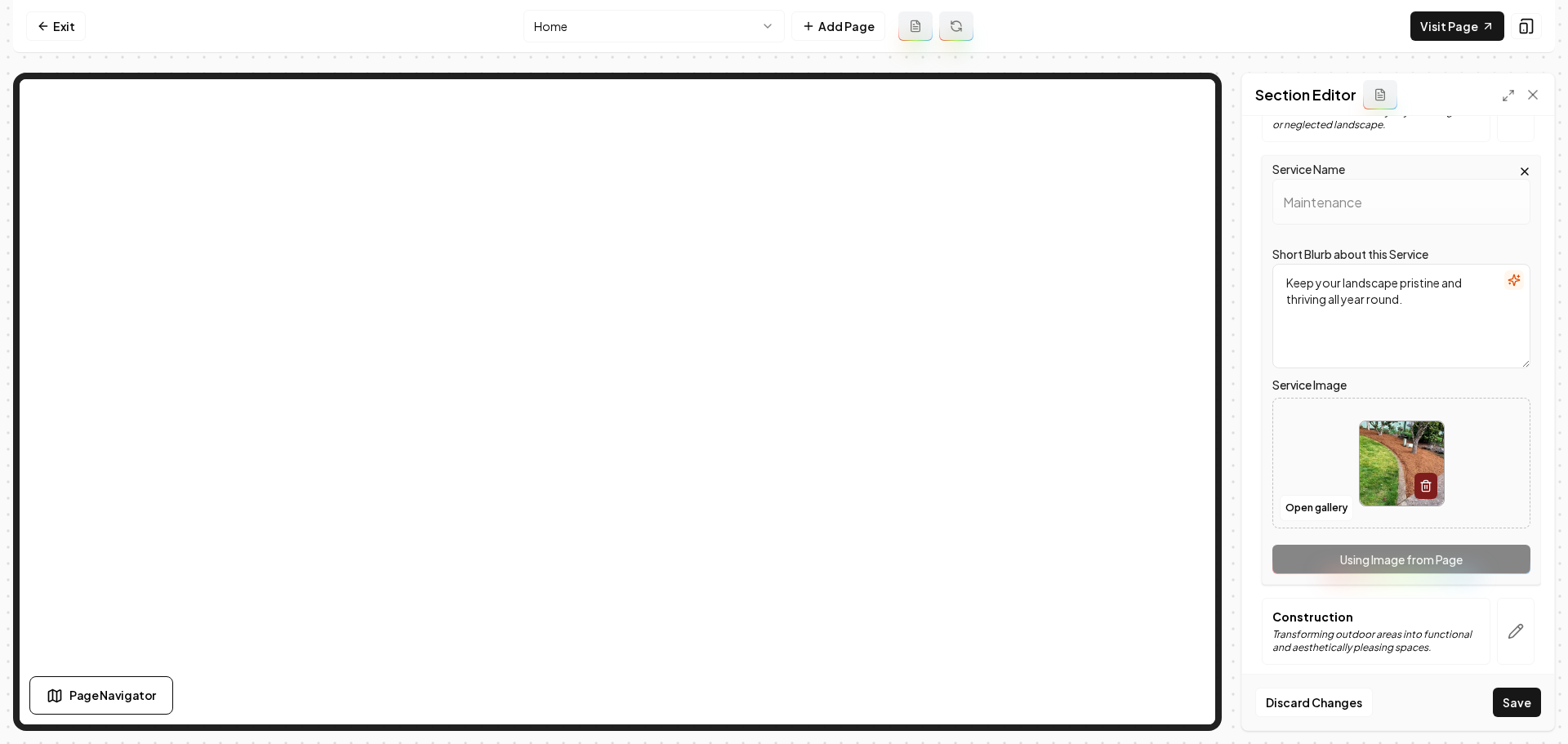
scroll to position [348, 0]
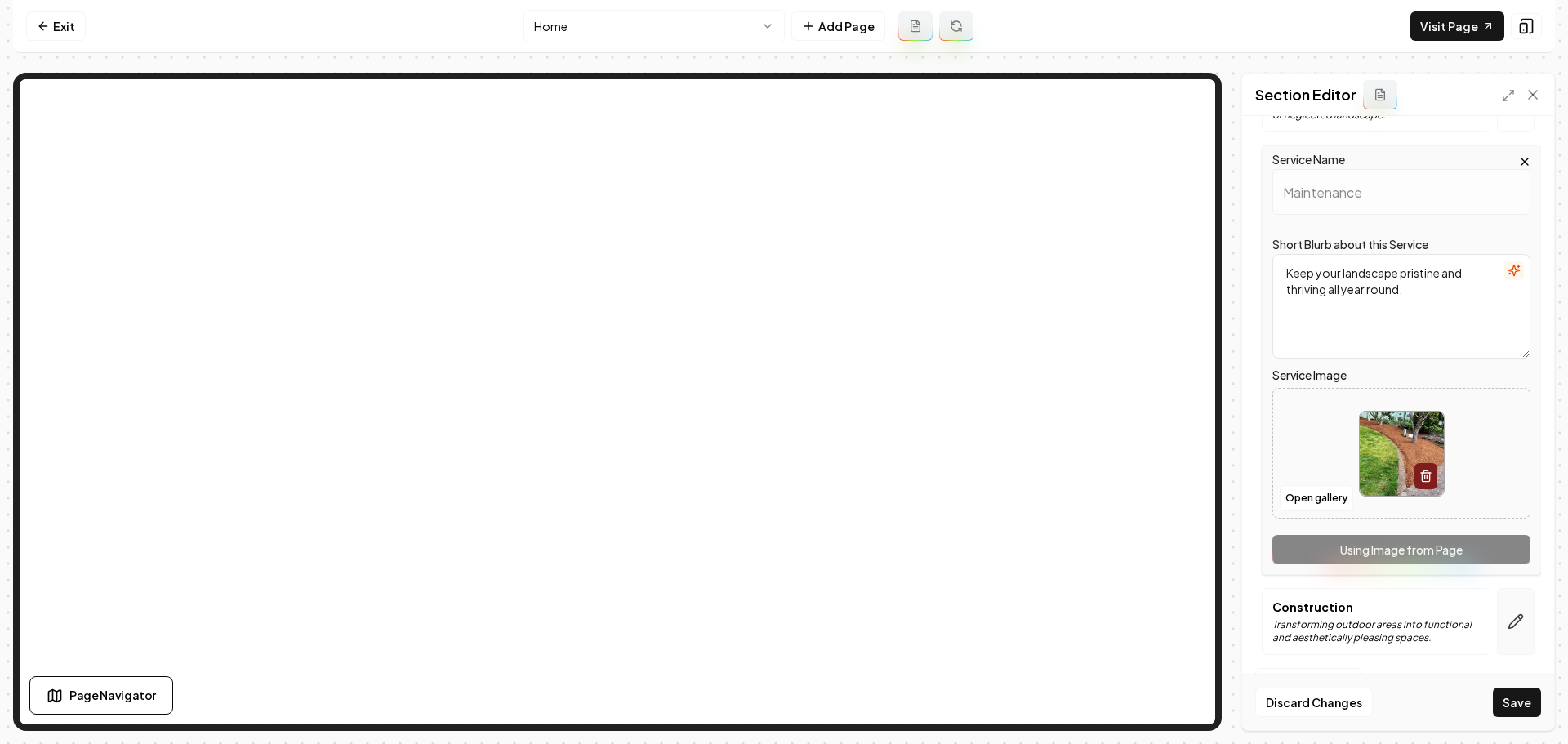
click at [1509, 620] on icon "button" at bounding box center [1516, 622] width 14 height 14
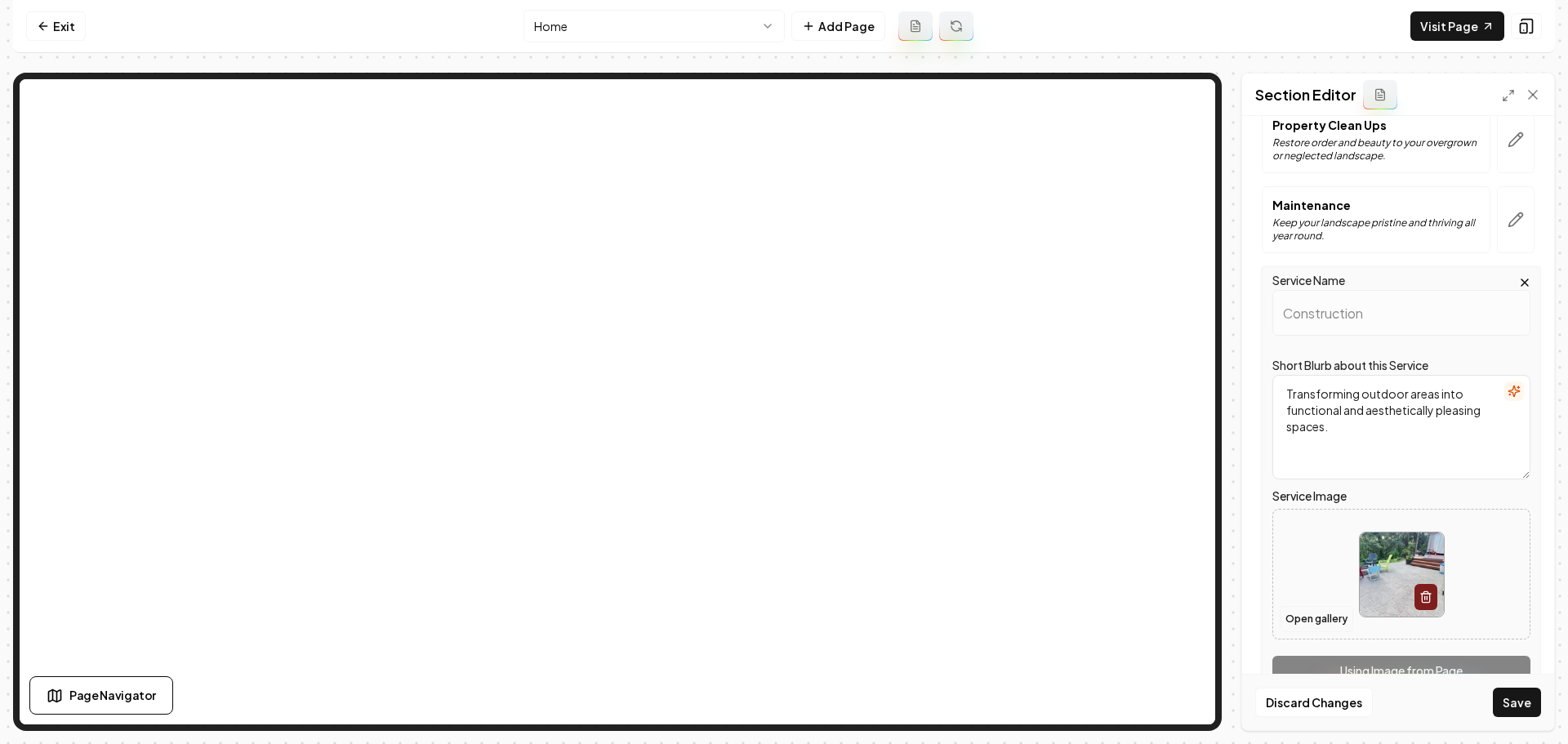
scroll to position [326, 0]
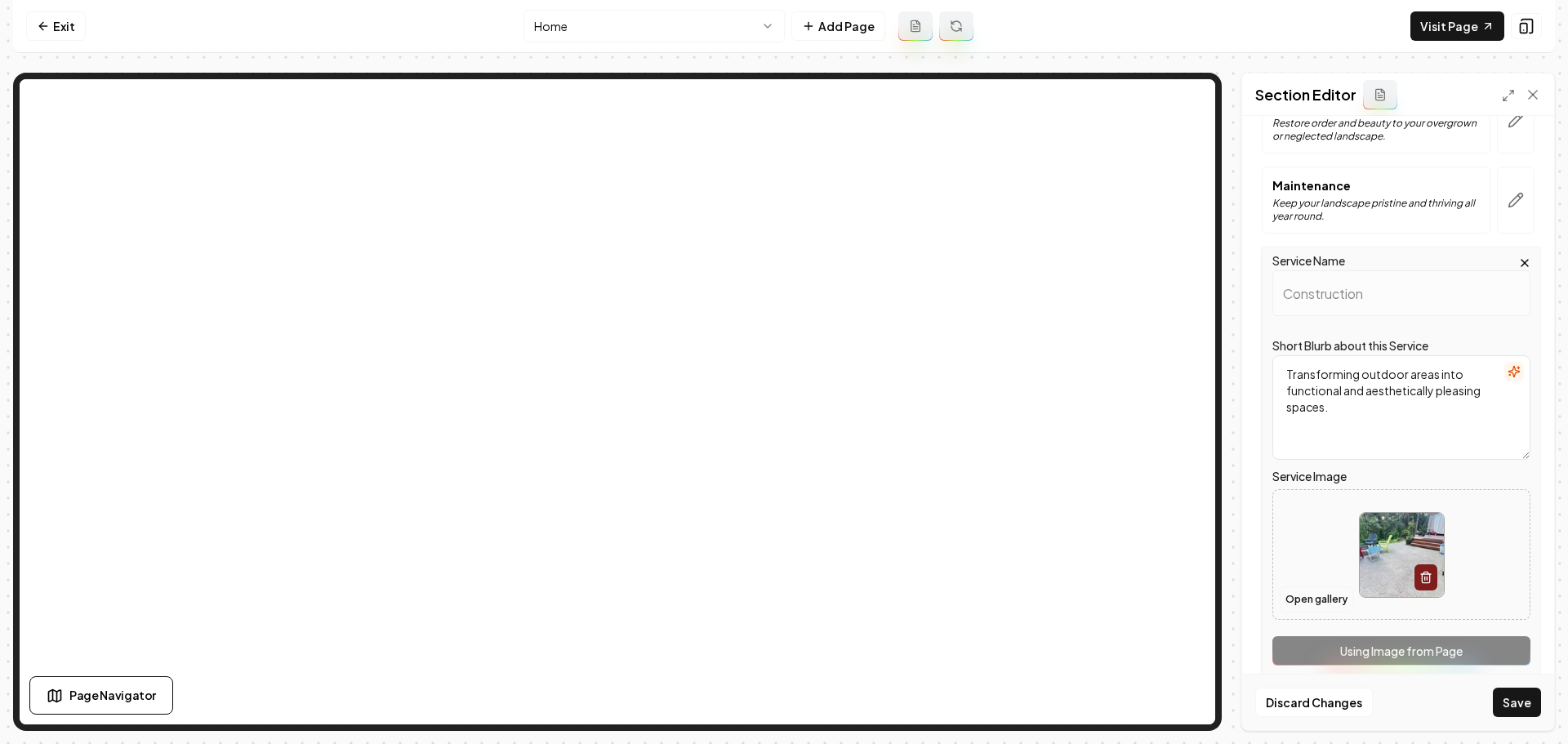
click at [1313, 605] on button "Open gallery" at bounding box center [1316, 599] width 74 height 26
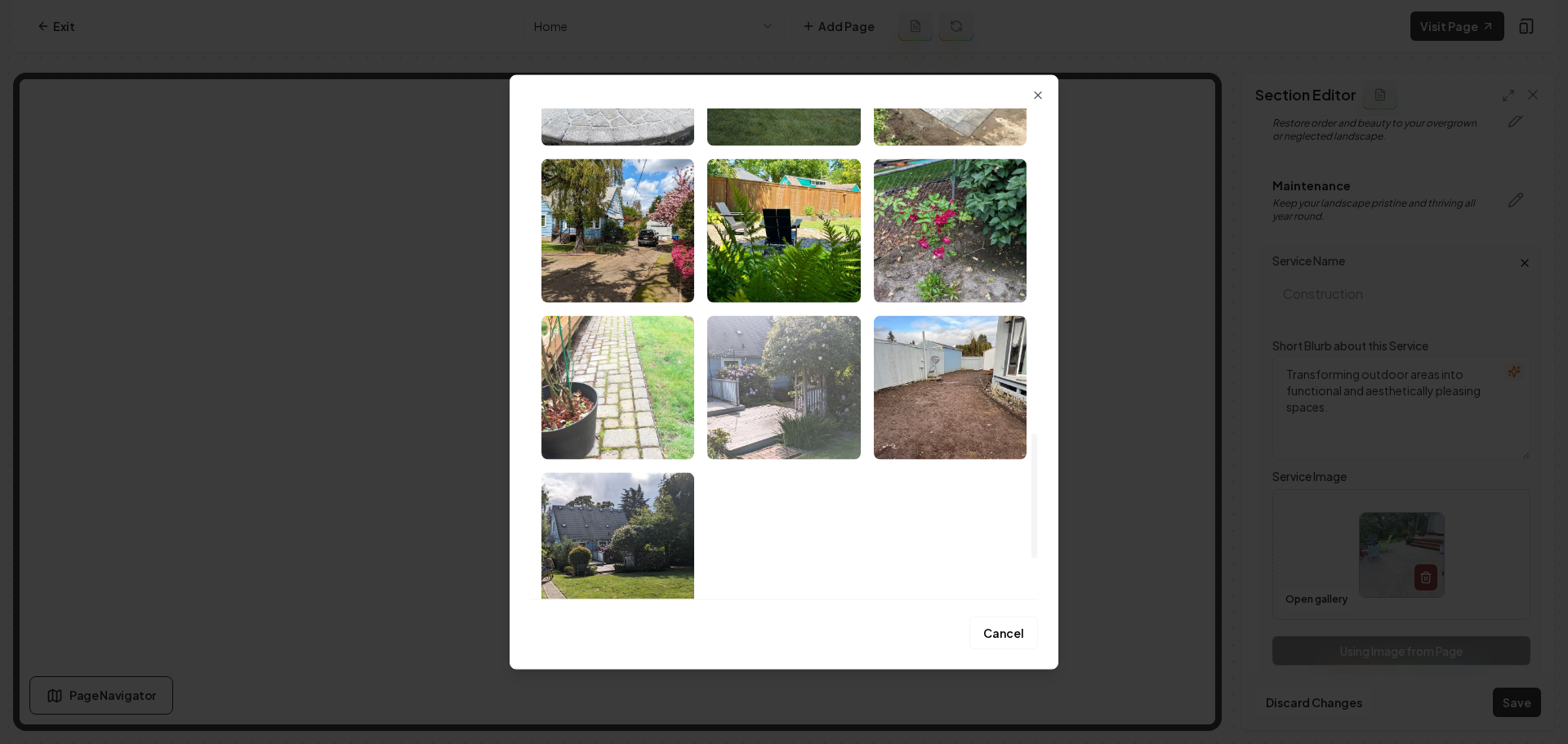
scroll to position [1389, 0]
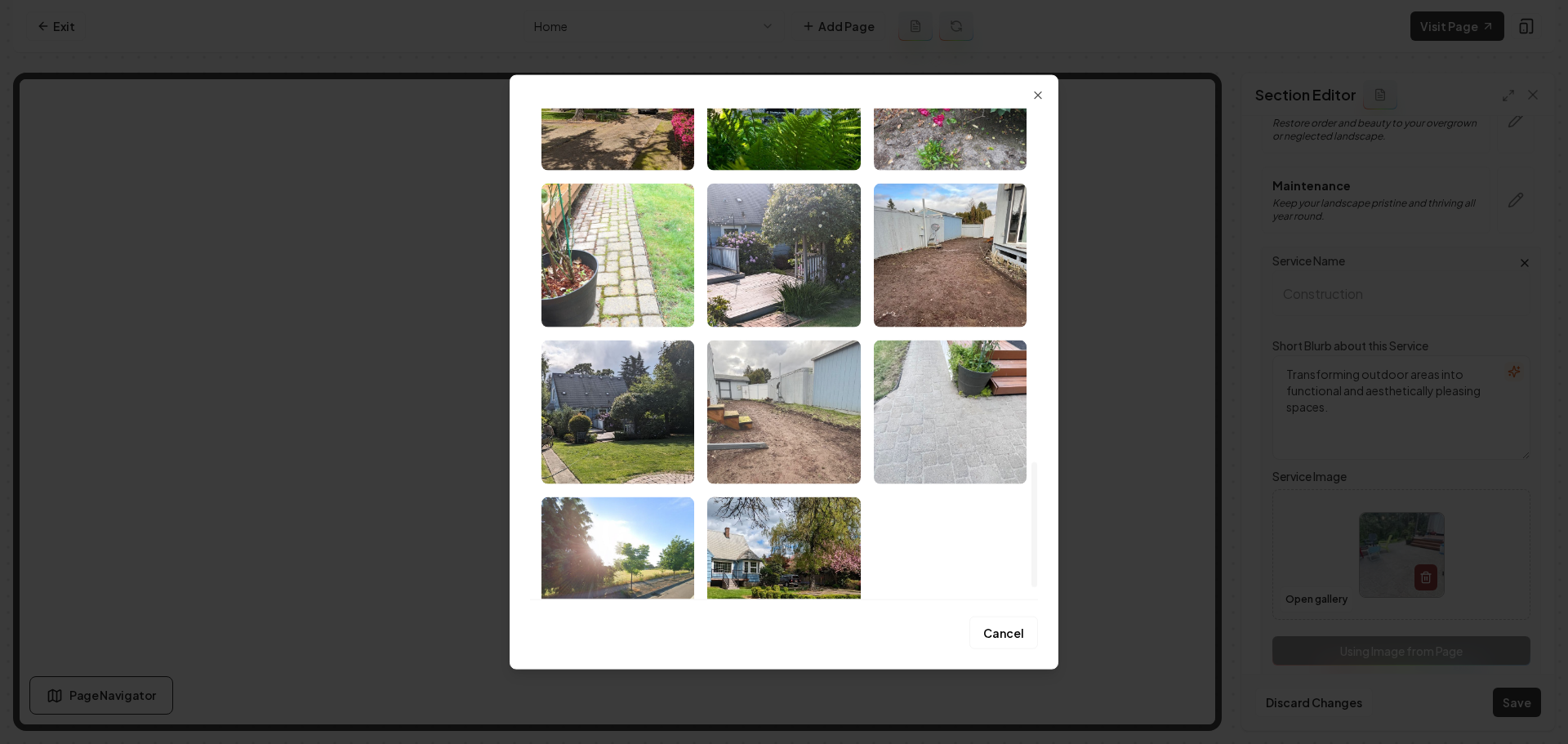
click at [809, 403] on img "Select image image_68b1c8925c7cd75eb800a695.jpeg" at bounding box center [784, 412] width 153 height 144
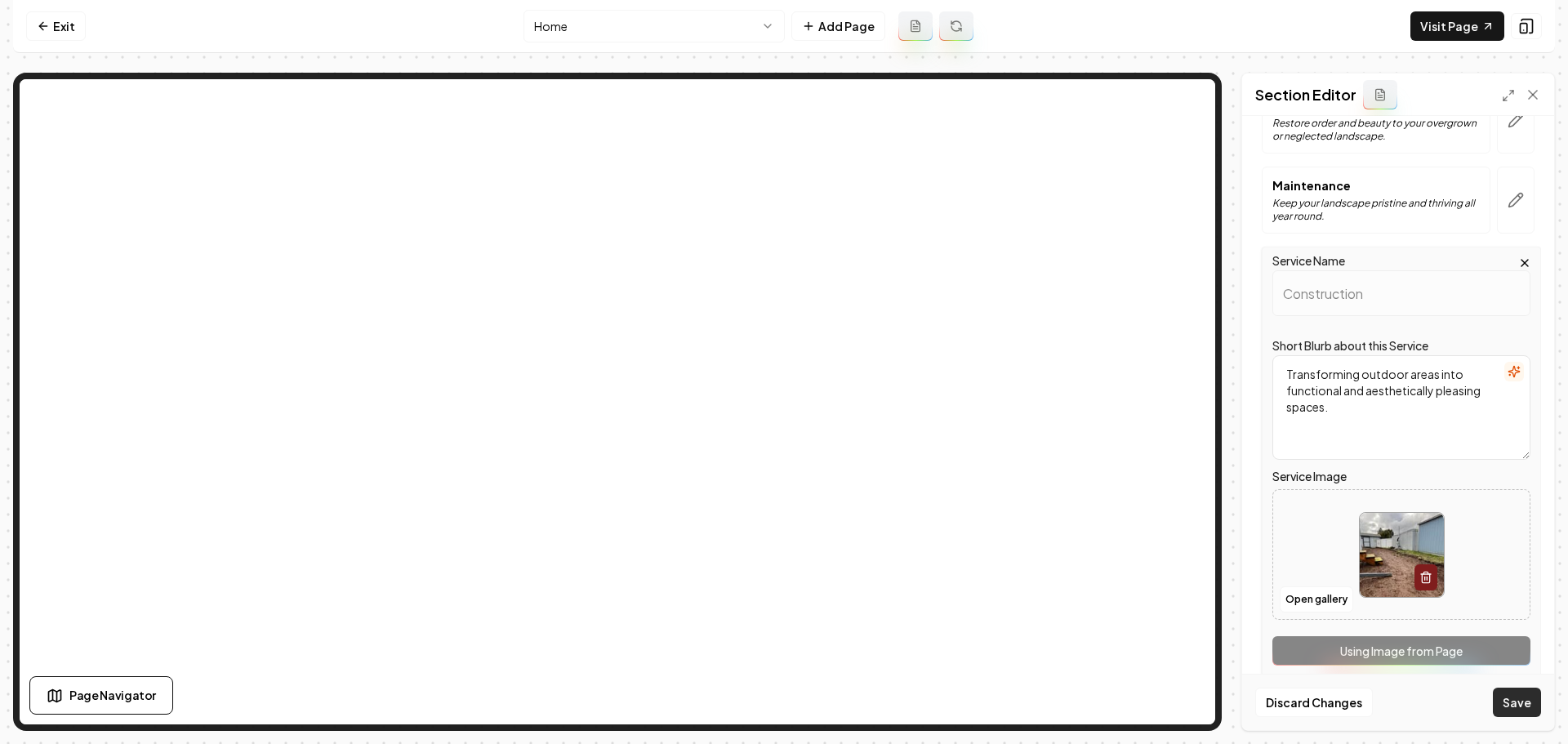
click at [1511, 710] on button "Save" at bounding box center [1518, 703] width 48 height 30
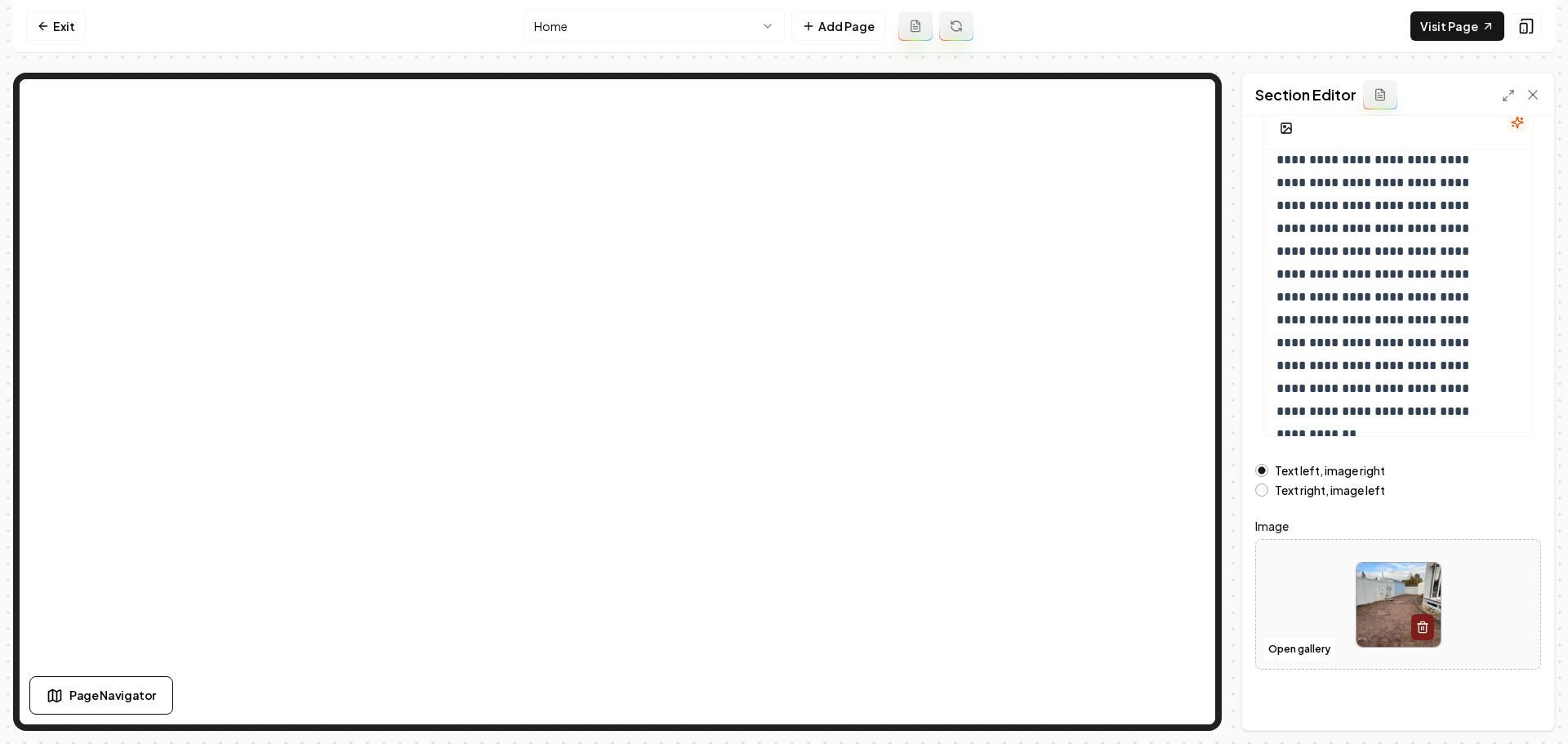
scroll to position [138, 0]
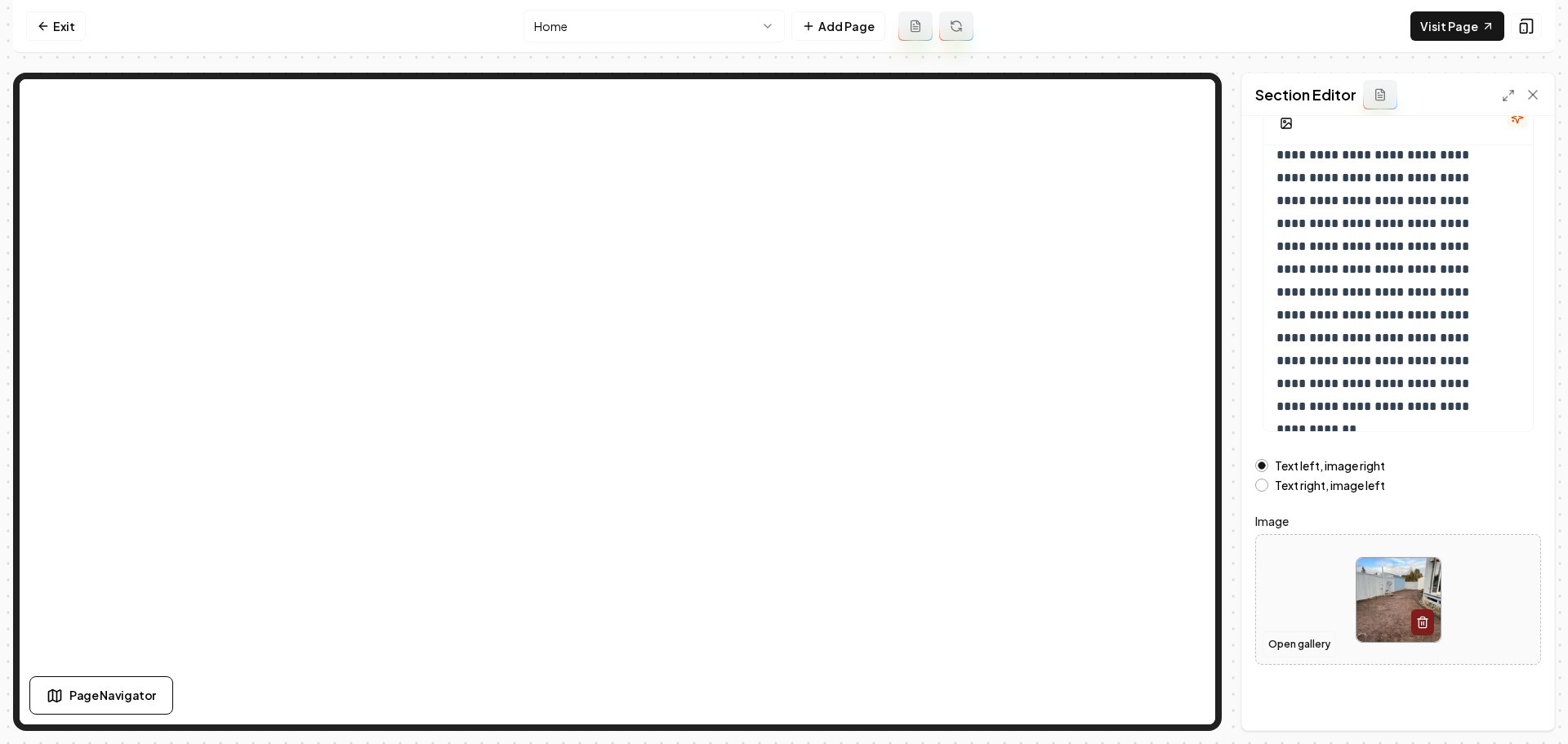
click at [1324, 648] on button "Open gallery" at bounding box center [1300, 644] width 74 height 26
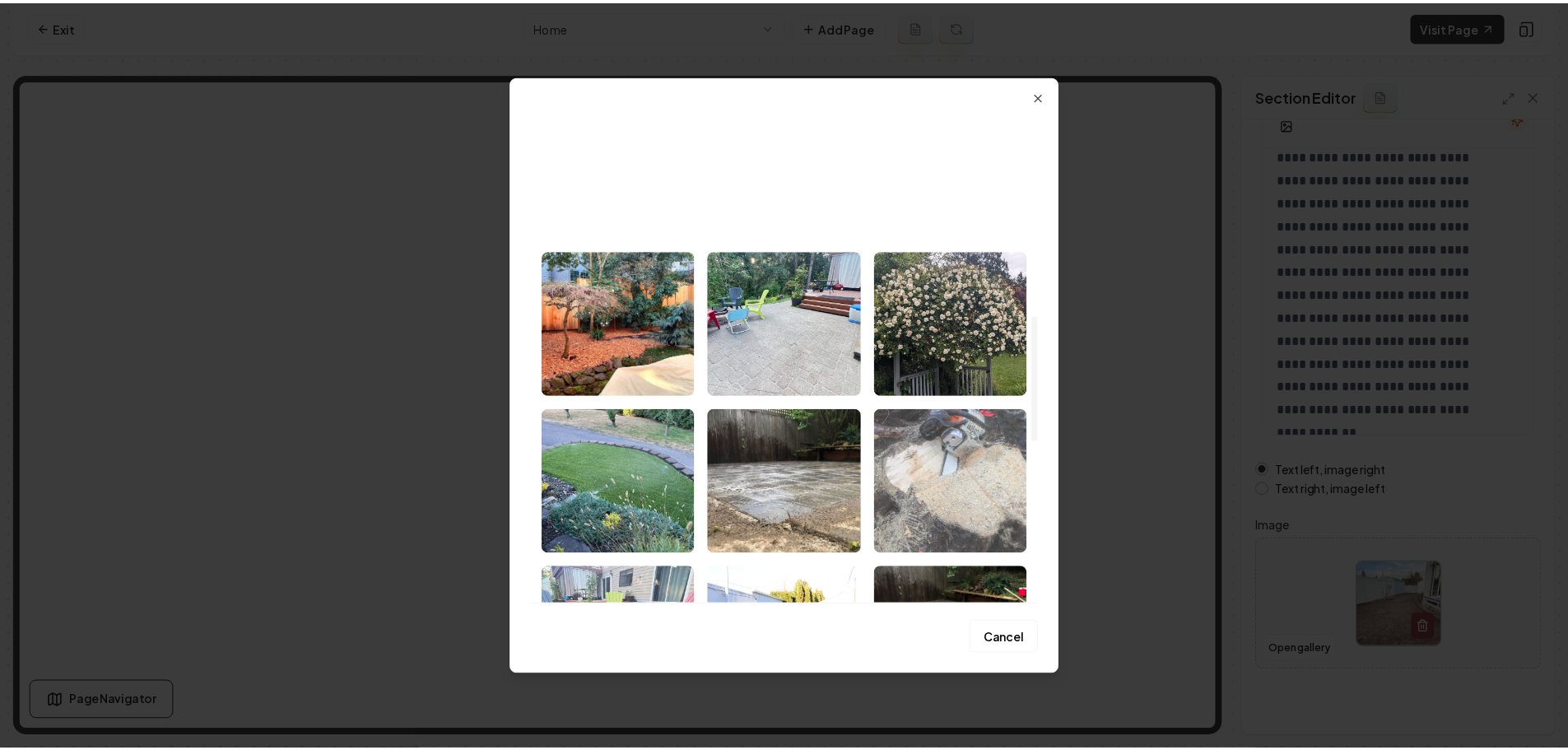
scroll to position [823, 0]
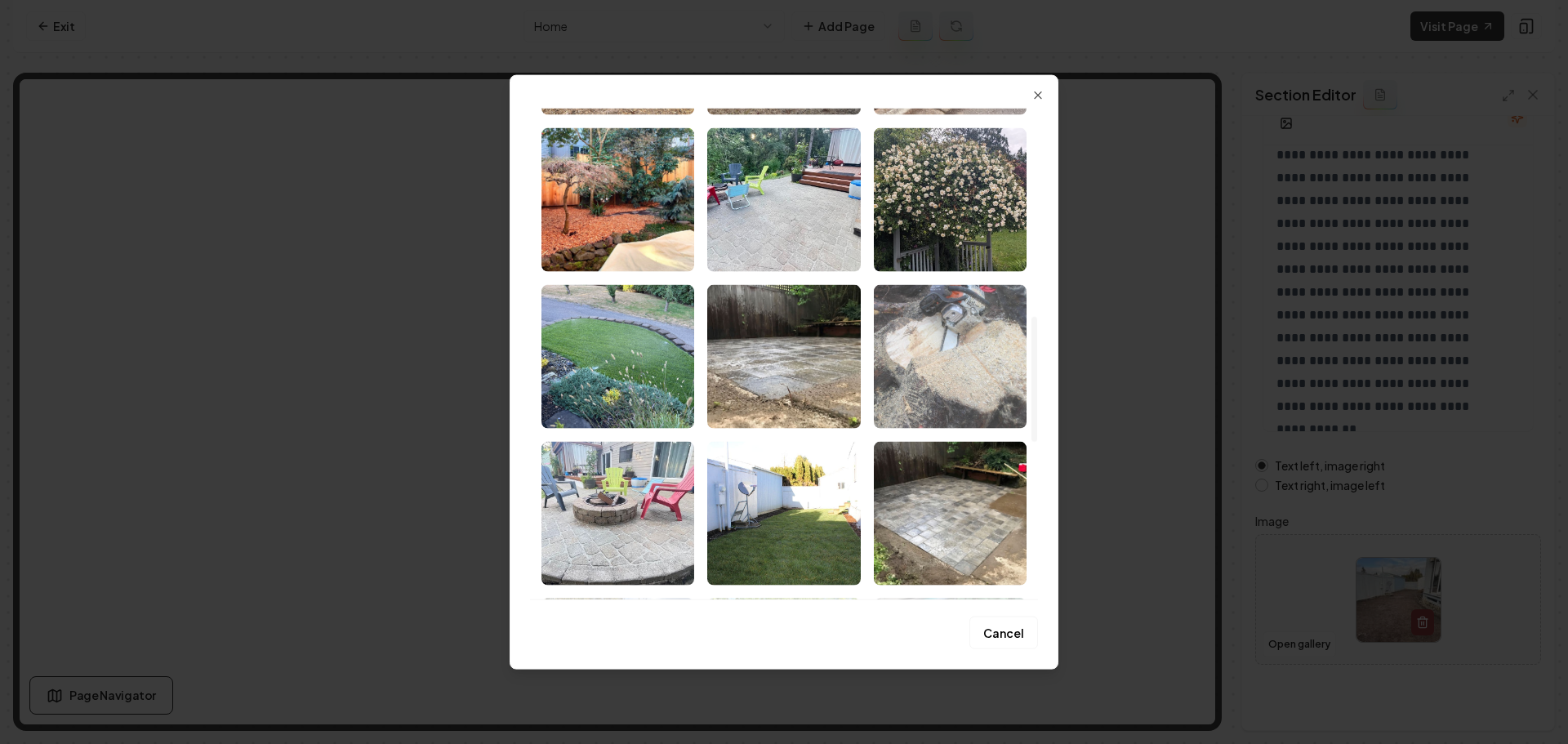
click at [950, 392] on img "Select image image_68b1c8945c7cd75eb800b02e.jpeg" at bounding box center [951, 356] width 153 height 144
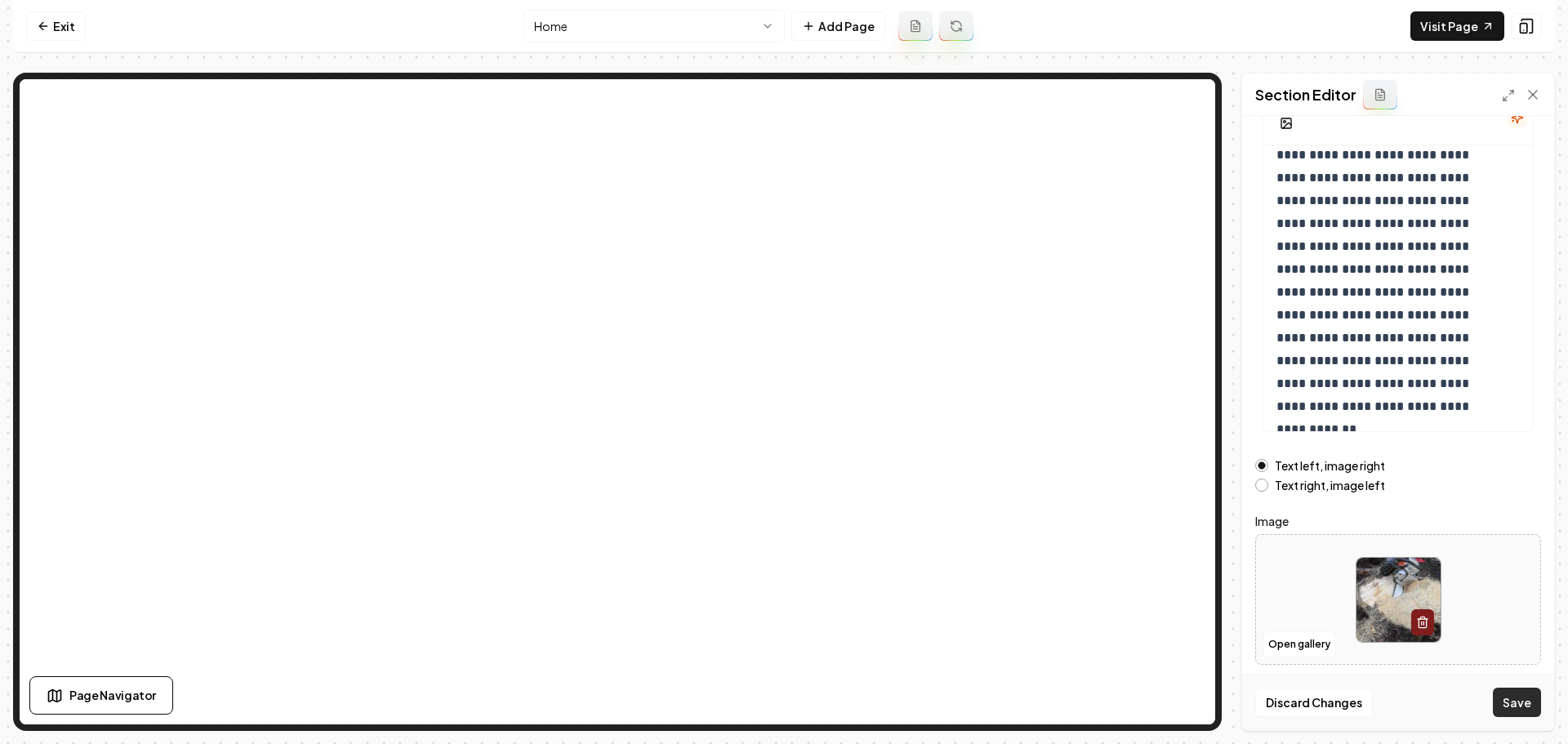
click at [1528, 710] on button "Save" at bounding box center [1518, 703] width 48 height 30
click at [1437, 33] on link "Visit Page" at bounding box center [1457, 26] width 94 height 30
click at [69, 31] on link "Exit" at bounding box center [56, 26] width 60 height 30
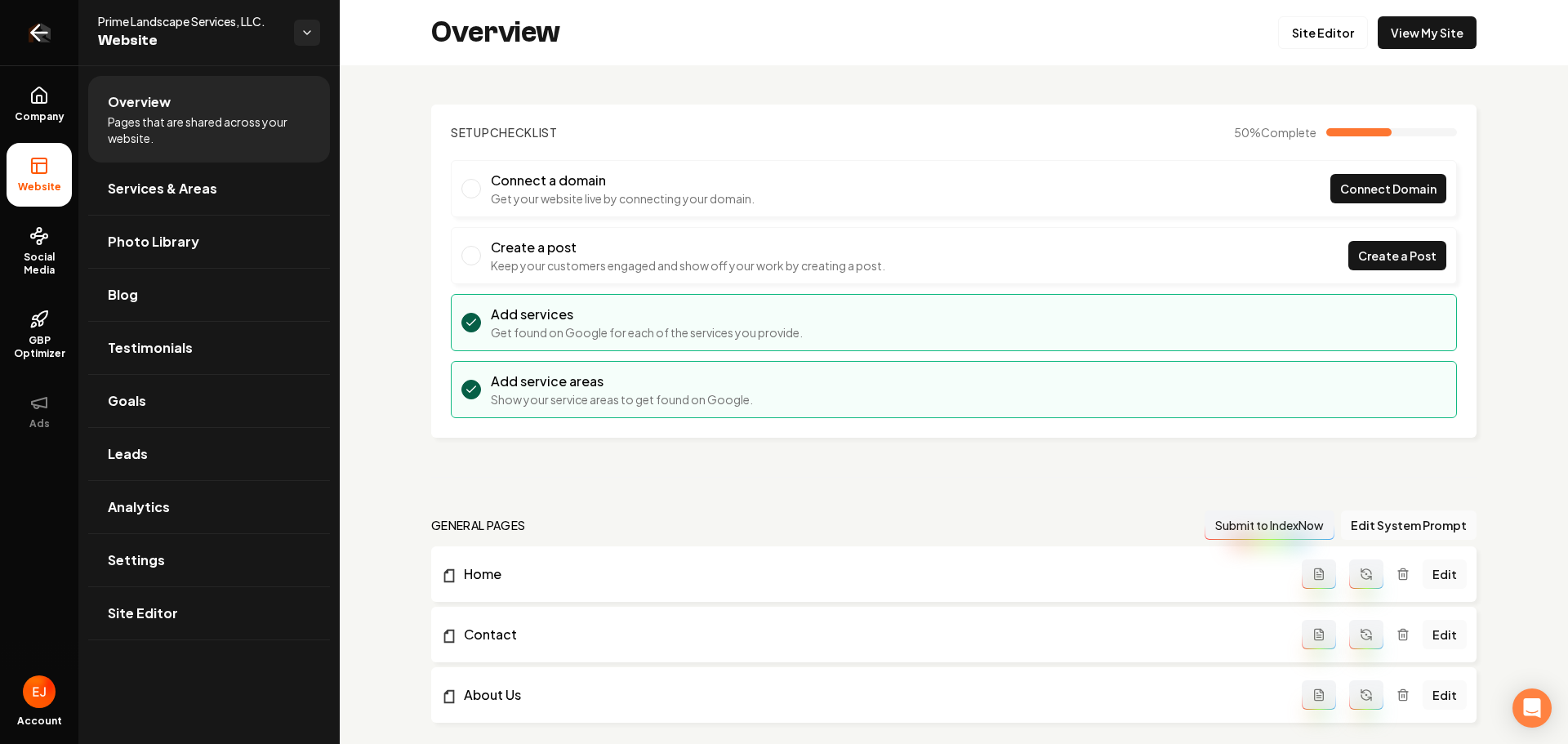
click at [45, 47] on link "Return to dashboard" at bounding box center [39, 33] width 78 height 65
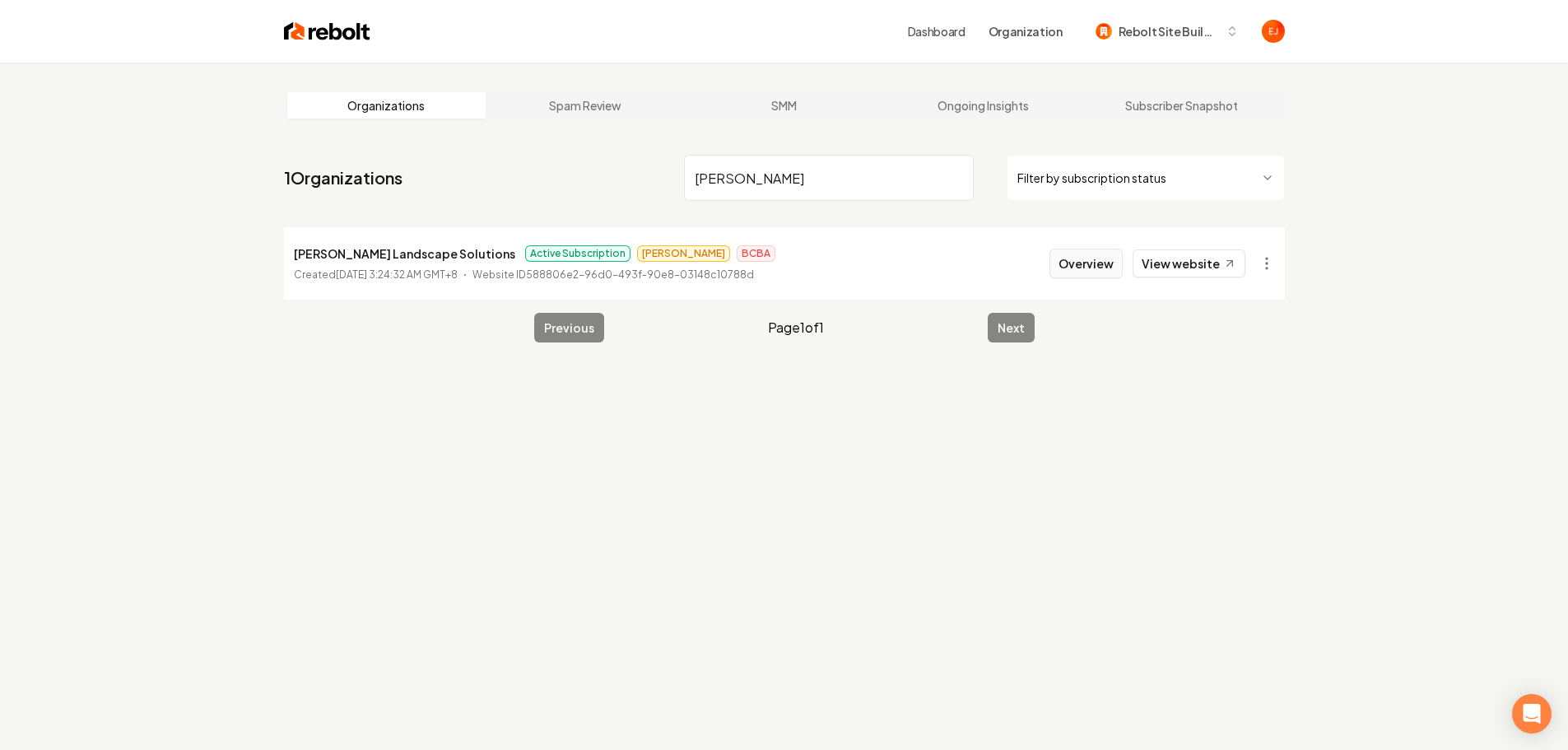
type input "thorstad"
click at [1093, 266] on button "Overview" at bounding box center [1086, 264] width 73 height 30
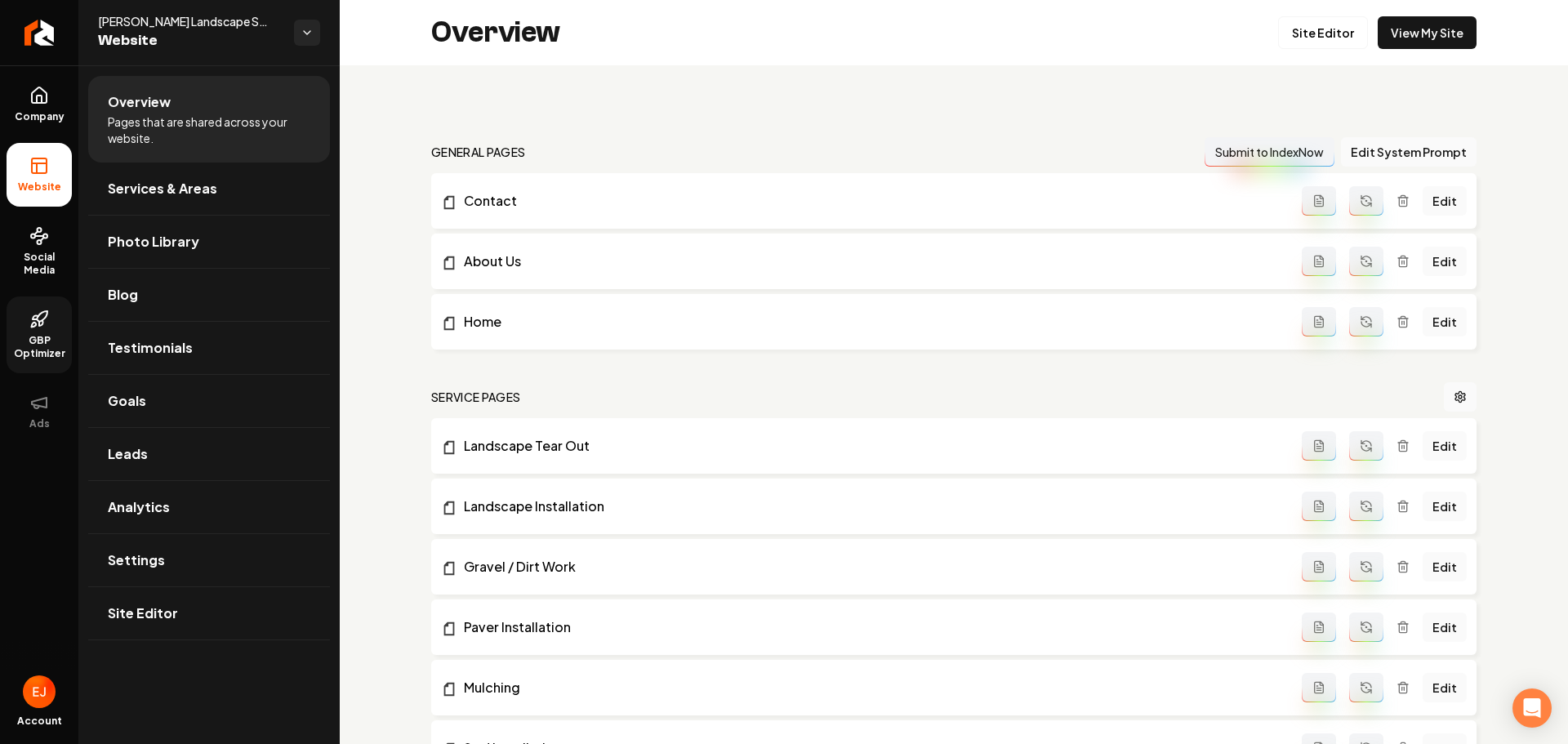
click at [36, 342] on span "GBP Optimizer" at bounding box center [39, 347] width 65 height 26
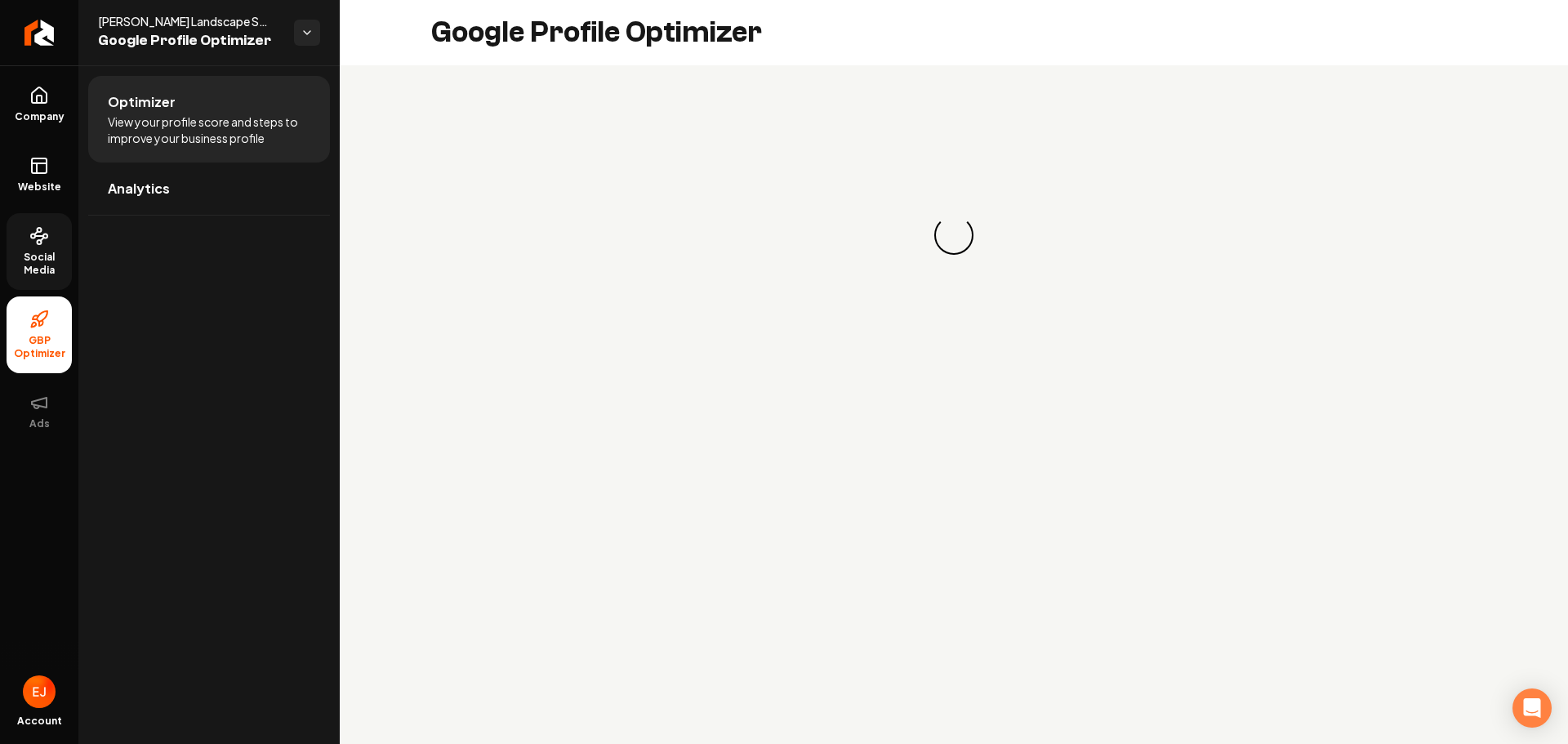
click at [46, 255] on span "Social Media" at bounding box center [39, 264] width 65 height 26
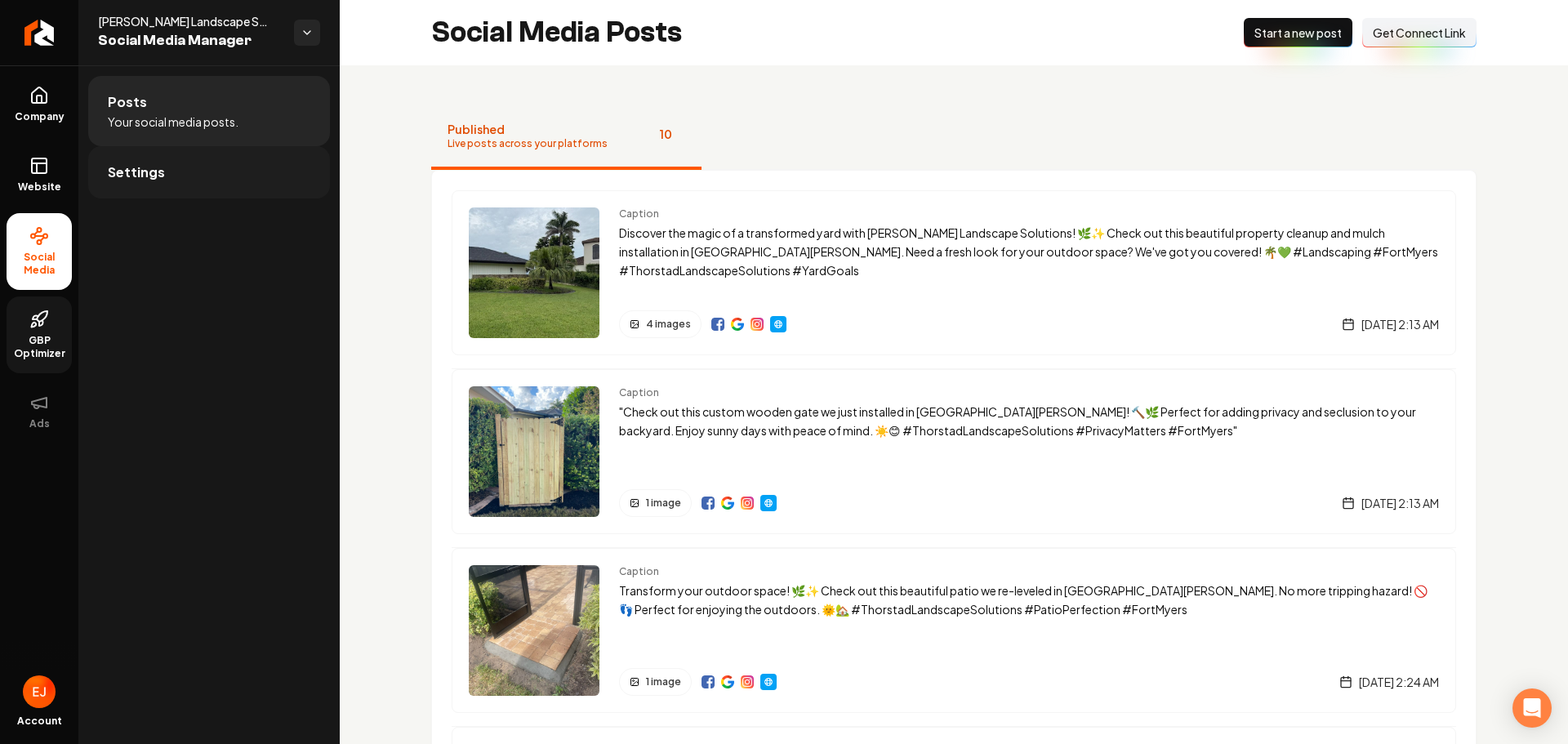
click at [179, 181] on link "Settings" at bounding box center [209, 172] width 241 height 52
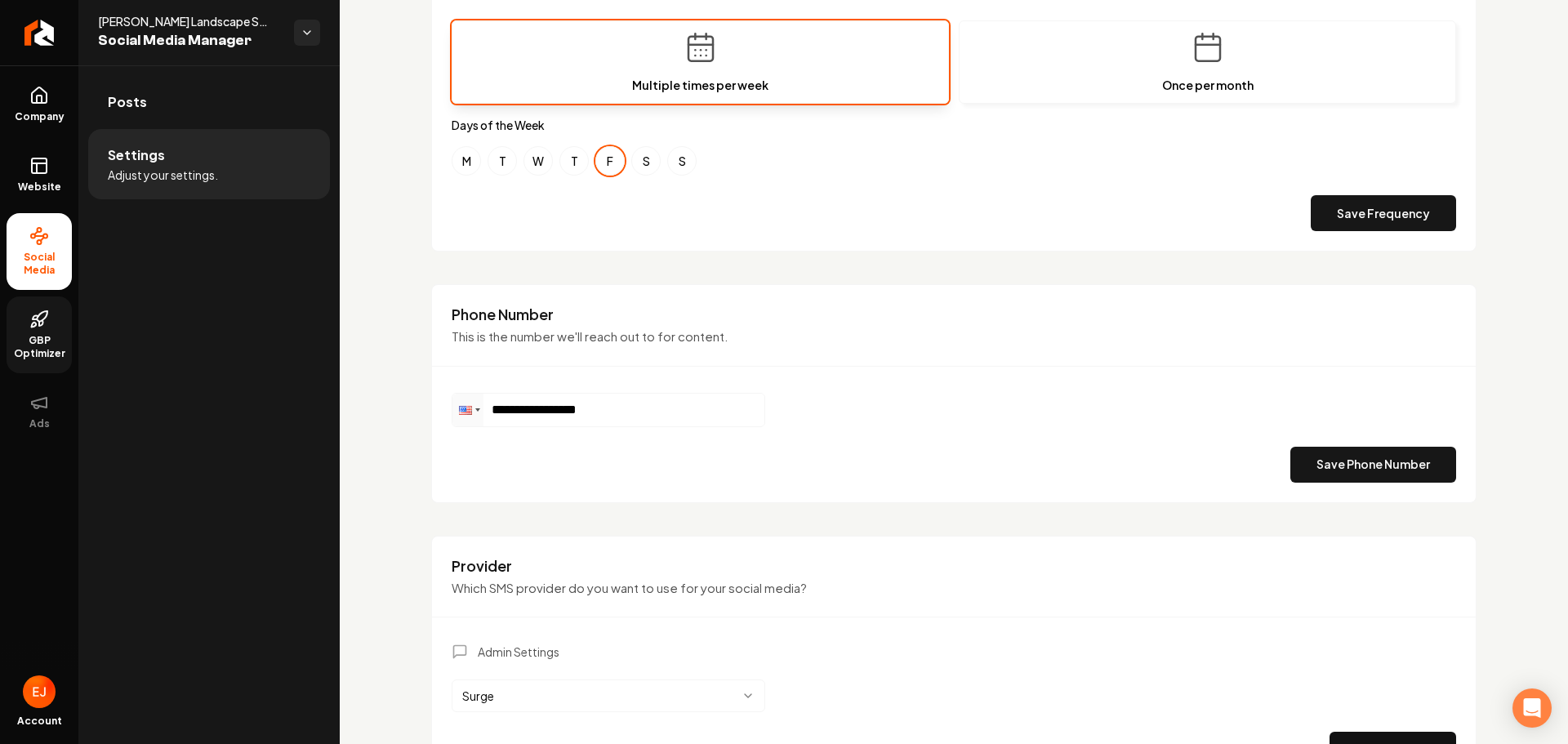
scroll to position [473, 0]
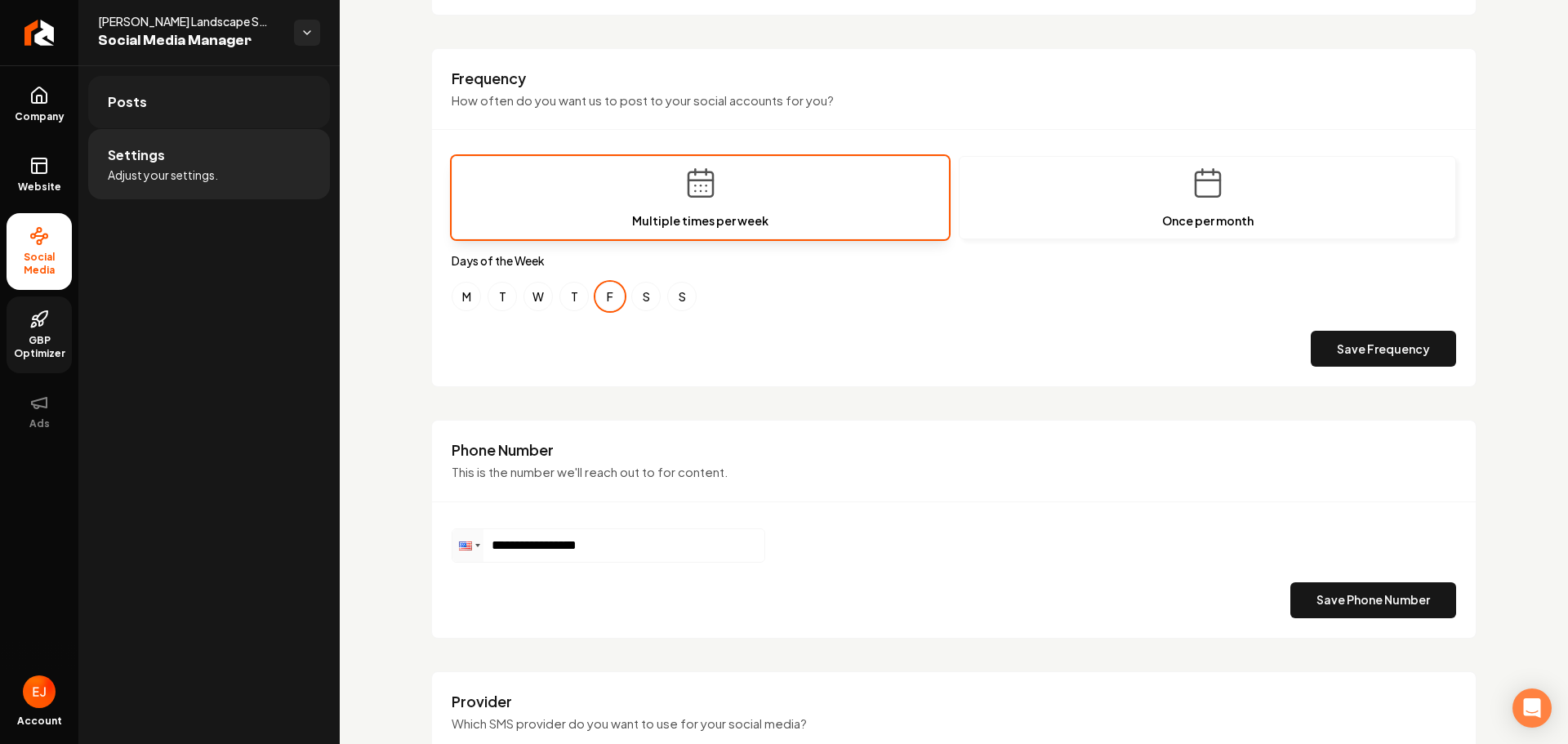
click at [182, 96] on link "Posts" at bounding box center [209, 102] width 241 height 52
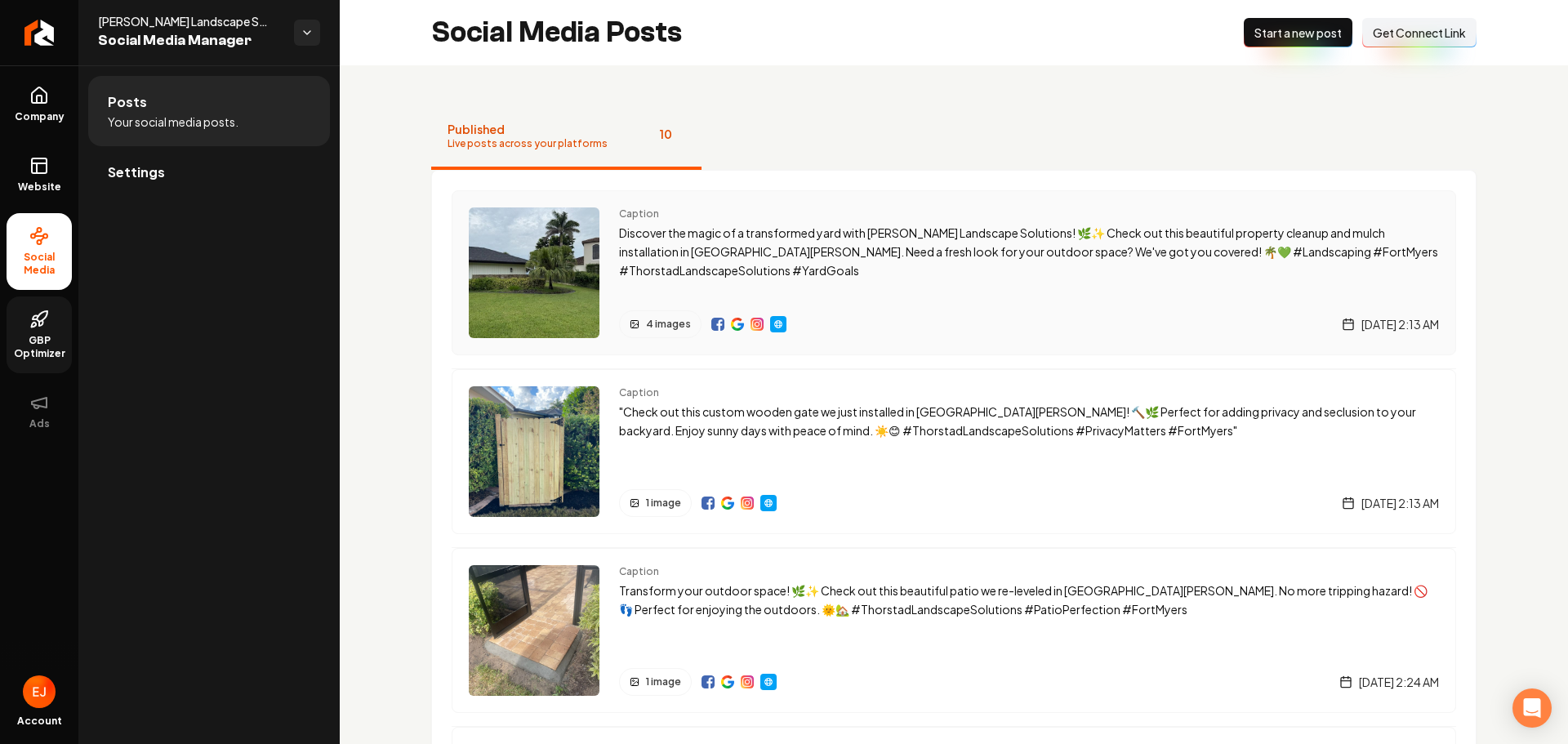
click at [717, 323] on img "Main content area" at bounding box center [718, 324] width 13 height 13
click at [39, 22] on icon "Return to dashboard" at bounding box center [39, 33] width 26 height 26
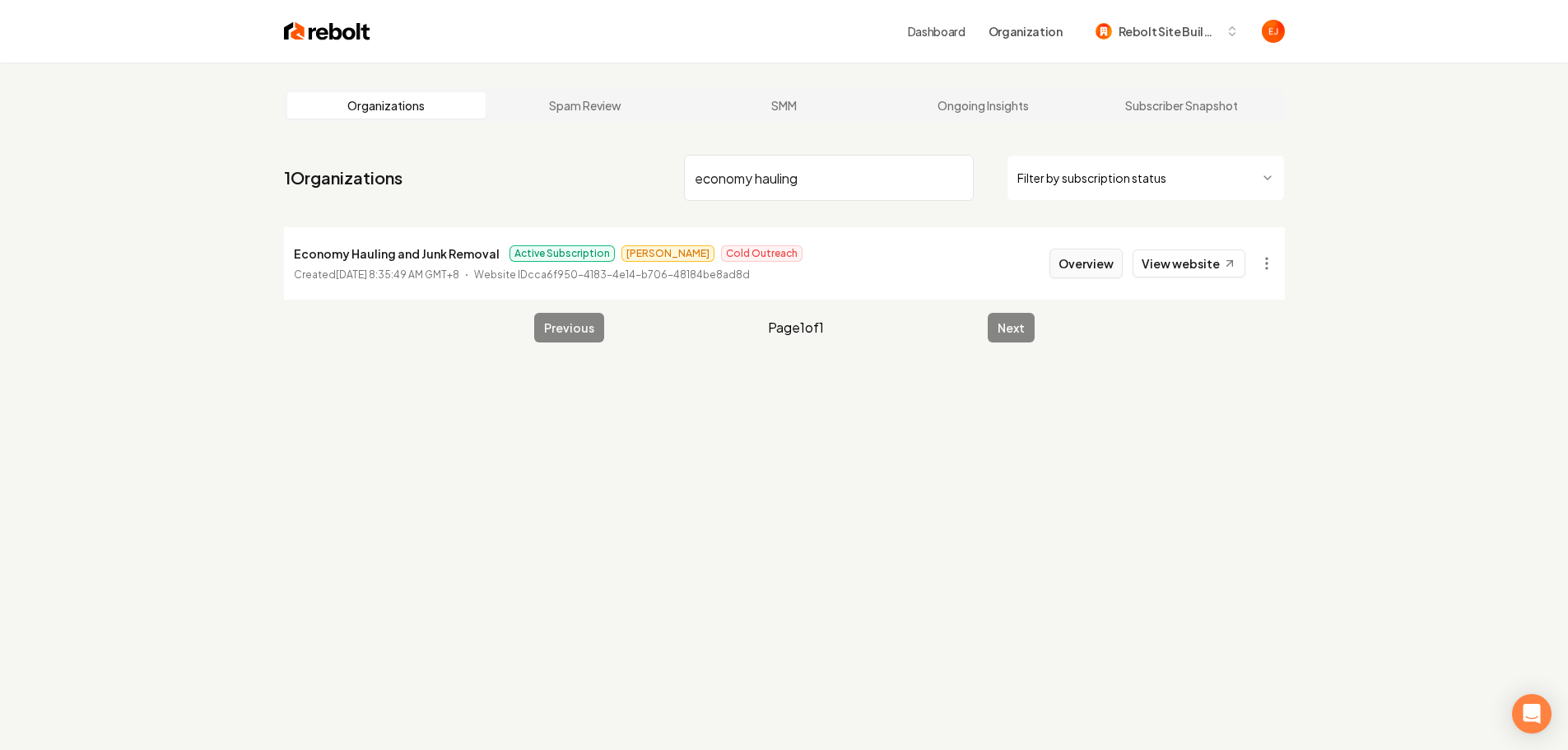
type input "economy hauling"
click at [1074, 259] on button "Overview" at bounding box center [1086, 264] width 73 height 30
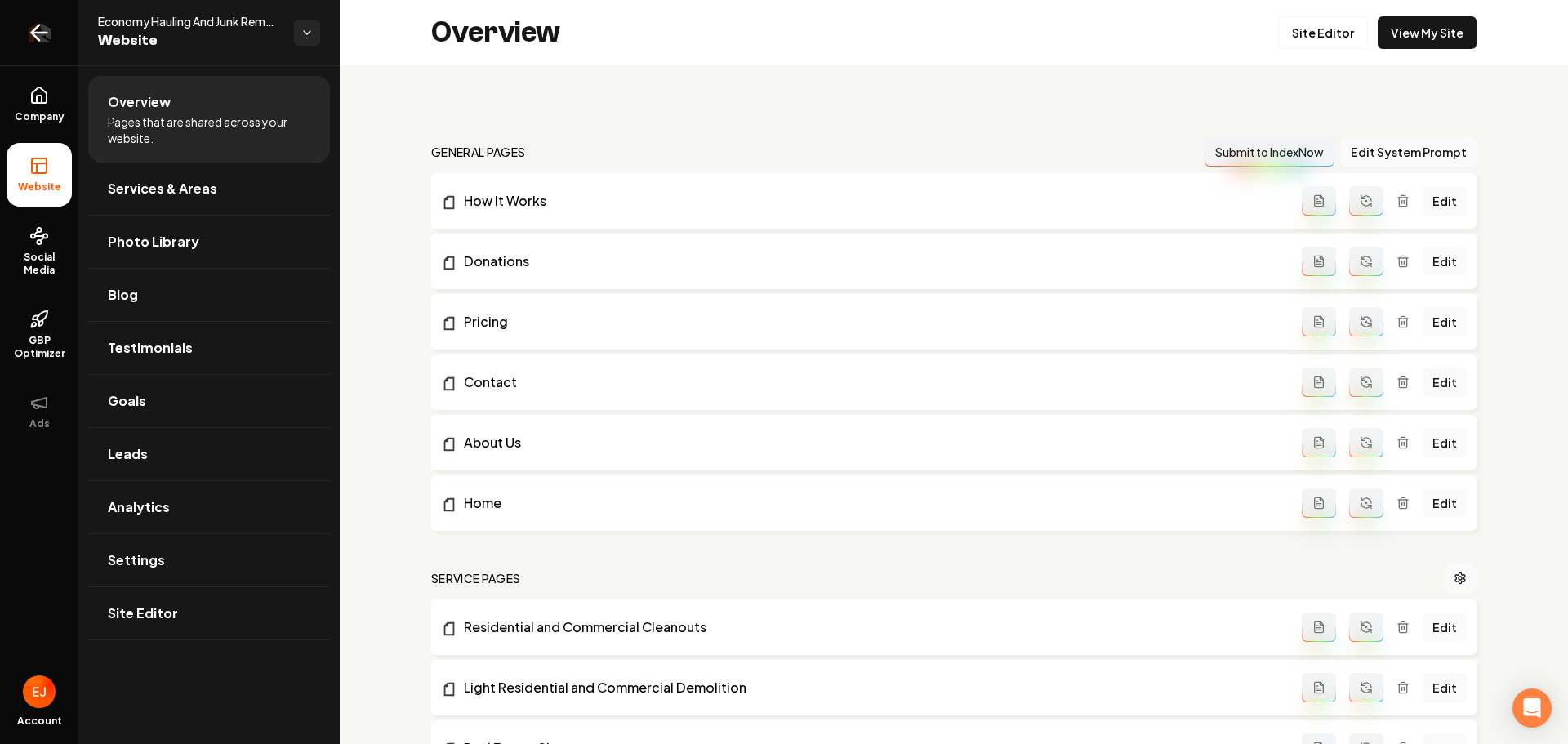
click at [53, 34] on link "Return to dashboard" at bounding box center [39, 33] width 78 height 65
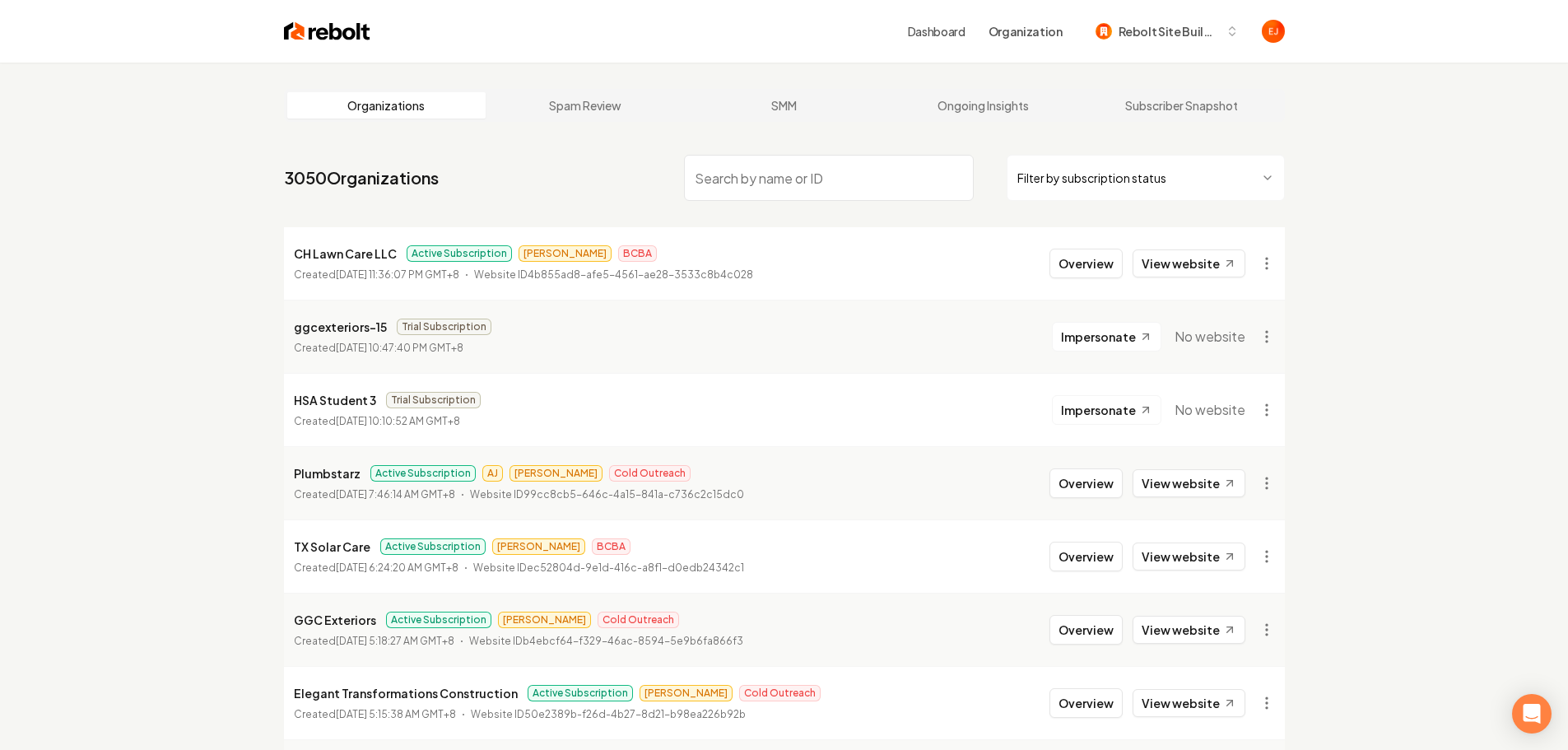
click at [997, 118] on div "Organizations Spam Review SMM Ongoing Insights Subscriber Snapshot" at bounding box center [784, 105] width 1001 height 33
click at [985, 113] on link "Ongoing Insights" at bounding box center [983, 105] width 199 height 26
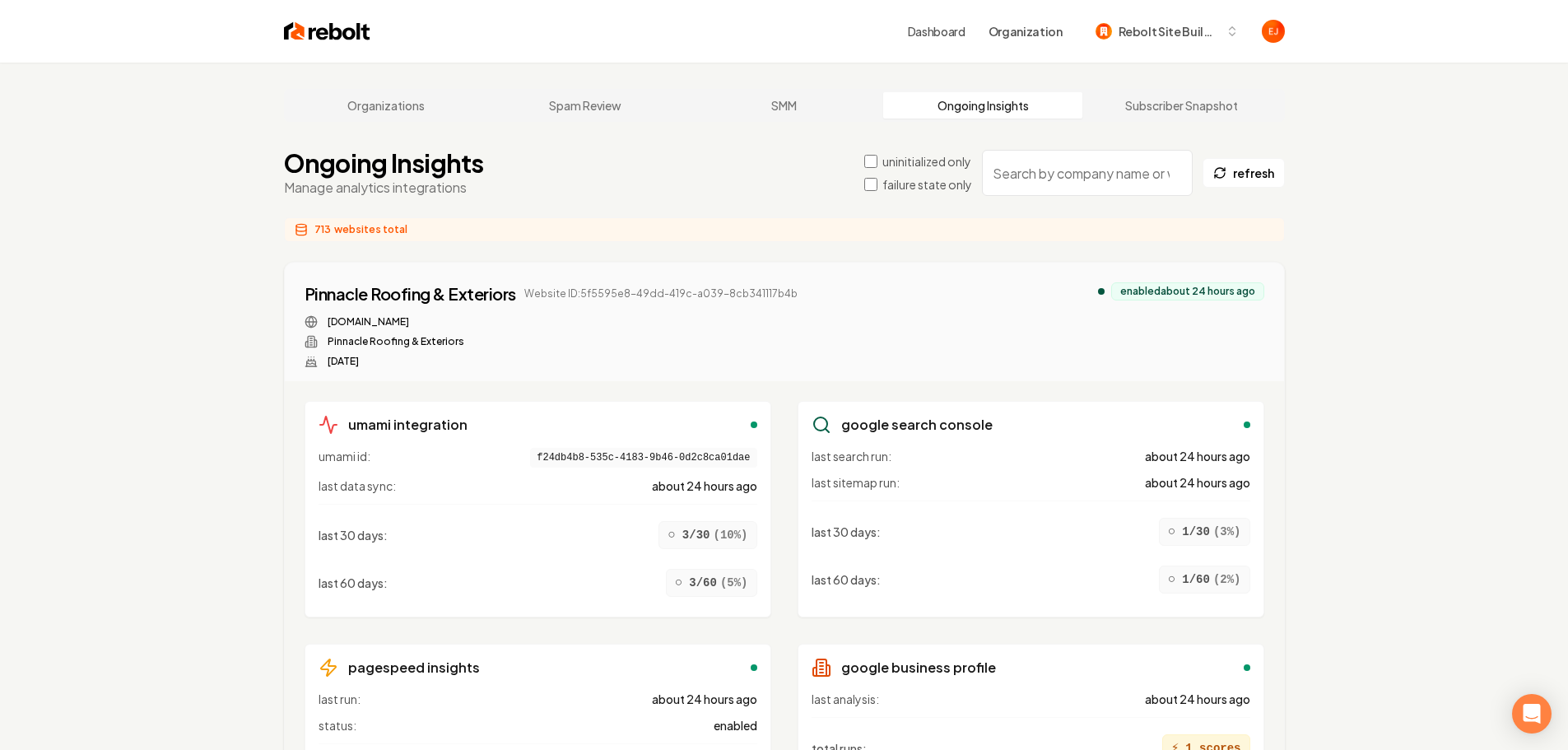
click at [1081, 185] on input "search" at bounding box center [1087, 172] width 210 height 46
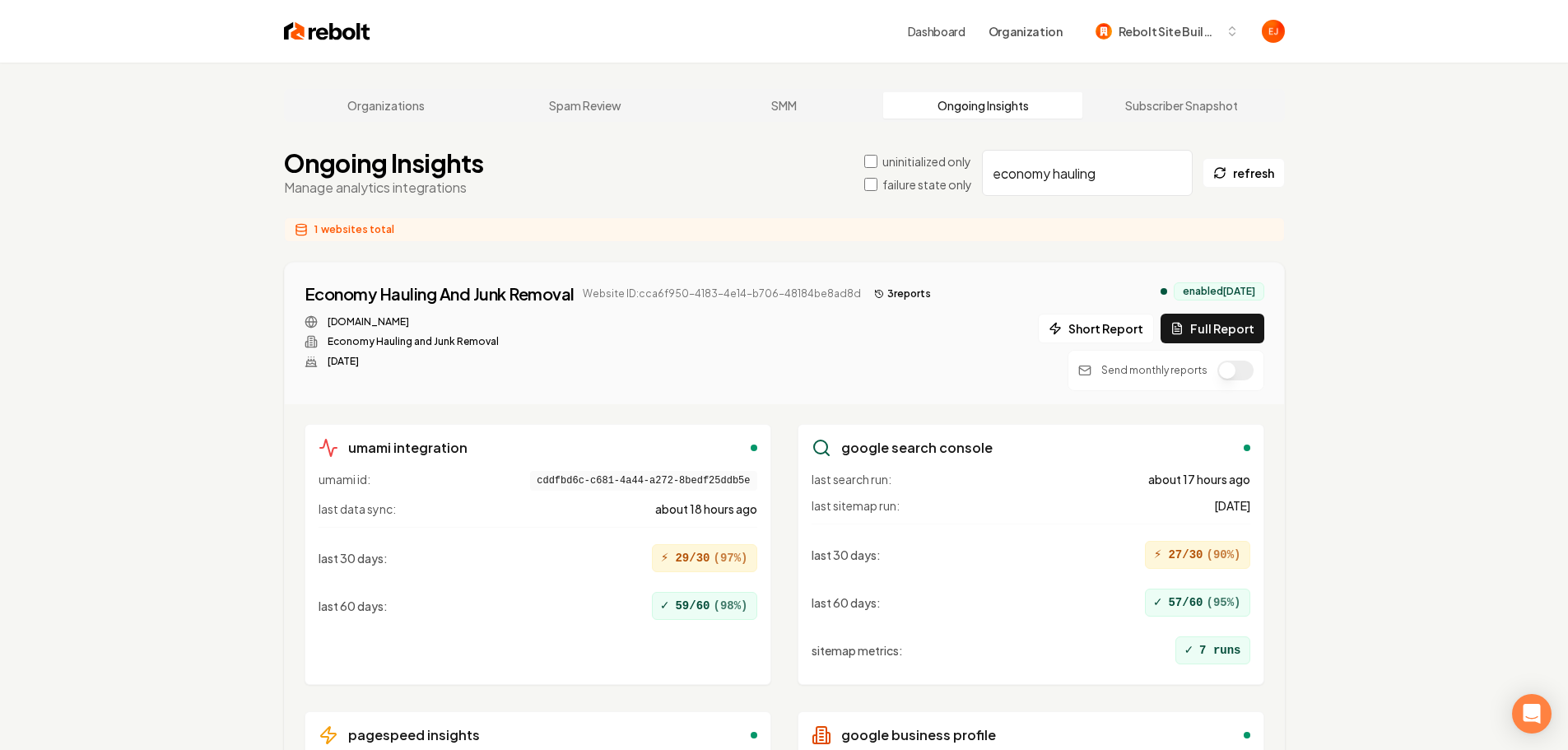
type input "economy hauling"
click at [1228, 375] on button "button" at bounding box center [1235, 370] width 37 height 20
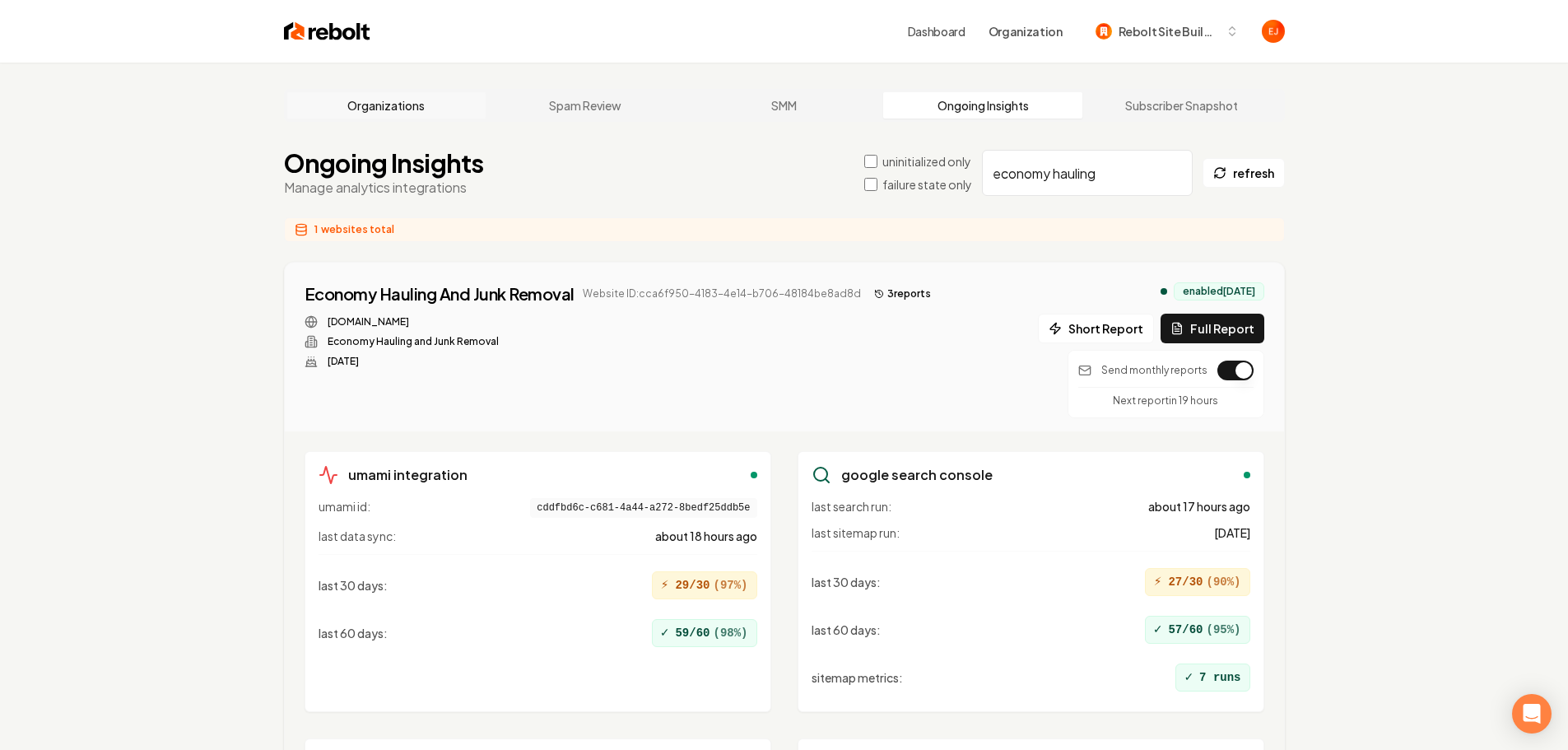
click at [388, 92] on link "Organizations" at bounding box center [387, 105] width 199 height 26
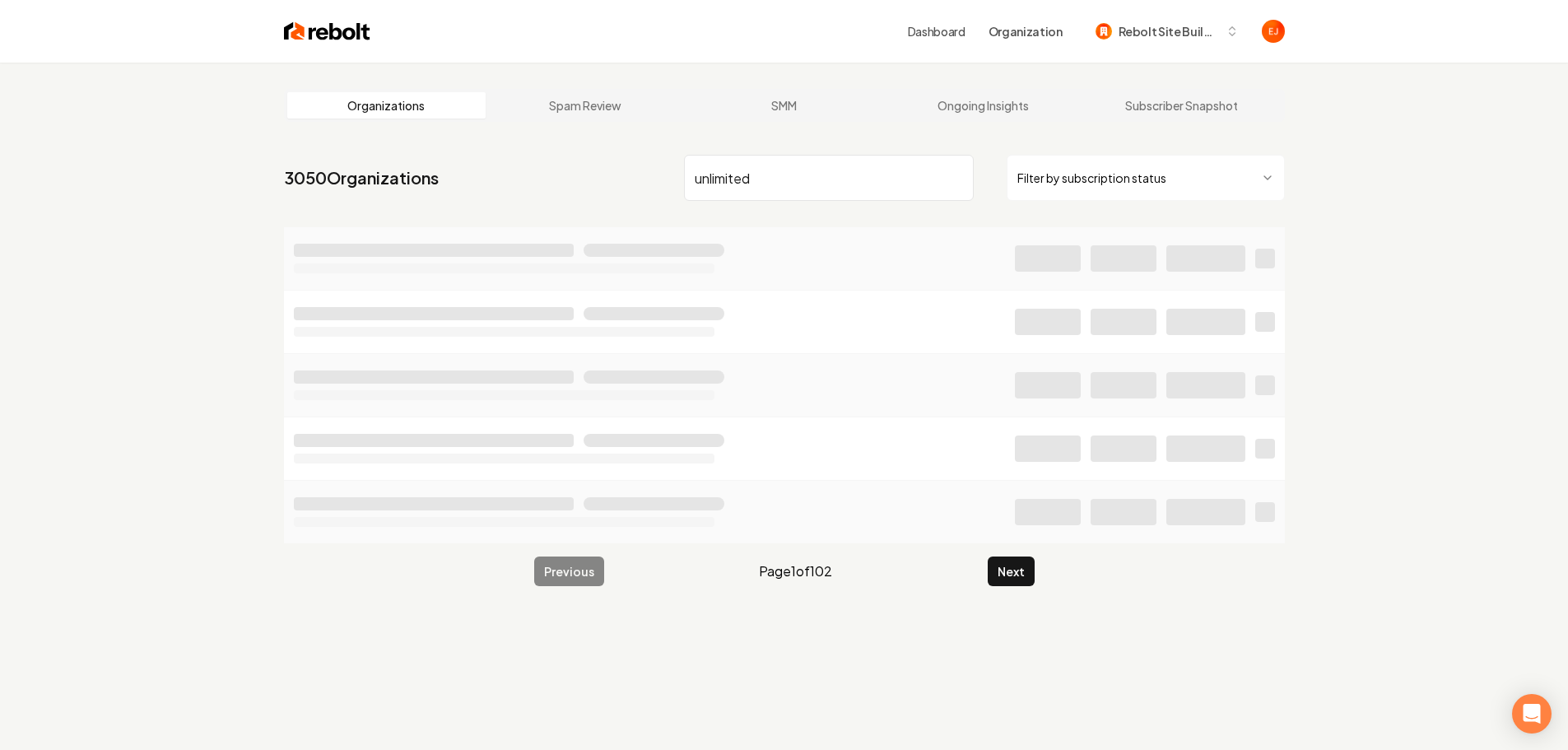
type input "unlimited"
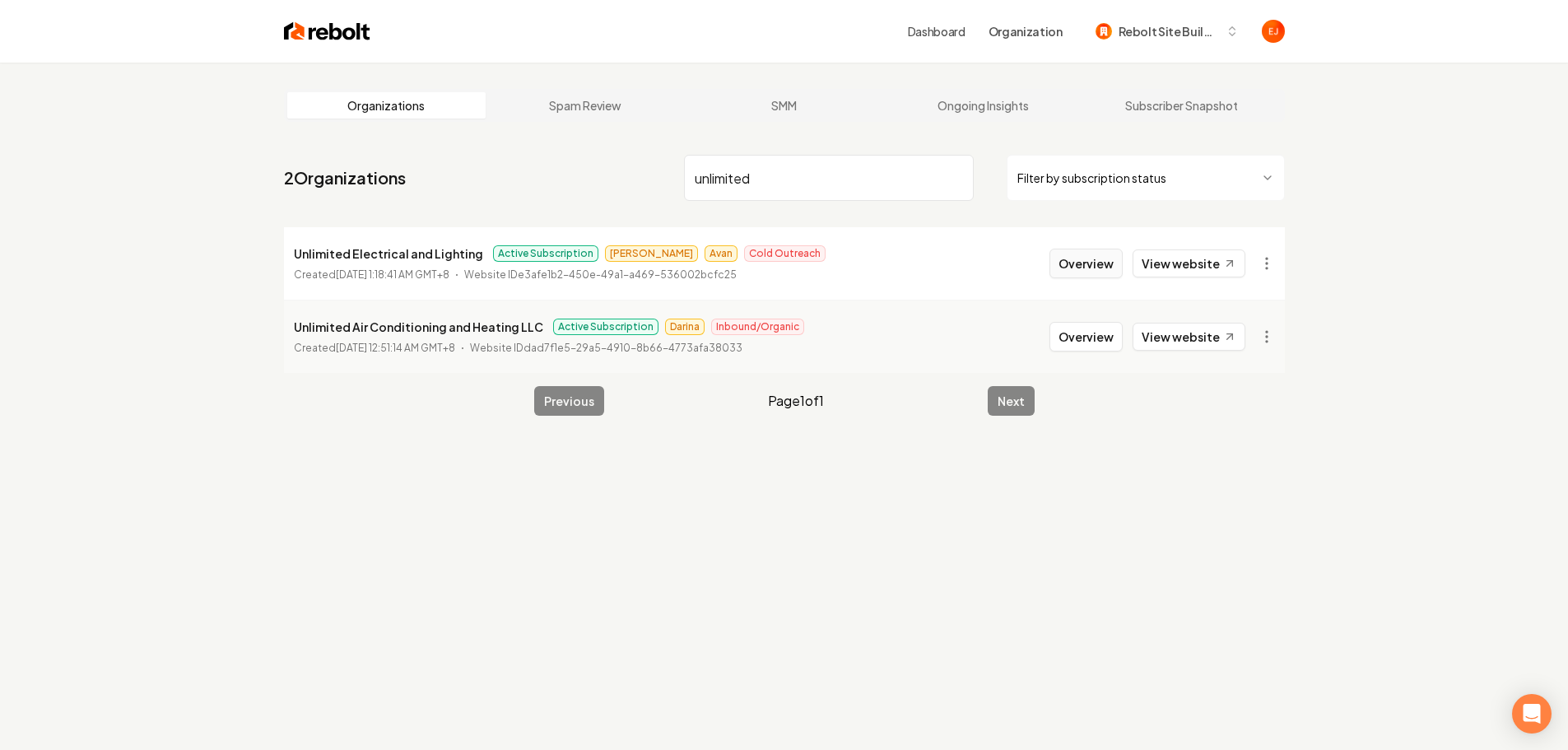
click at [1068, 266] on button "Overview" at bounding box center [1086, 264] width 73 height 30
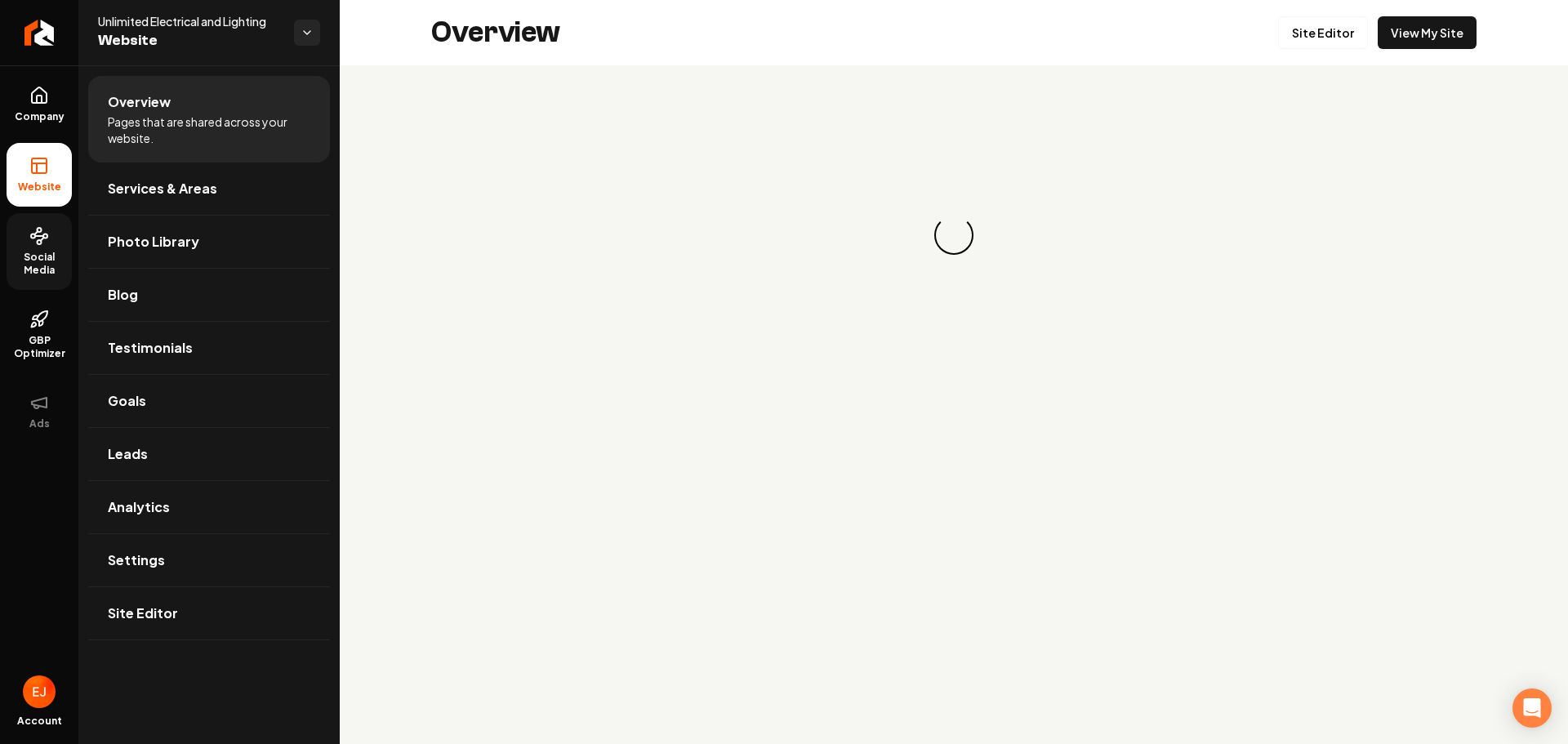
click at [44, 282] on link "Social Media" at bounding box center [39, 252] width 65 height 76
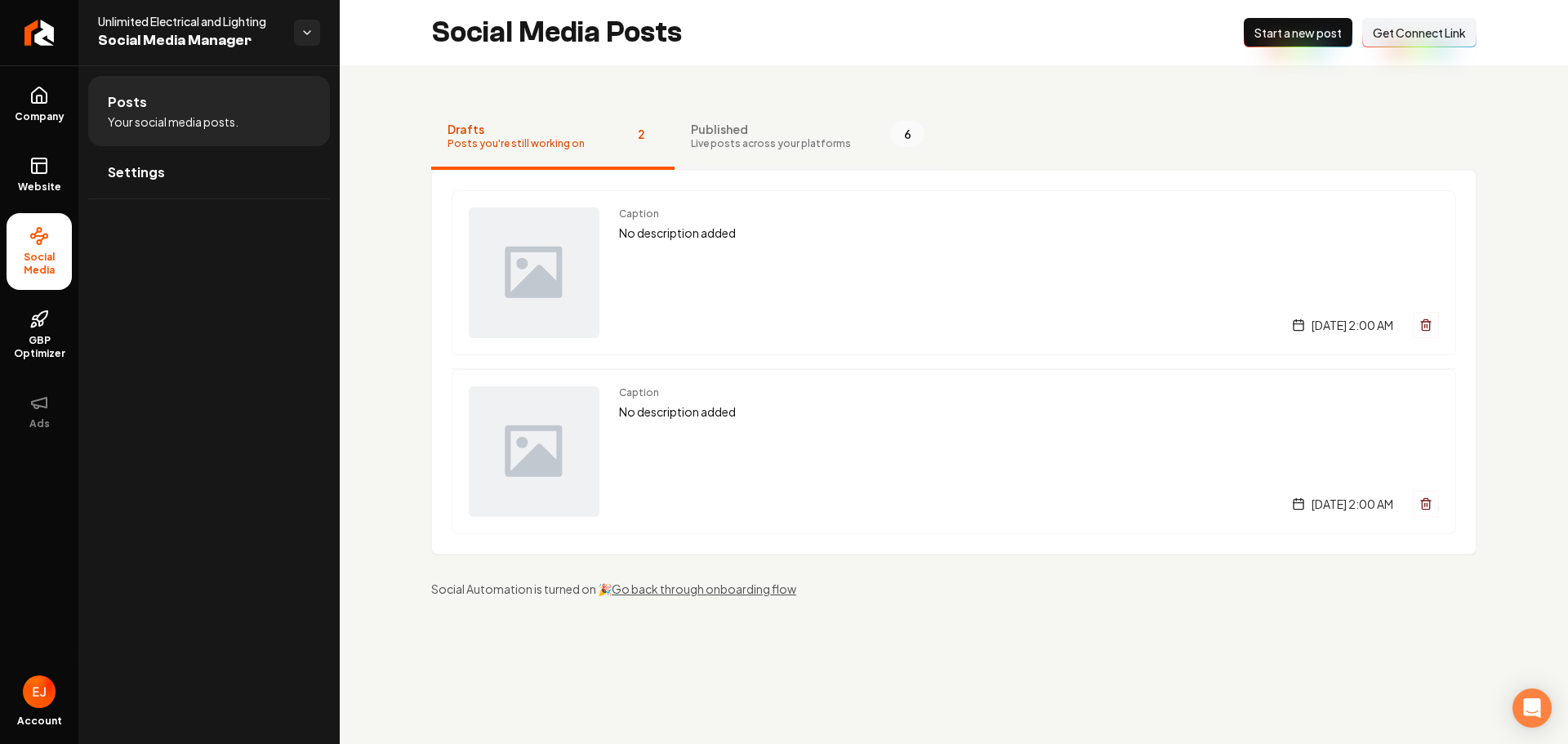
click at [724, 154] on button "Published Live posts across your platforms 6" at bounding box center [808, 137] width 267 height 65
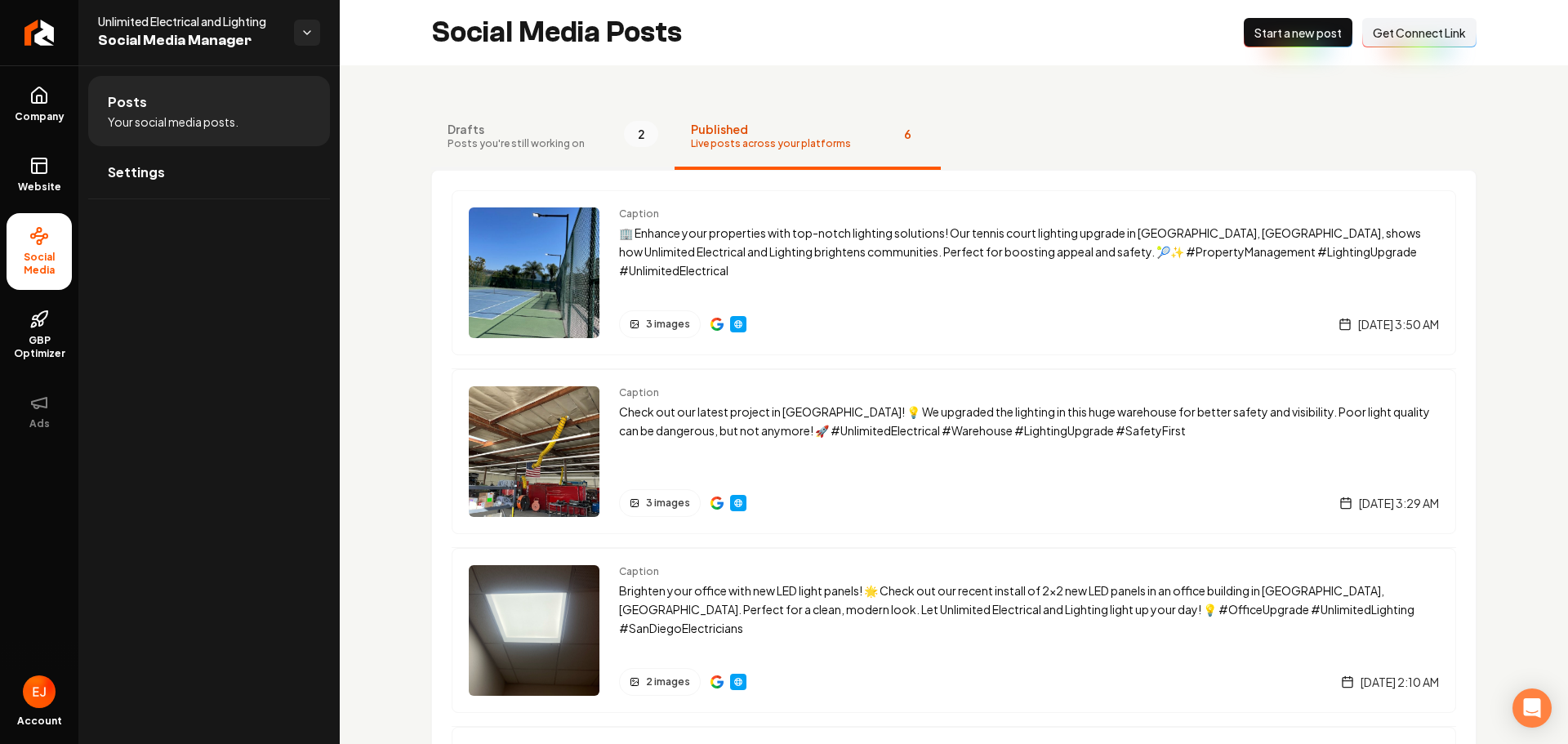
click at [537, 116] on button "Drafts Posts you're still working on 2" at bounding box center [553, 137] width 243 height 65
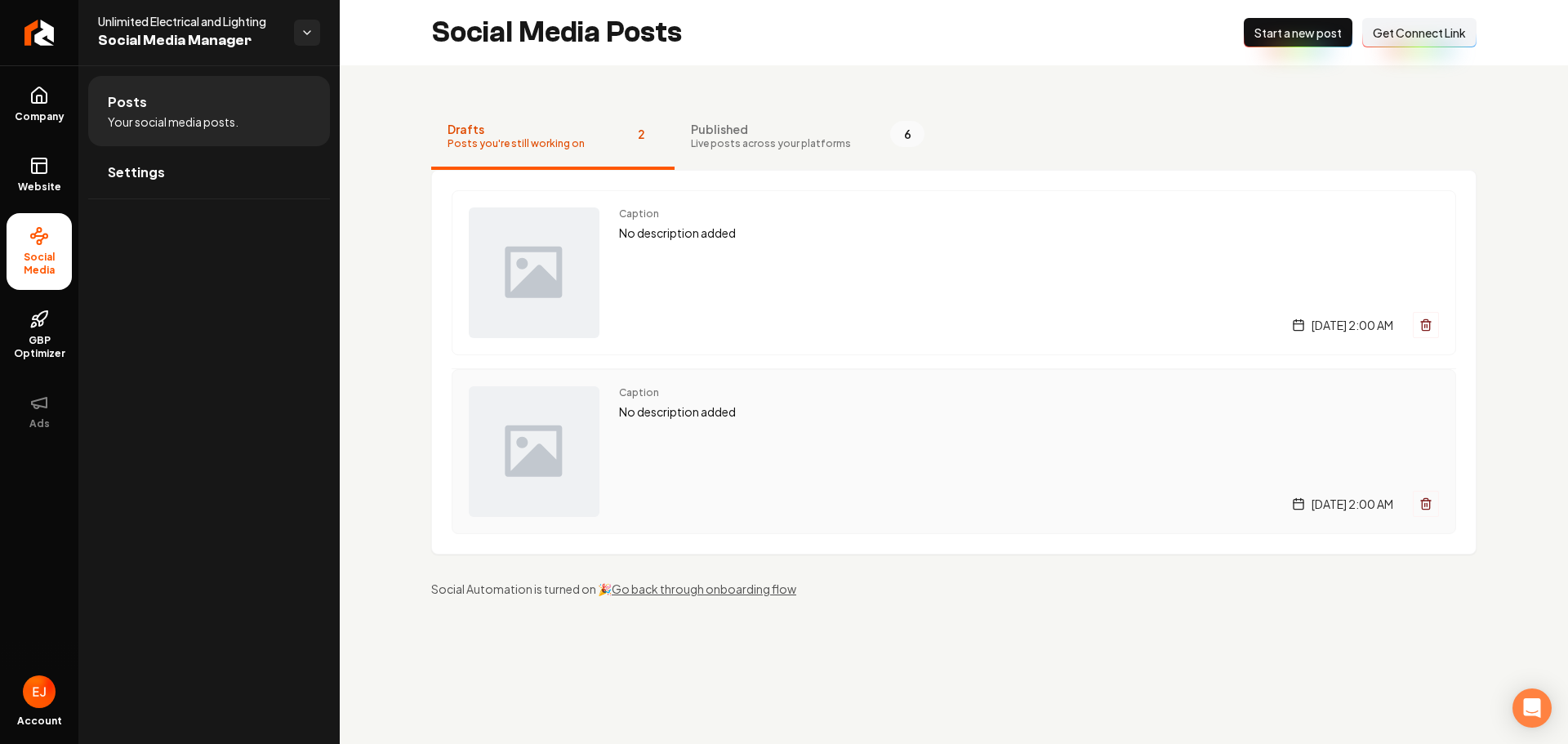
click at [696, 446] on div "Caption No description added Saturday, August 23, 2025 | 2:00 AM" at bounding box center [1029, 451] width 820 height 131
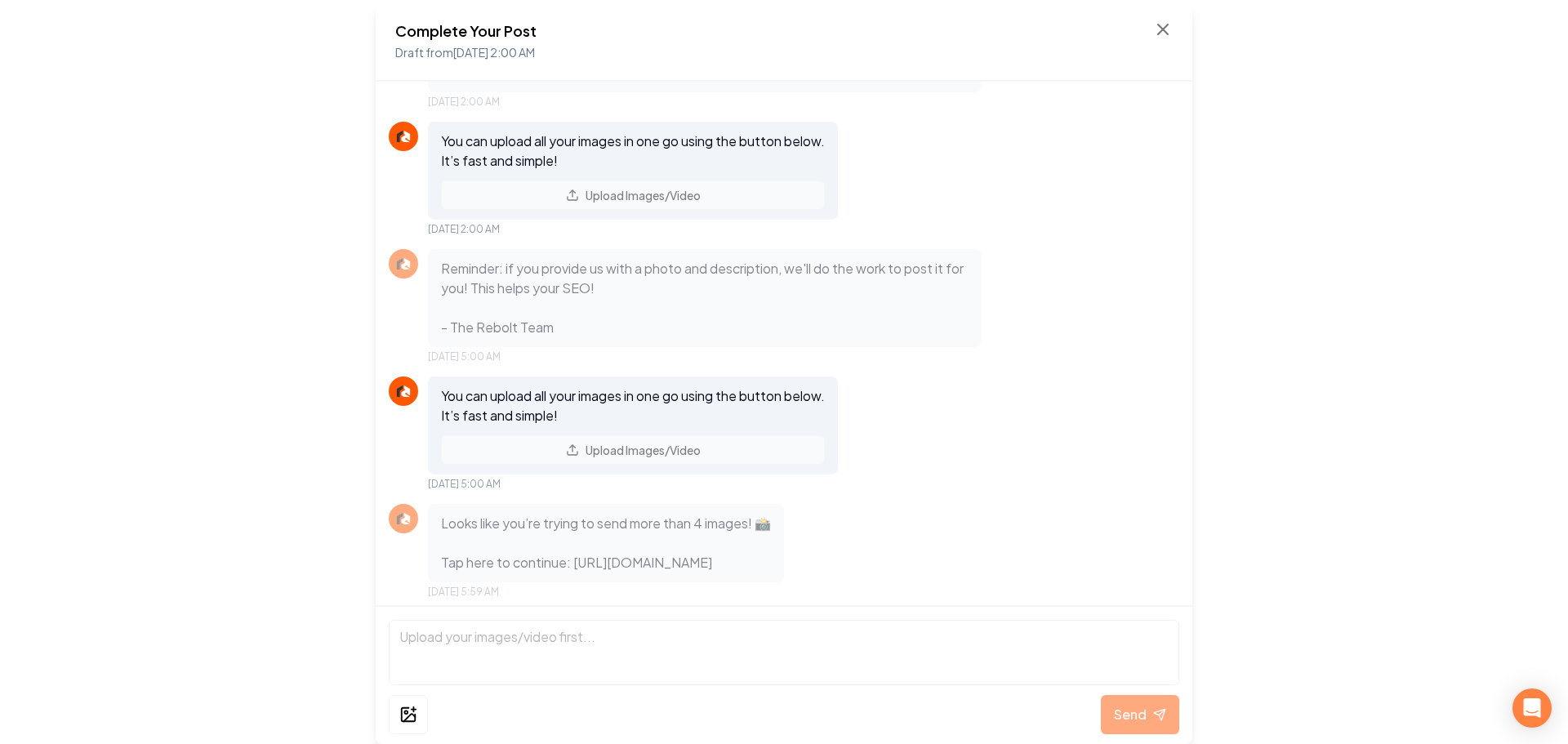
scroll to position [274, 0]
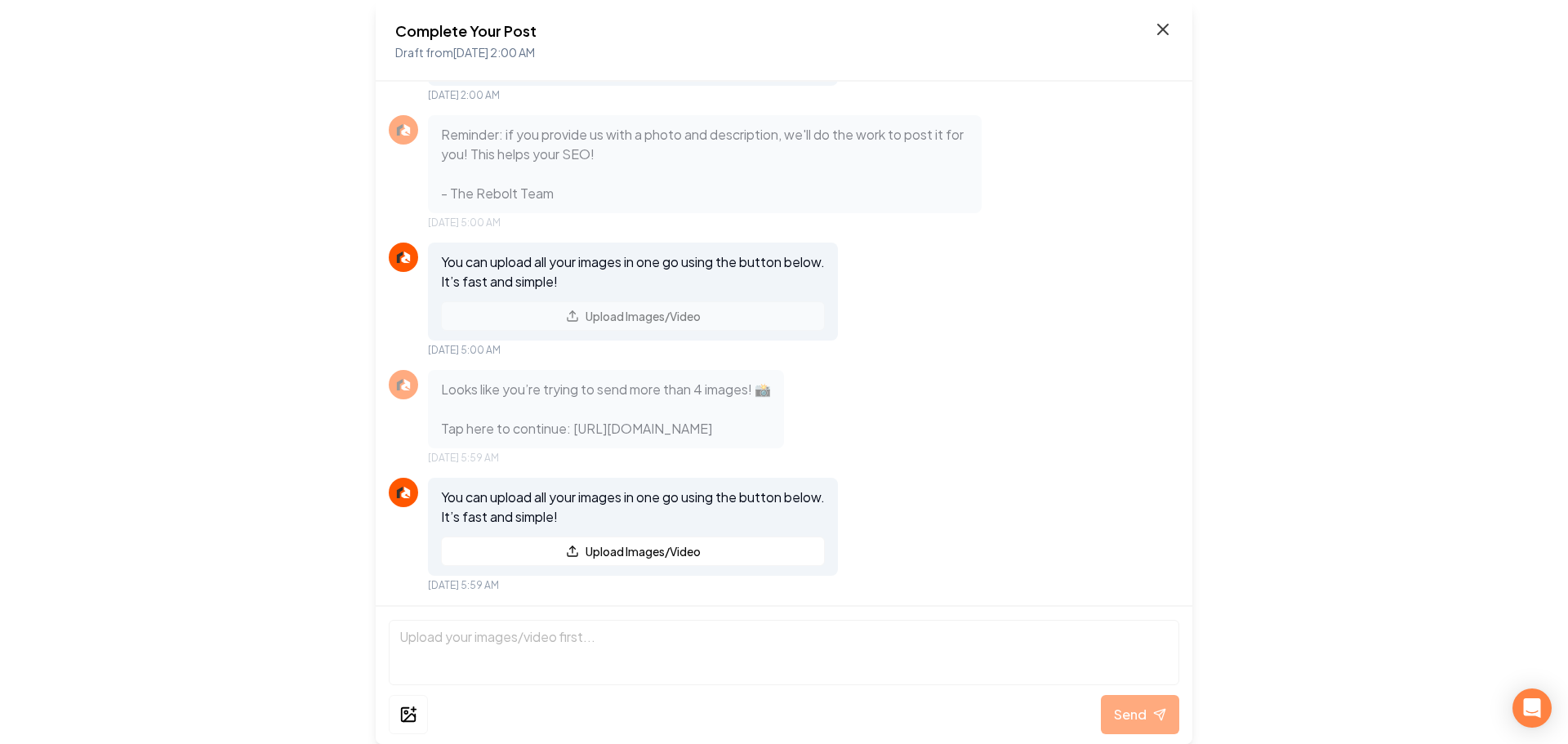
click at [1158, 28] on icon at bounding box center [1162, 29] width 20 height 20
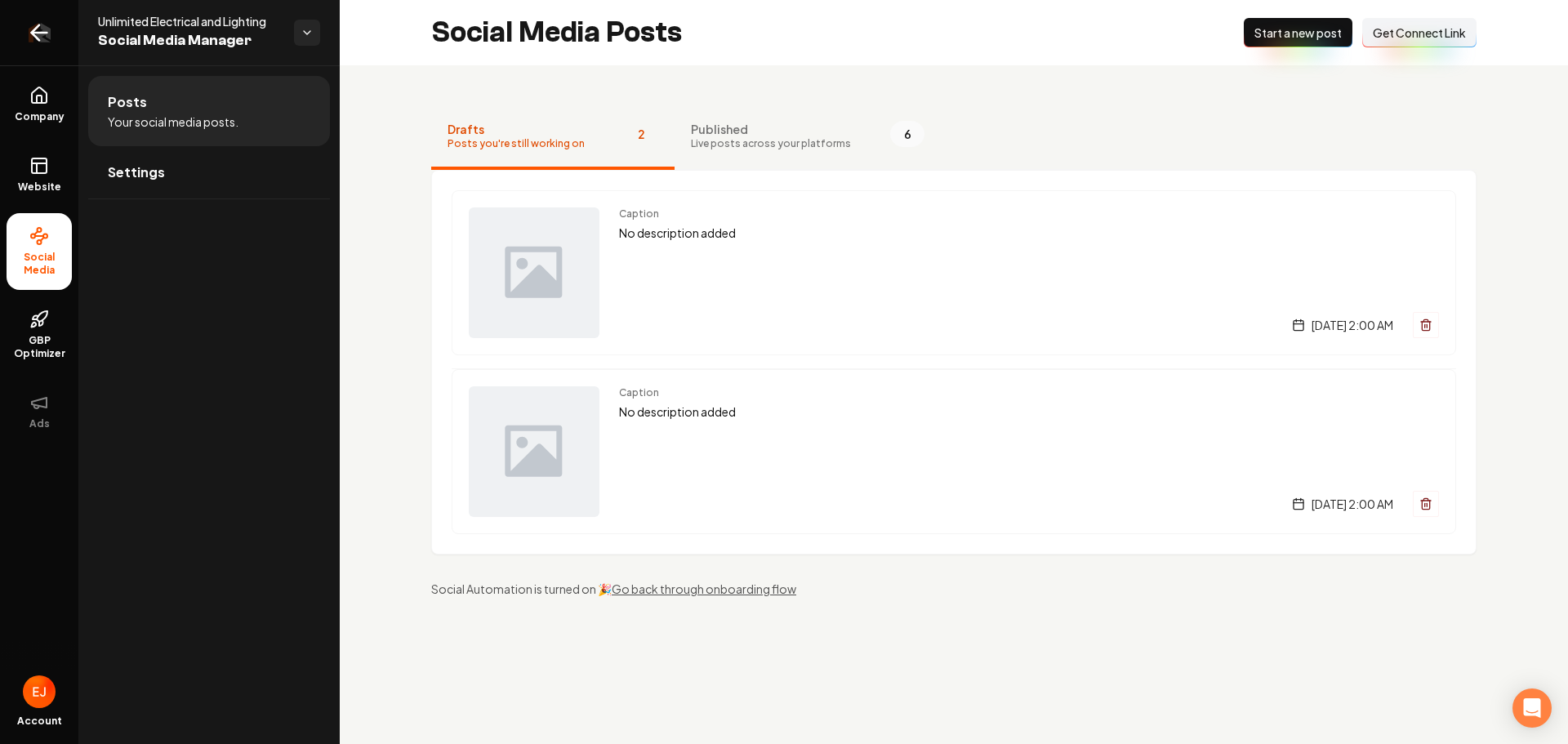
click at [38, 30] on icon "Return to dashboard" at bounding box center [39, 33] width 26 height 26
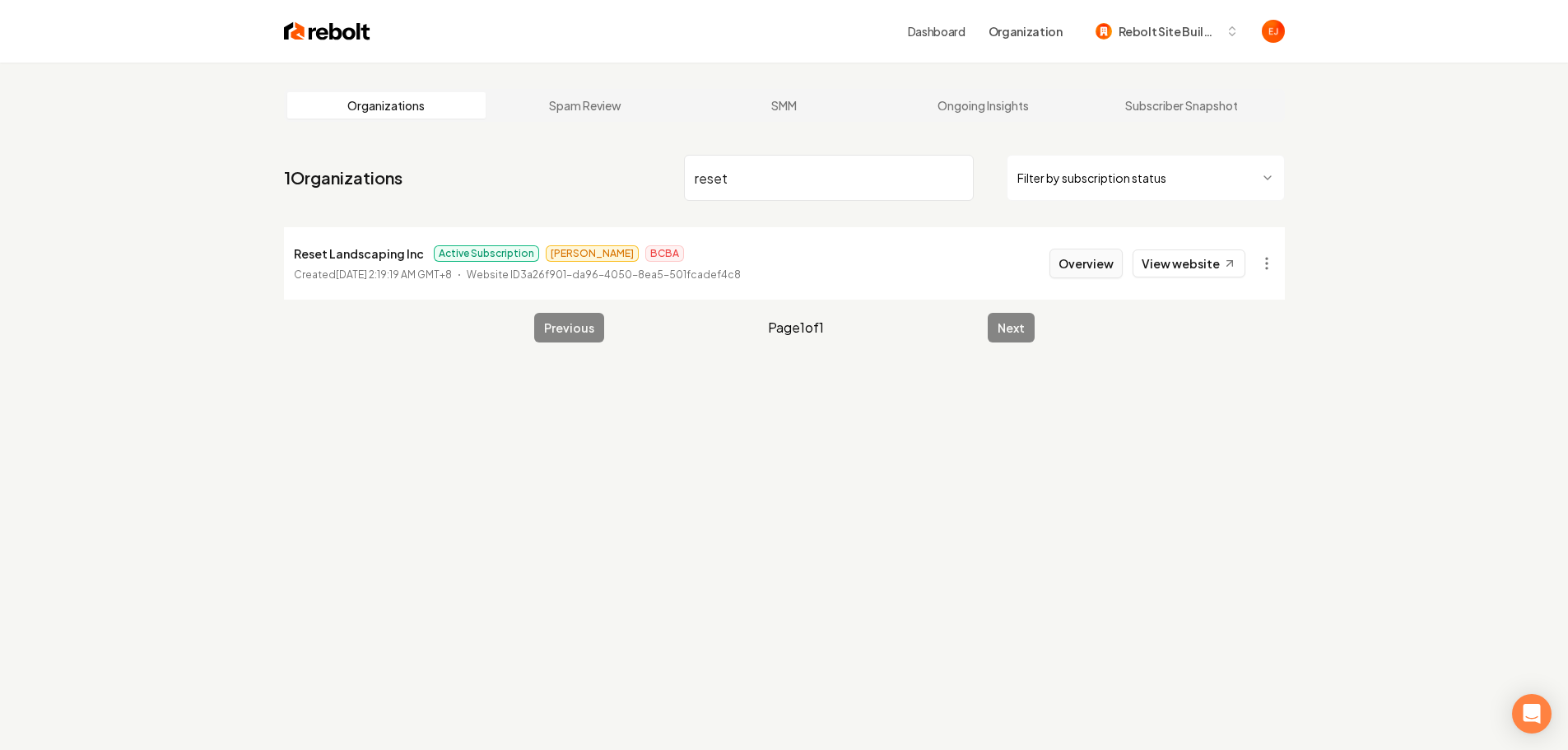
type input "reset"
click at [1082, 259] on button "Overview" at bounding box center [1086, 264] width 73 height 30
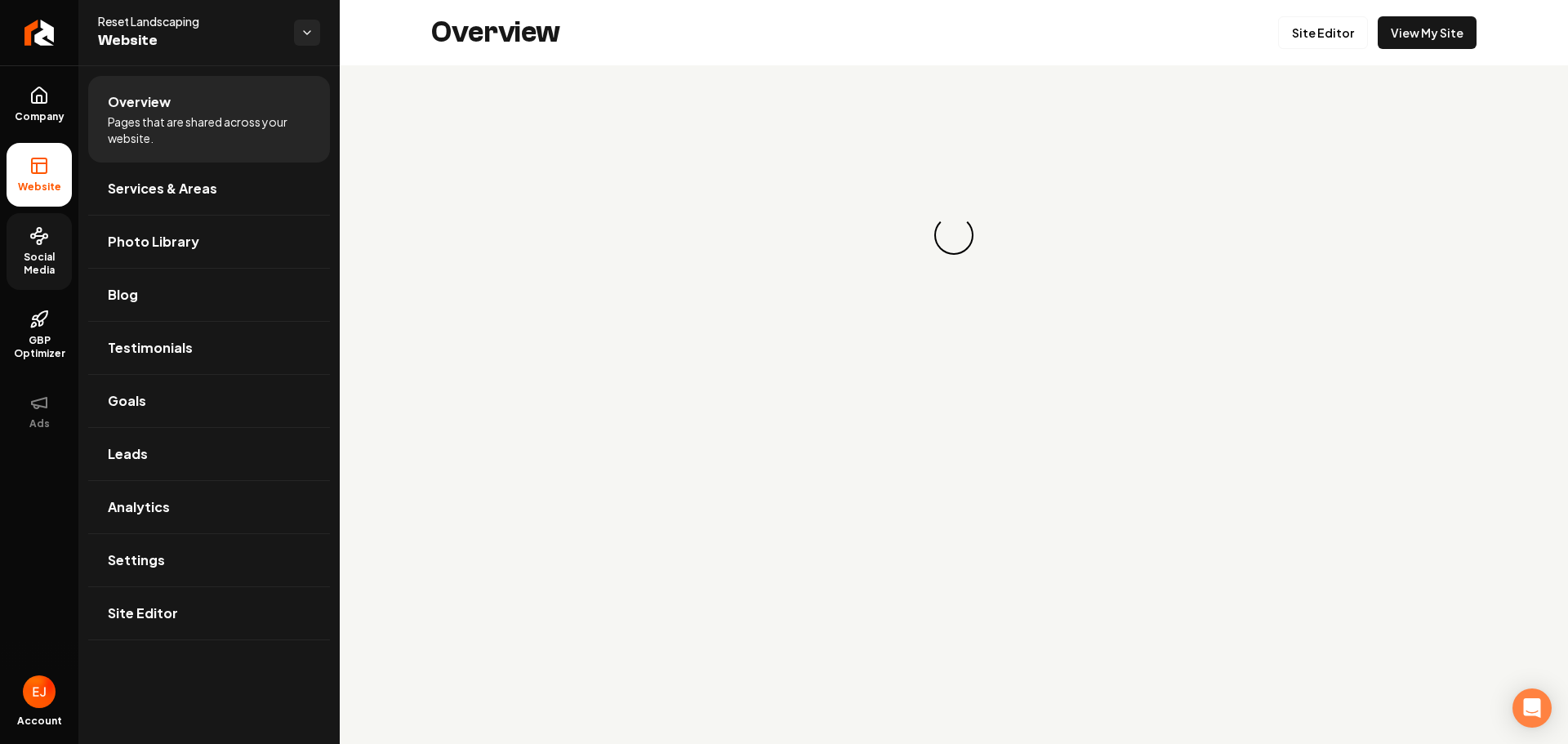
click at [53, 260] on span "Social Media" at bounding box center [39, 264] width 65 height 26
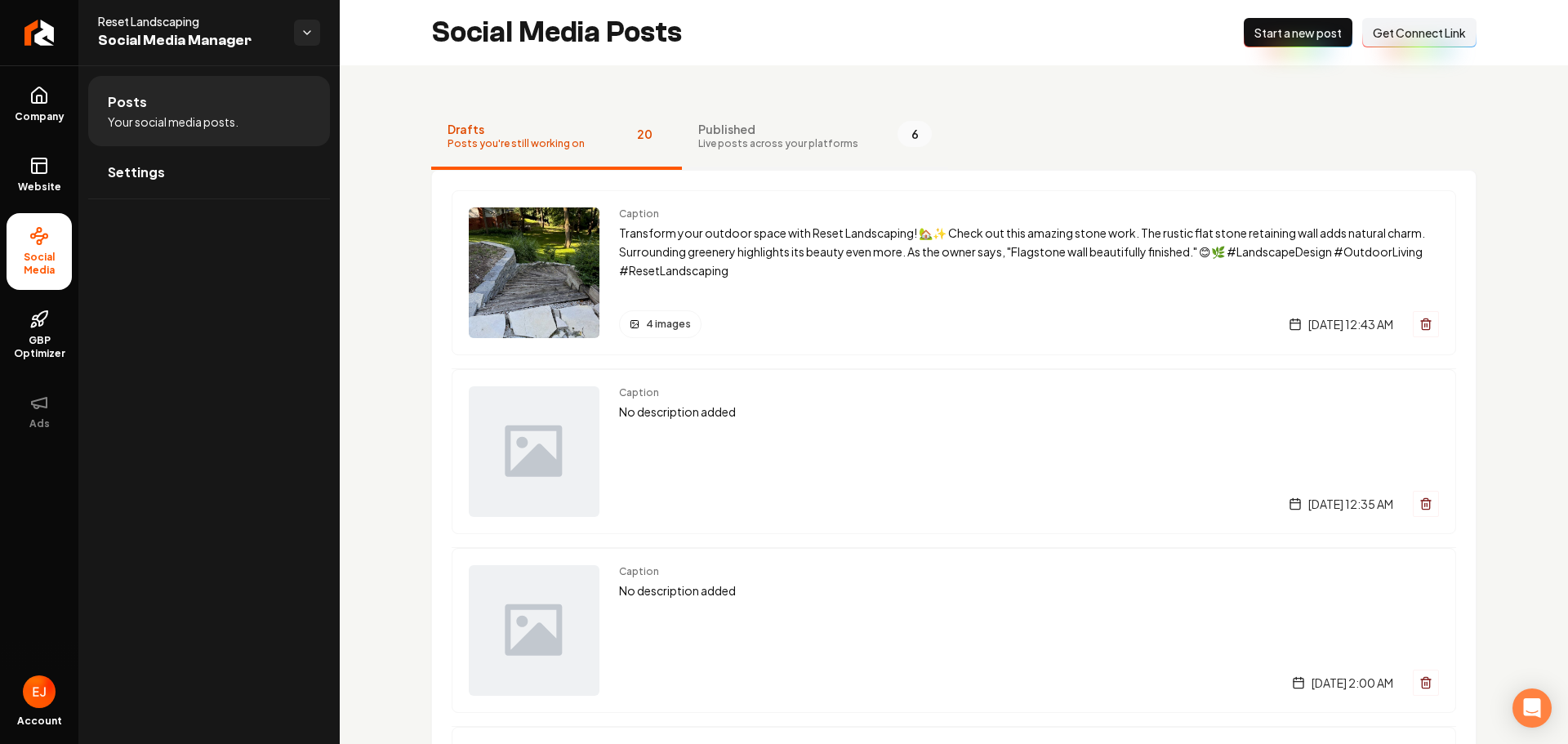
click at [701, 129] on span "Published" at bounding box center [778, 130] width 160 height 17
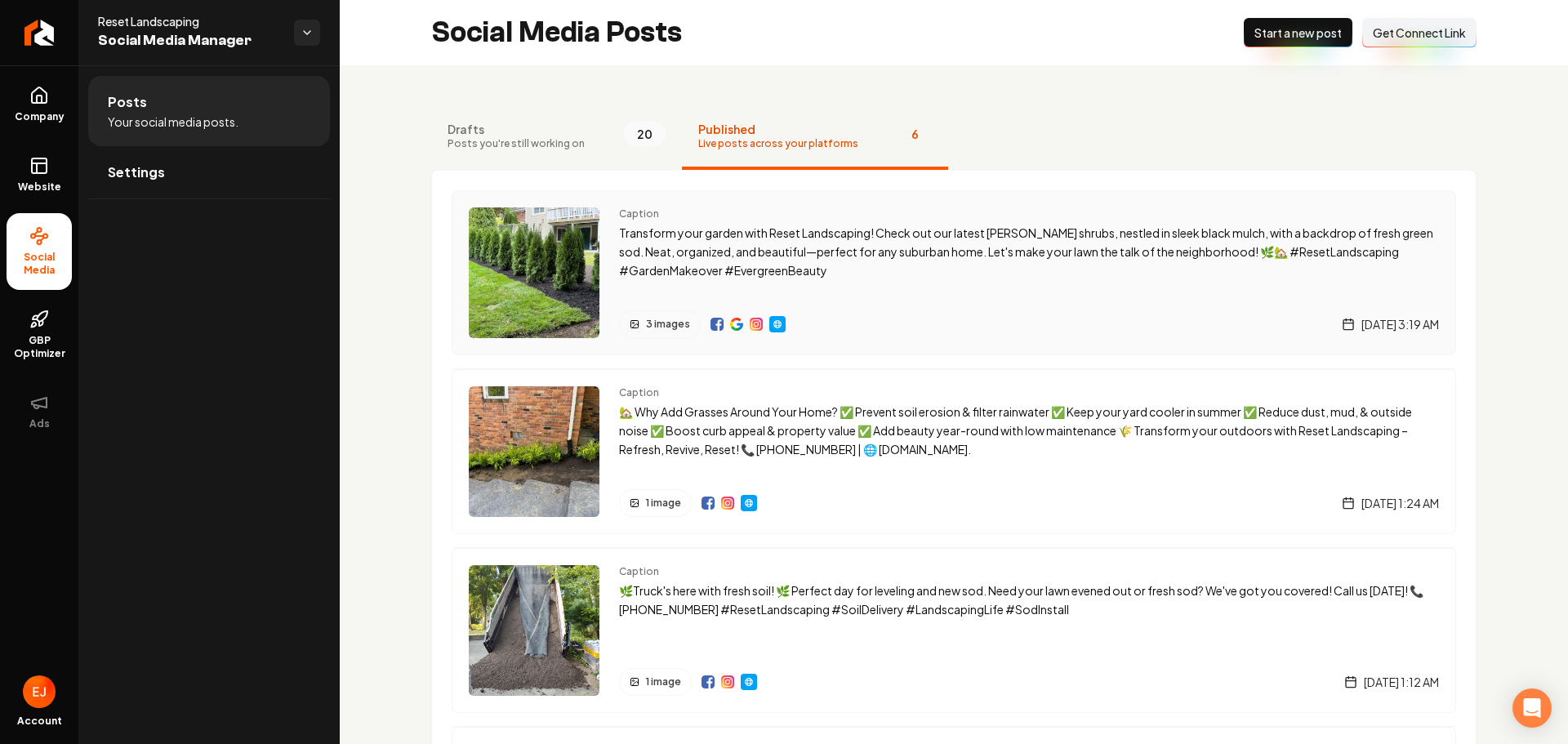
click at [837, 261] on p "Transform your garden with Reset Landscaping! Check out our latest Esmeralda gr…" at bounding box center [1029, 252] width 820 height 56
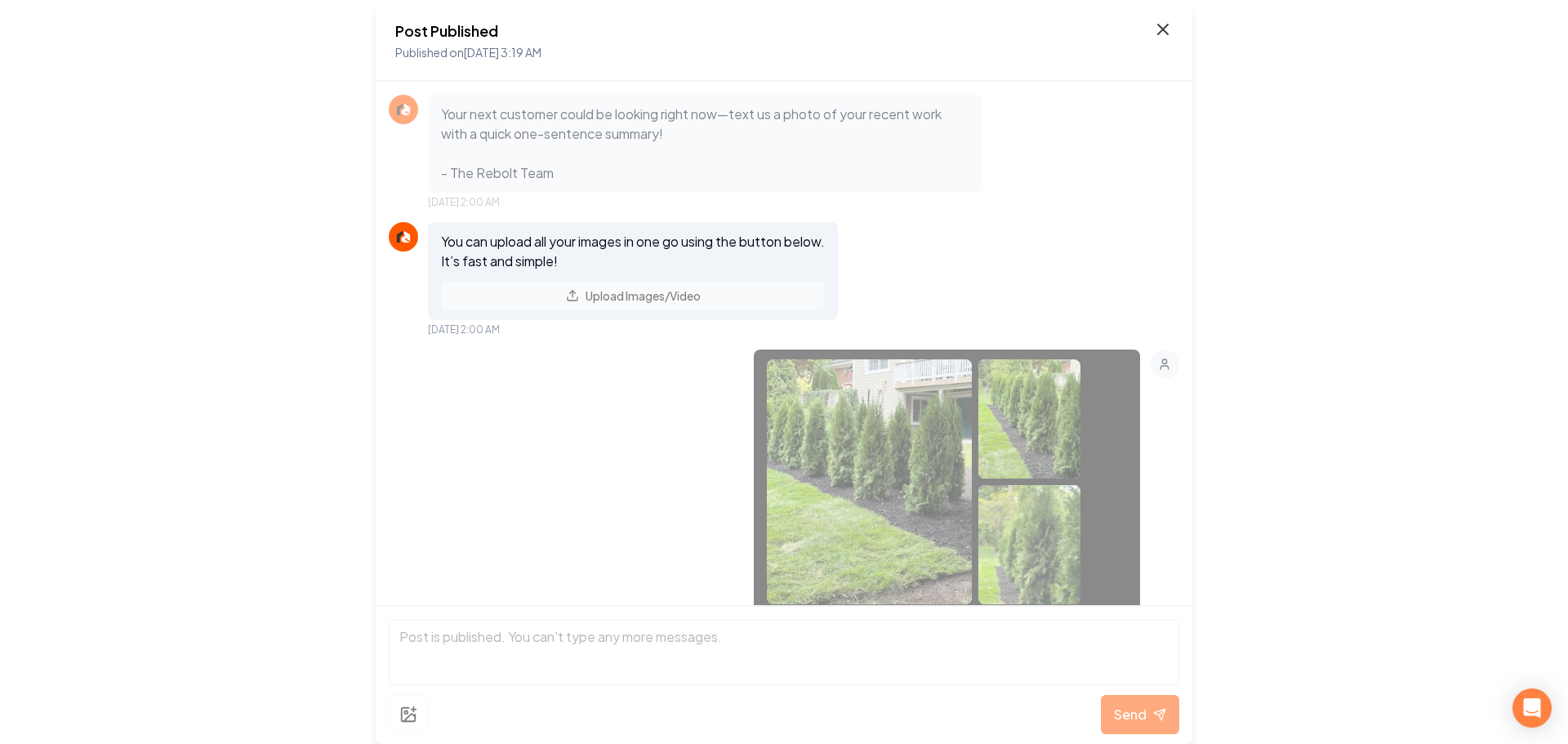
click at [1163, 31] on icon at bounding box center [1162, 29] width 20 height 20
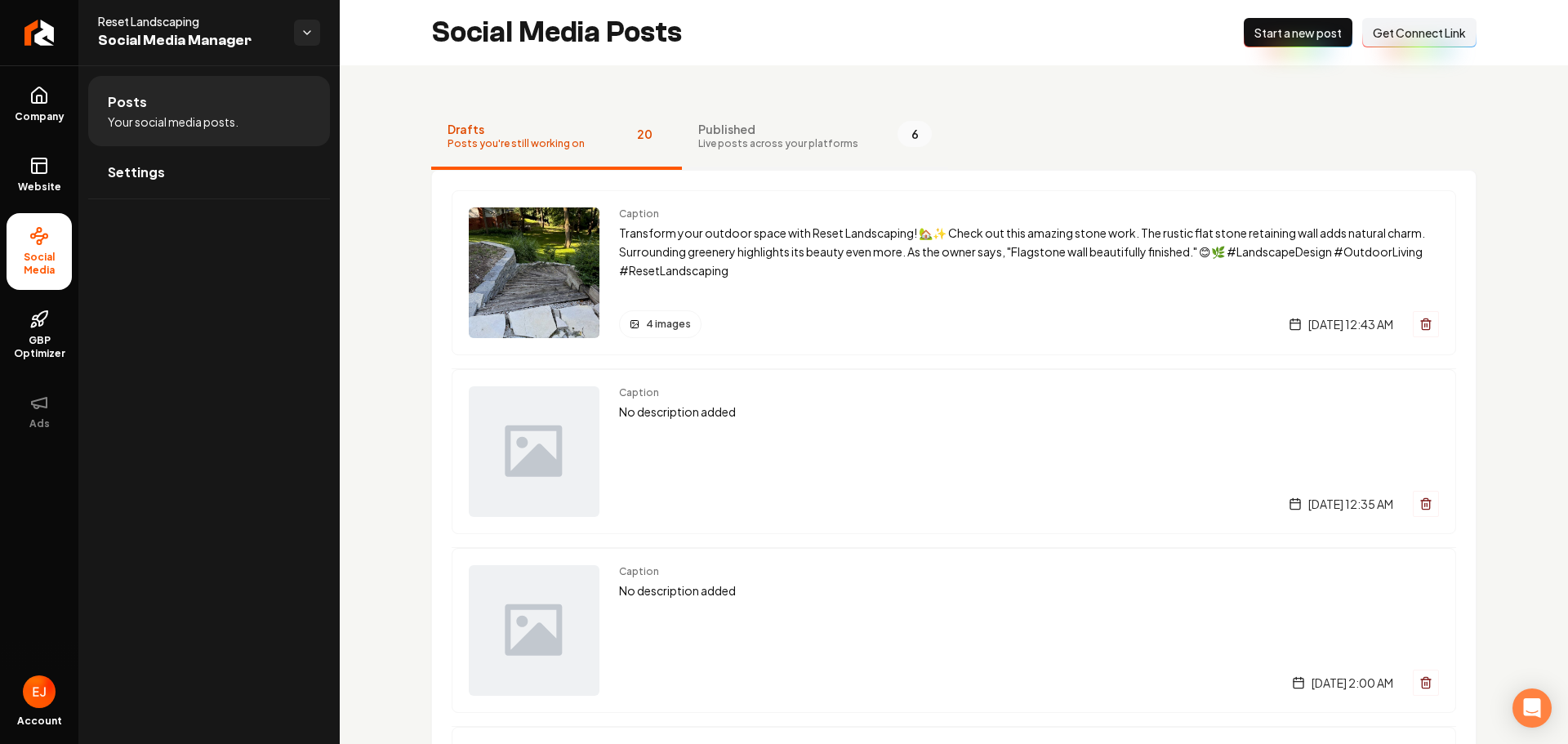
click at [756, 142] on span "Live posts across your platforms" at bounding box center [778, 144] width 160 height 13
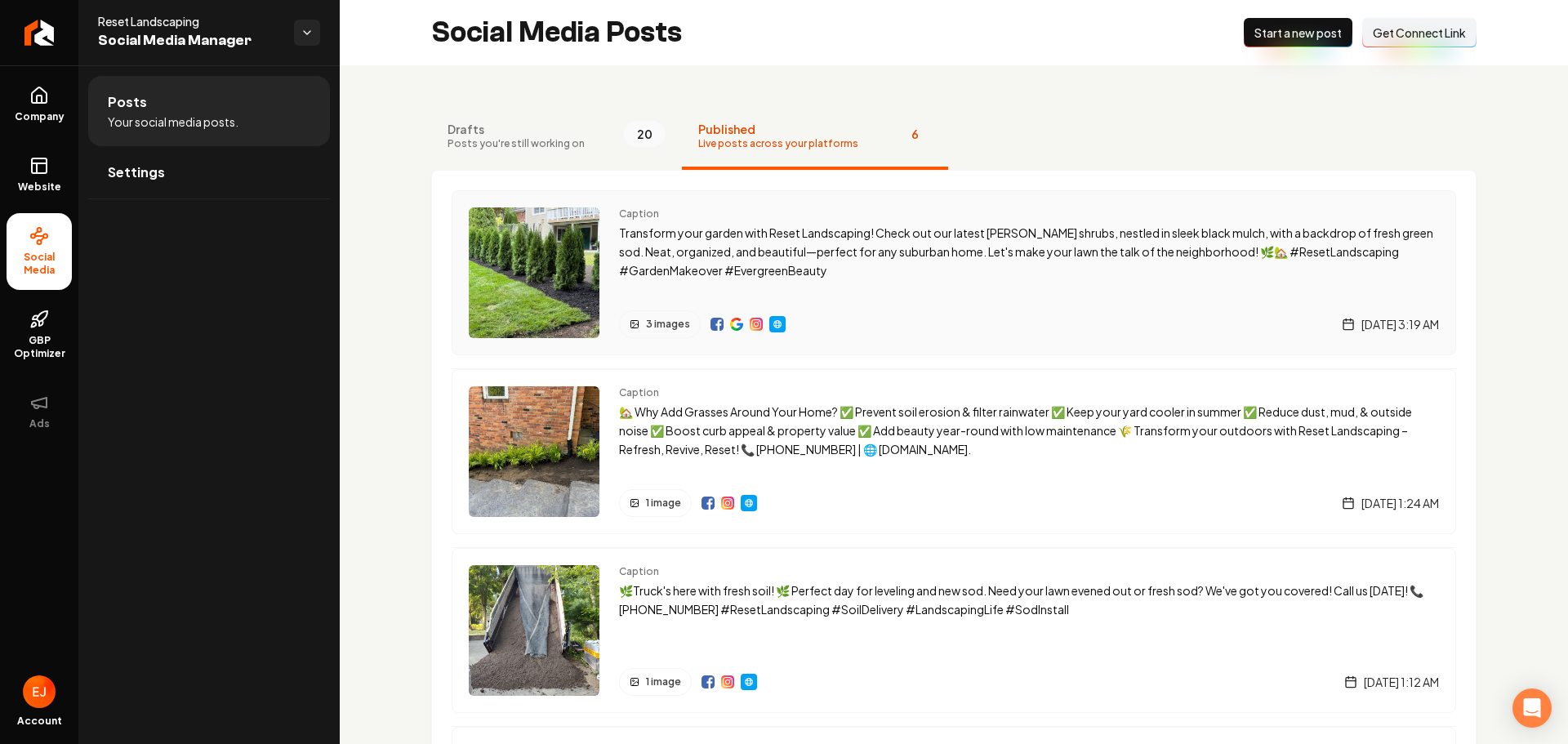
click at [716, 327] on img "Main content area" at bounding box center [717, 324] width 13 height 13
click at [36, 36] on icon "Return to dashboard" at bounding box center [35, 33] width 7 height 16
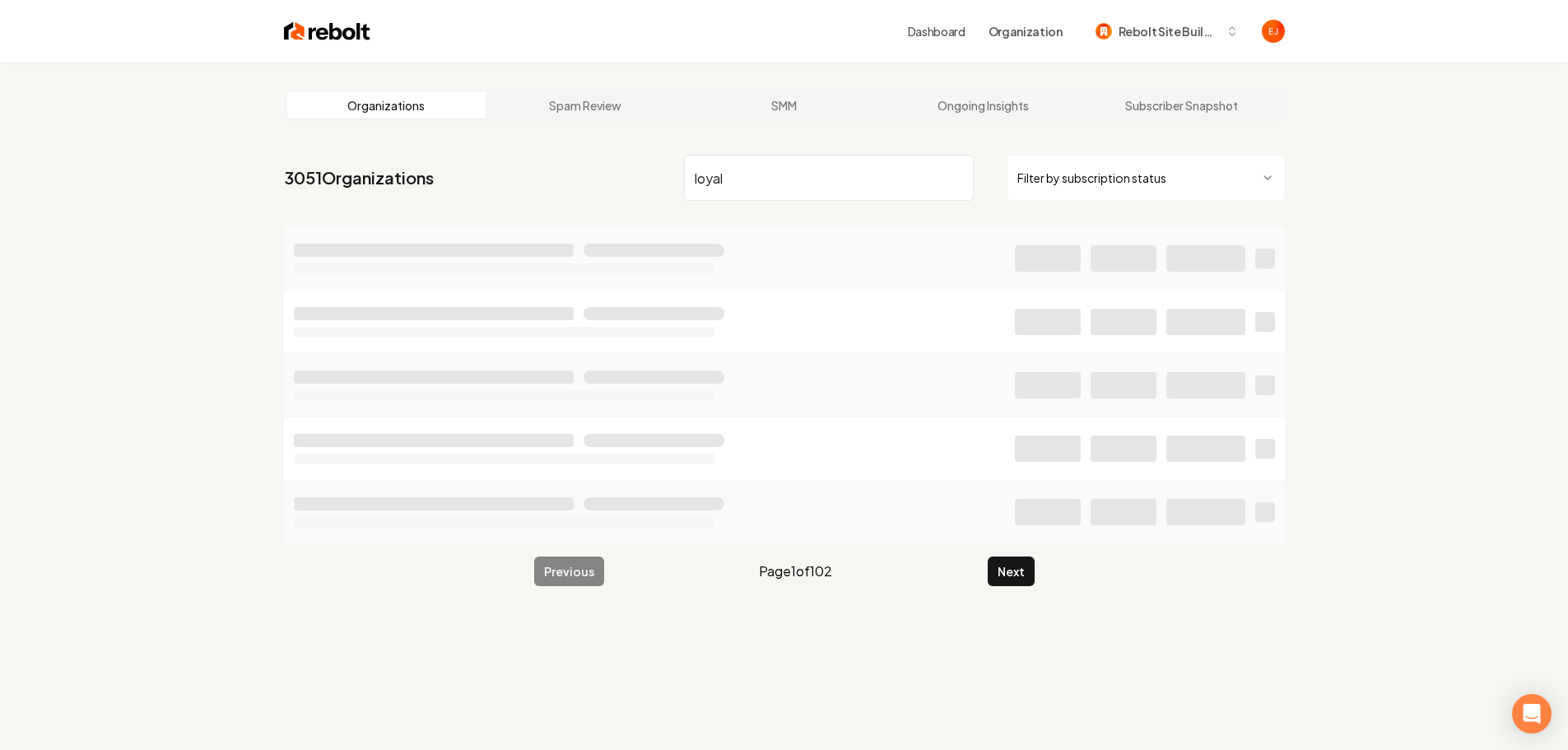
type input "loyal"
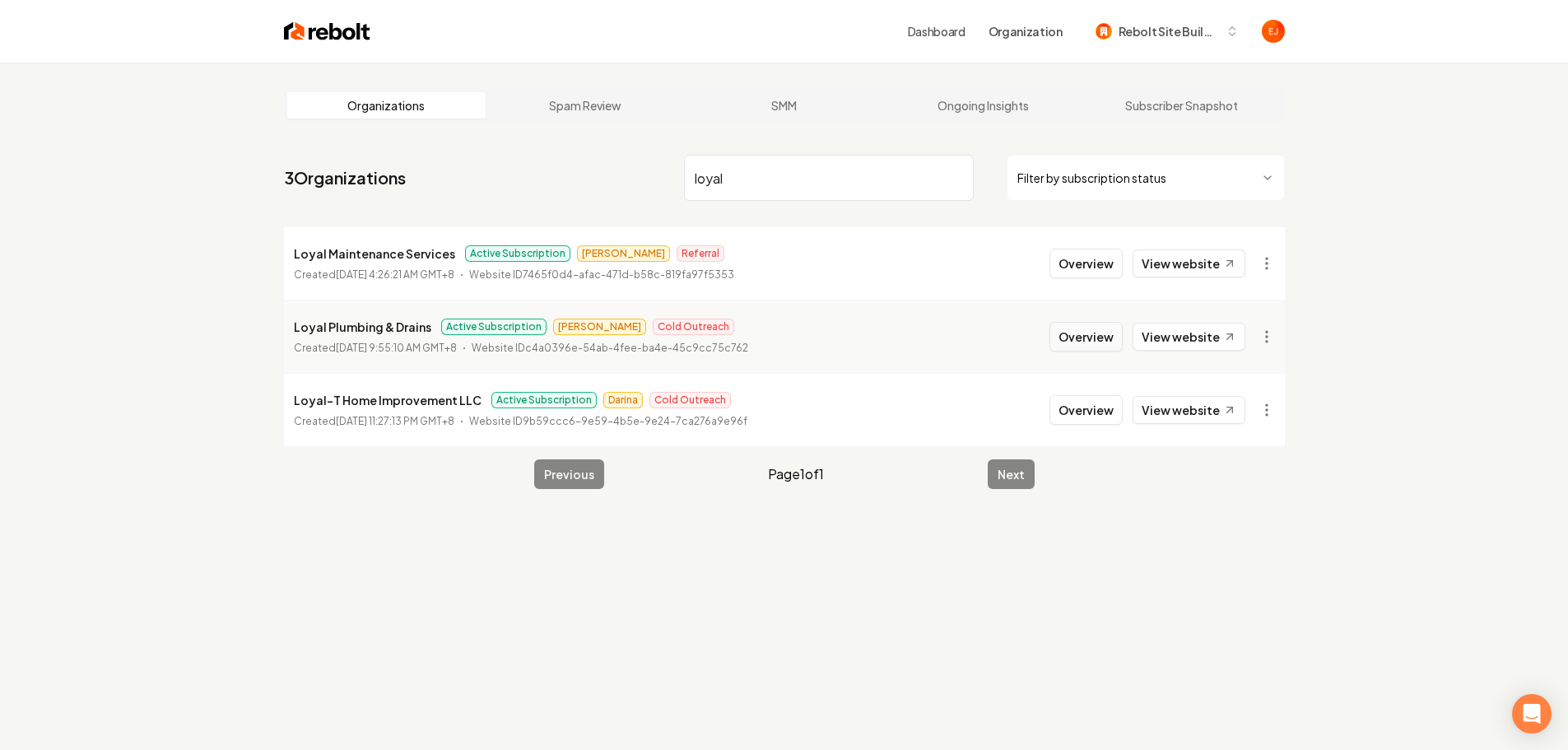
click at [1067, 337] on button "Overview" at bounding box center [1086, 337] width 73 height 30
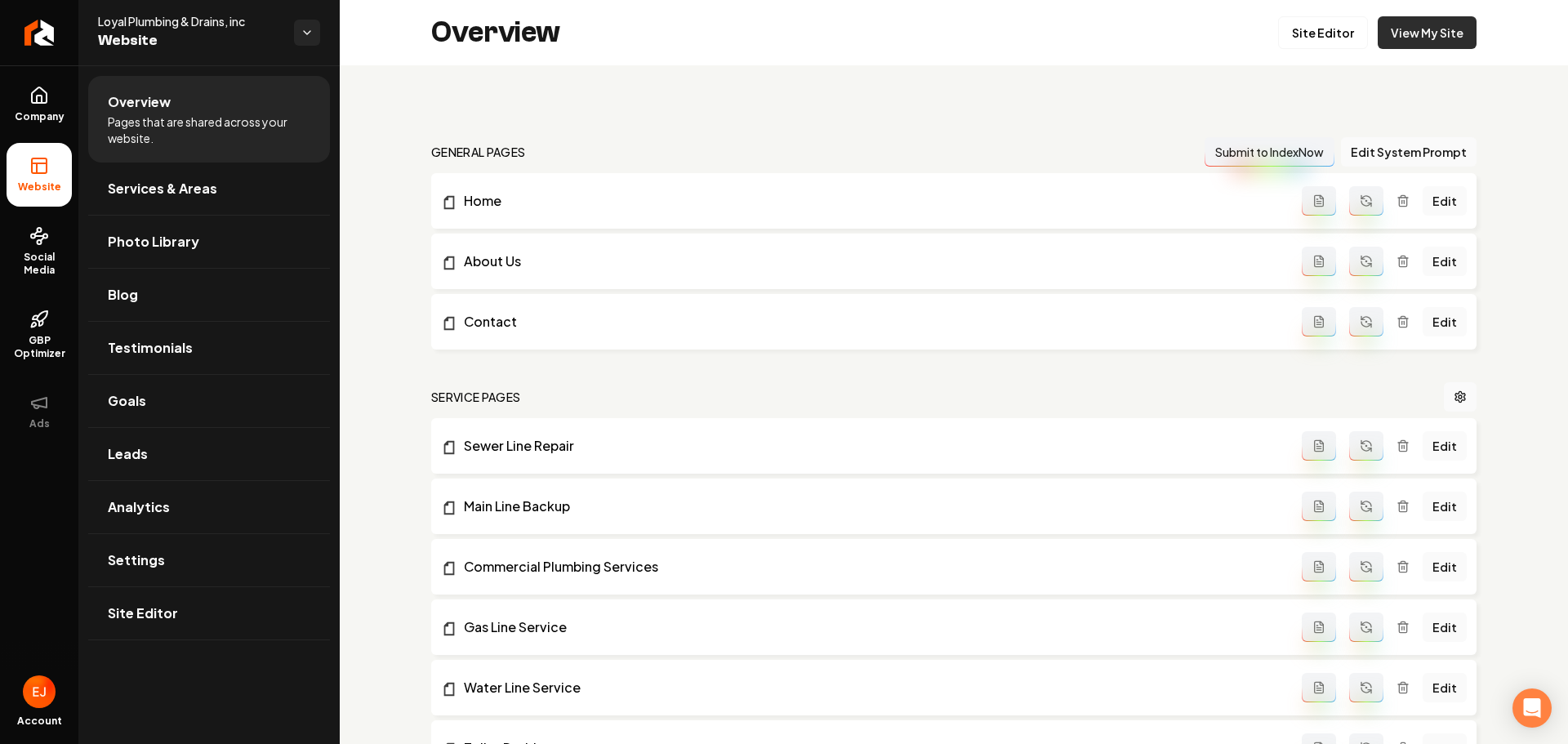
click at [1392, 34] on link "View My Site" at bounding box center [1427, 33] width 99 height 33
click at [31, 34] on icon "Return to dashboard" at bounding box center [39, 33] width 26 height 26
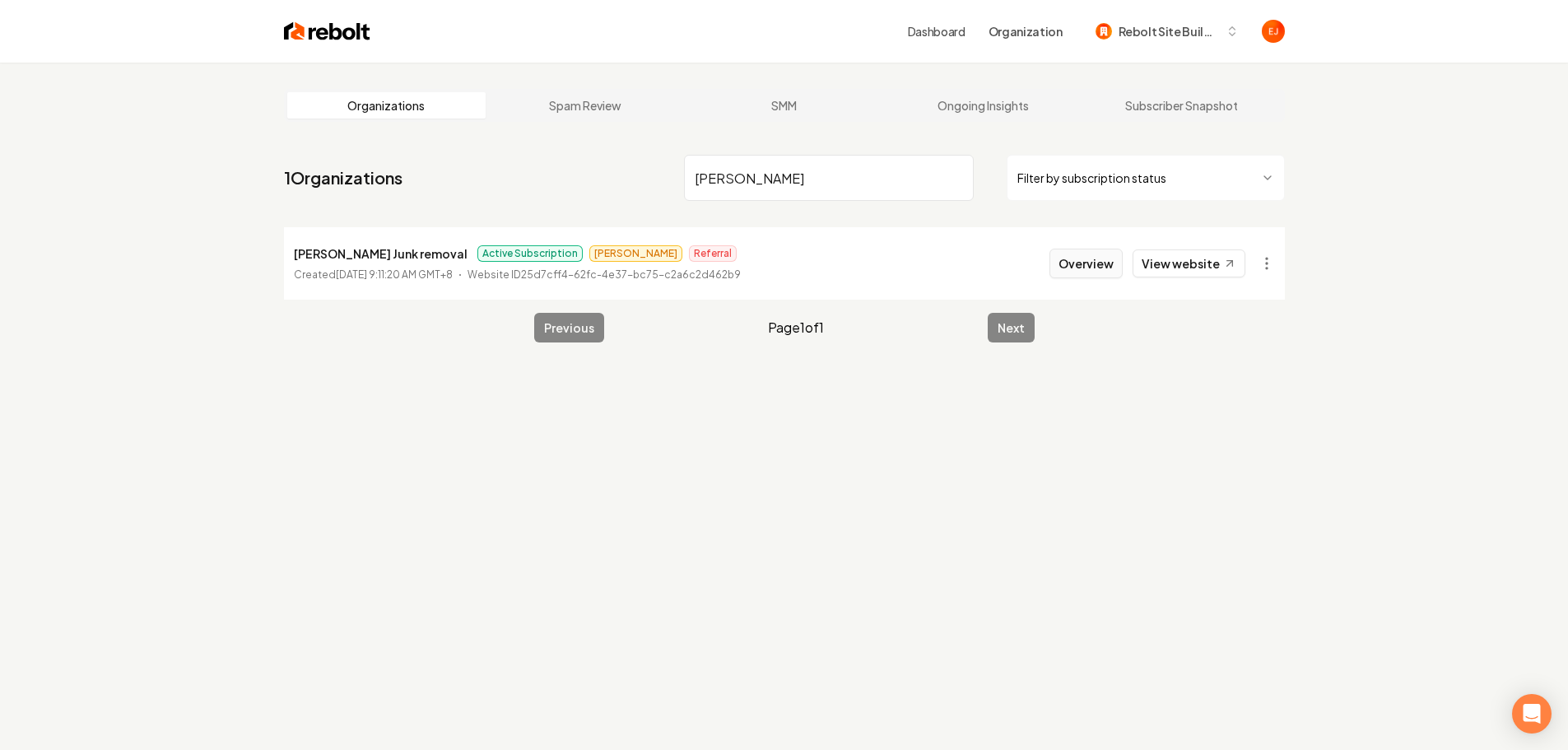
type input "[PERSON_NAME]"
click at [1085, 260] on button "Overview" at bounding box center [1086, 264] width 73 height 30
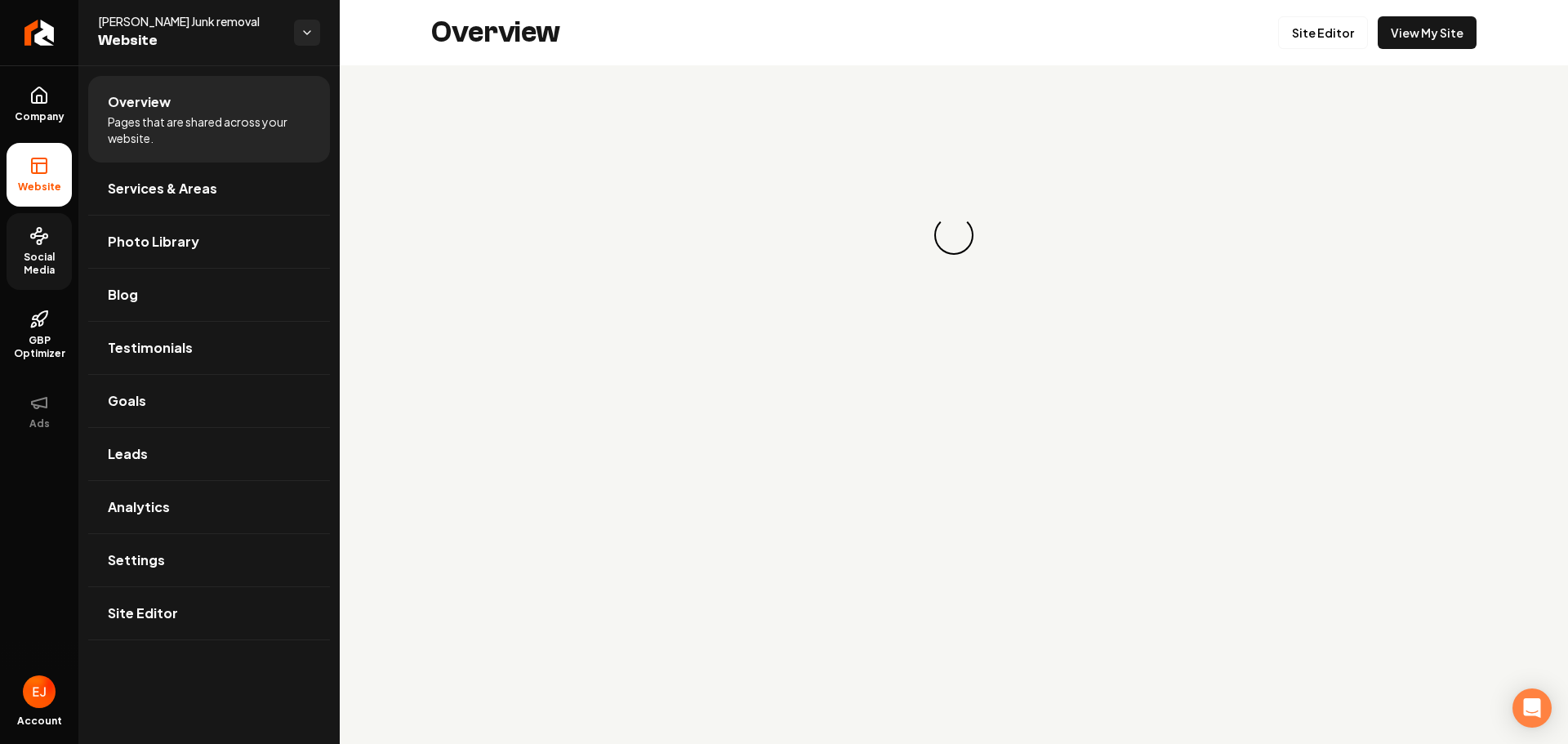
click at [48, 255] on span "Social Media" at bounding box center [39, 264] width 65 height 26
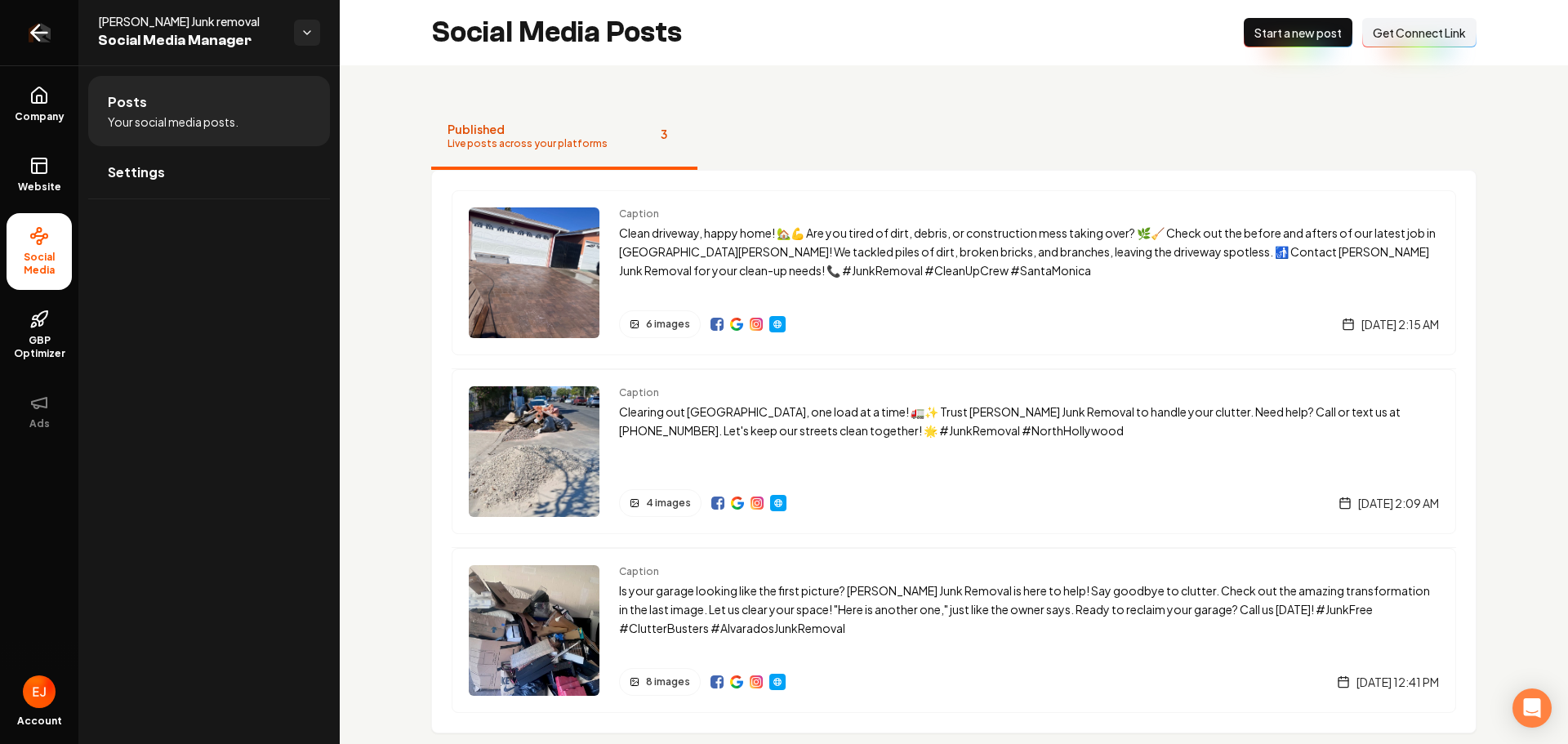
click at [38, 36] on icon "Return to dashboard" at bounding box center [39, 33] width 26 height 26
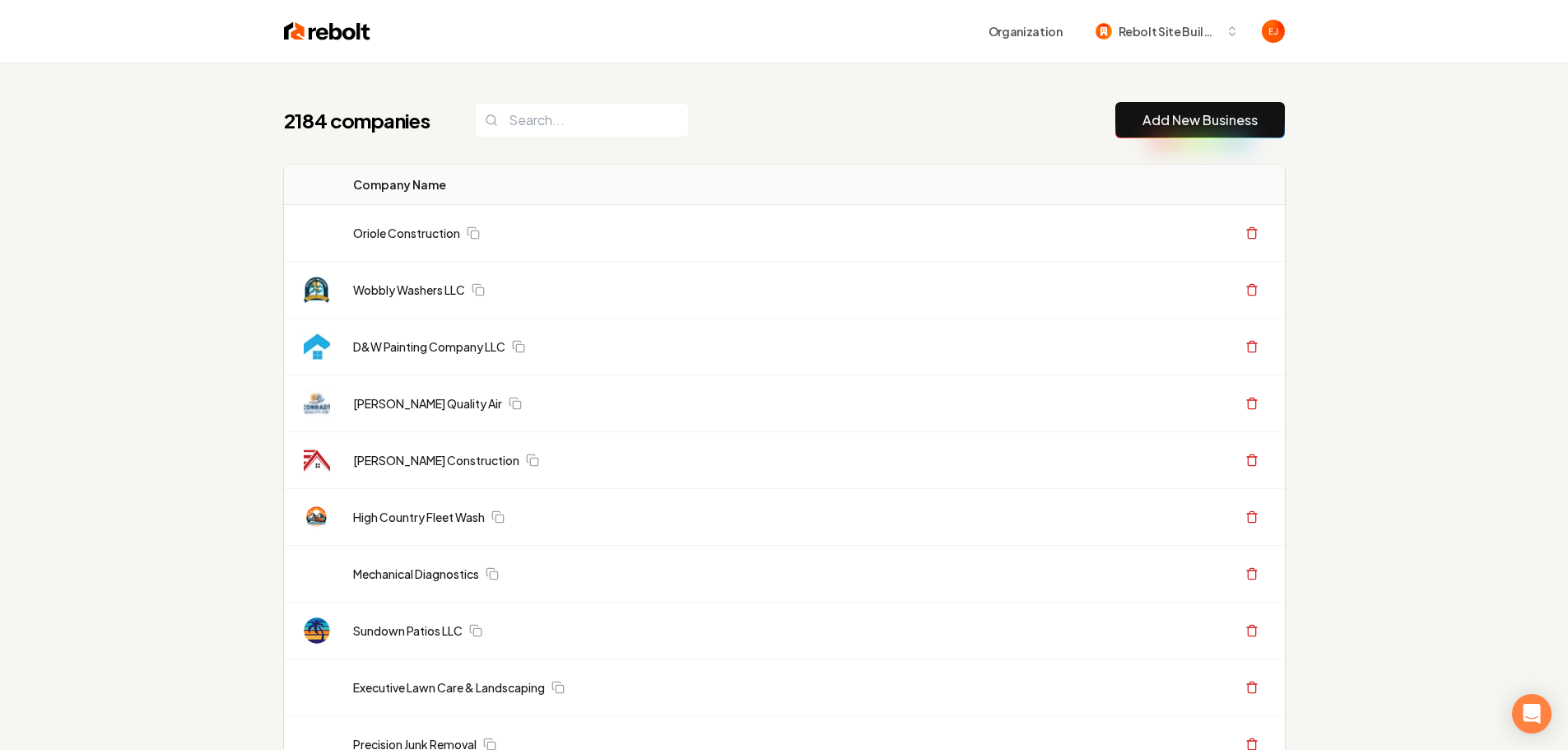
drag, startPoint x: 23, startPoint y: 0, endPoint x: 177, endPoint y: 444, distance: 469.9
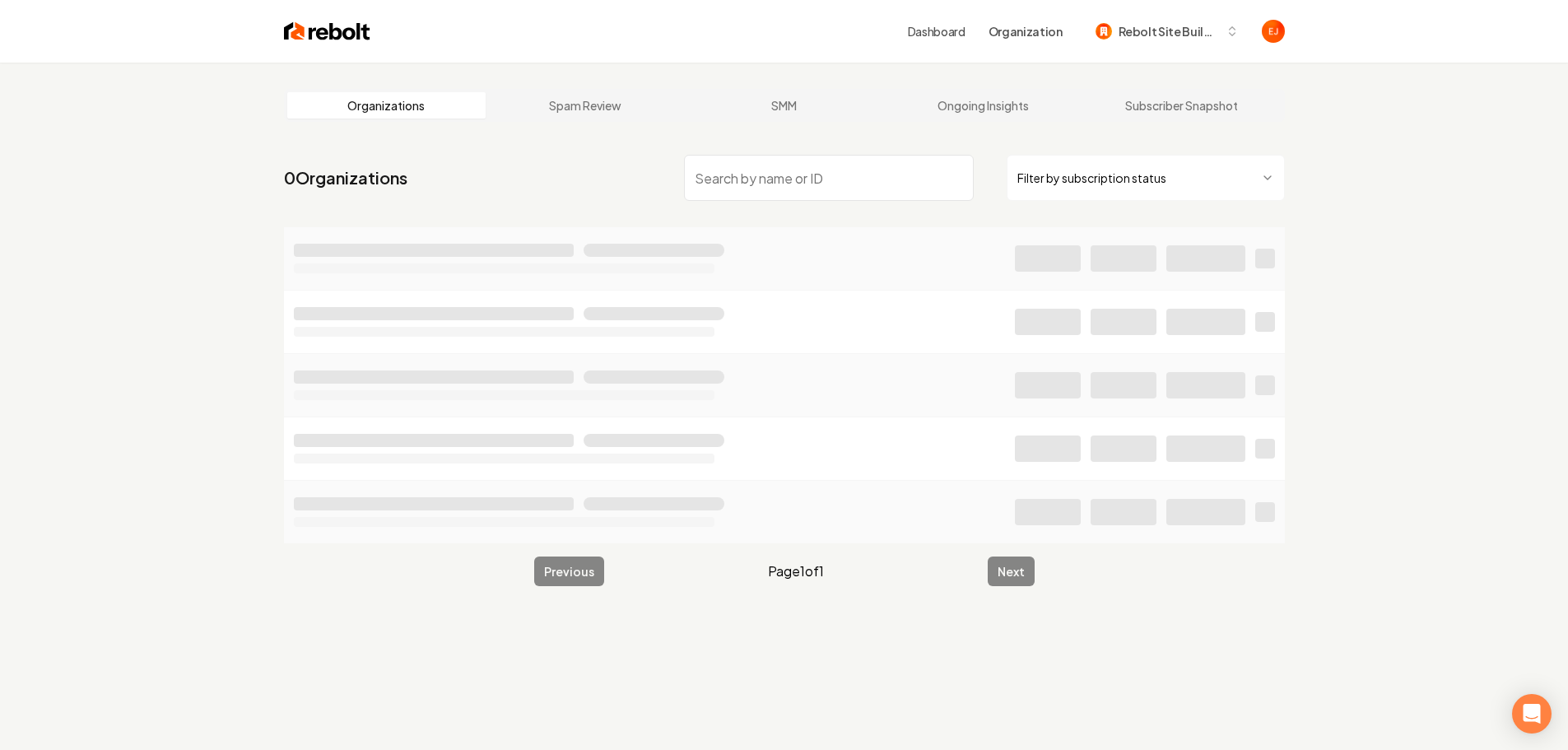
click at [822, 175] on input "search" at bounding box center [829, 178] width 289 height 46
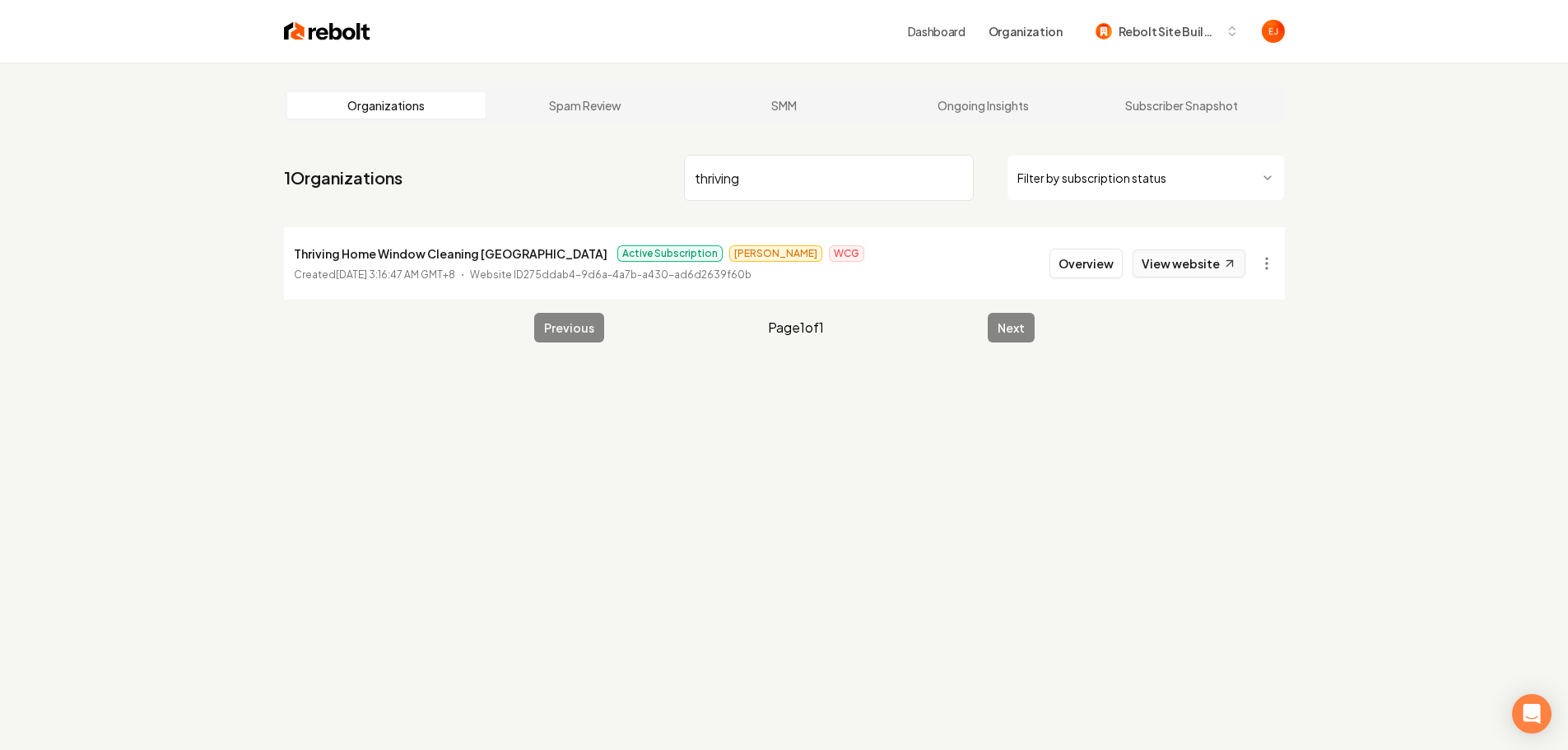
type input "thriving"
click at [1169, 267] on link "View website" at bounding box center [1189, 264] width 113 height 28
click at [1064, 270] on button "Overview" at bounding box center [1086, 264] width 73 height 30
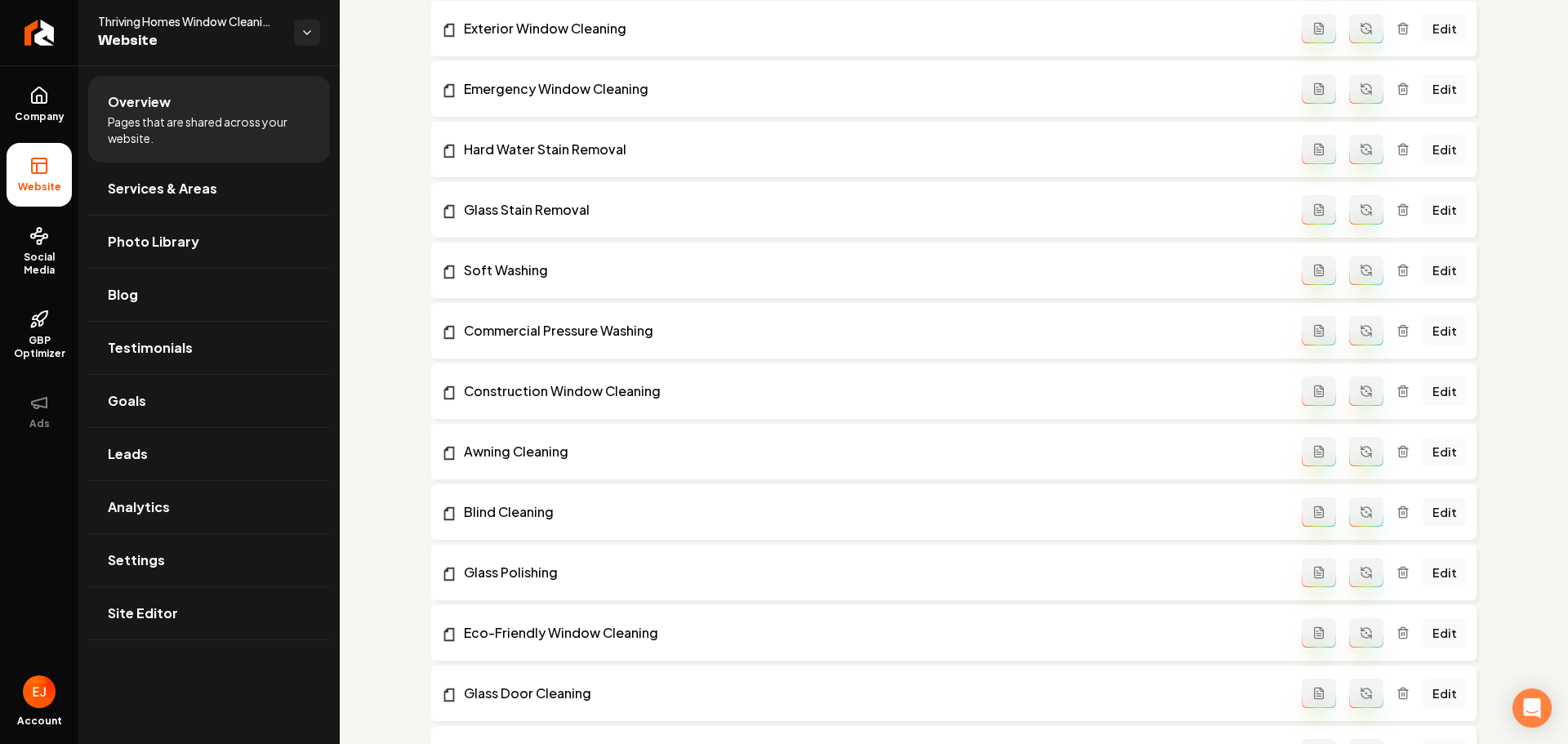
scroll to position [1225, 0]
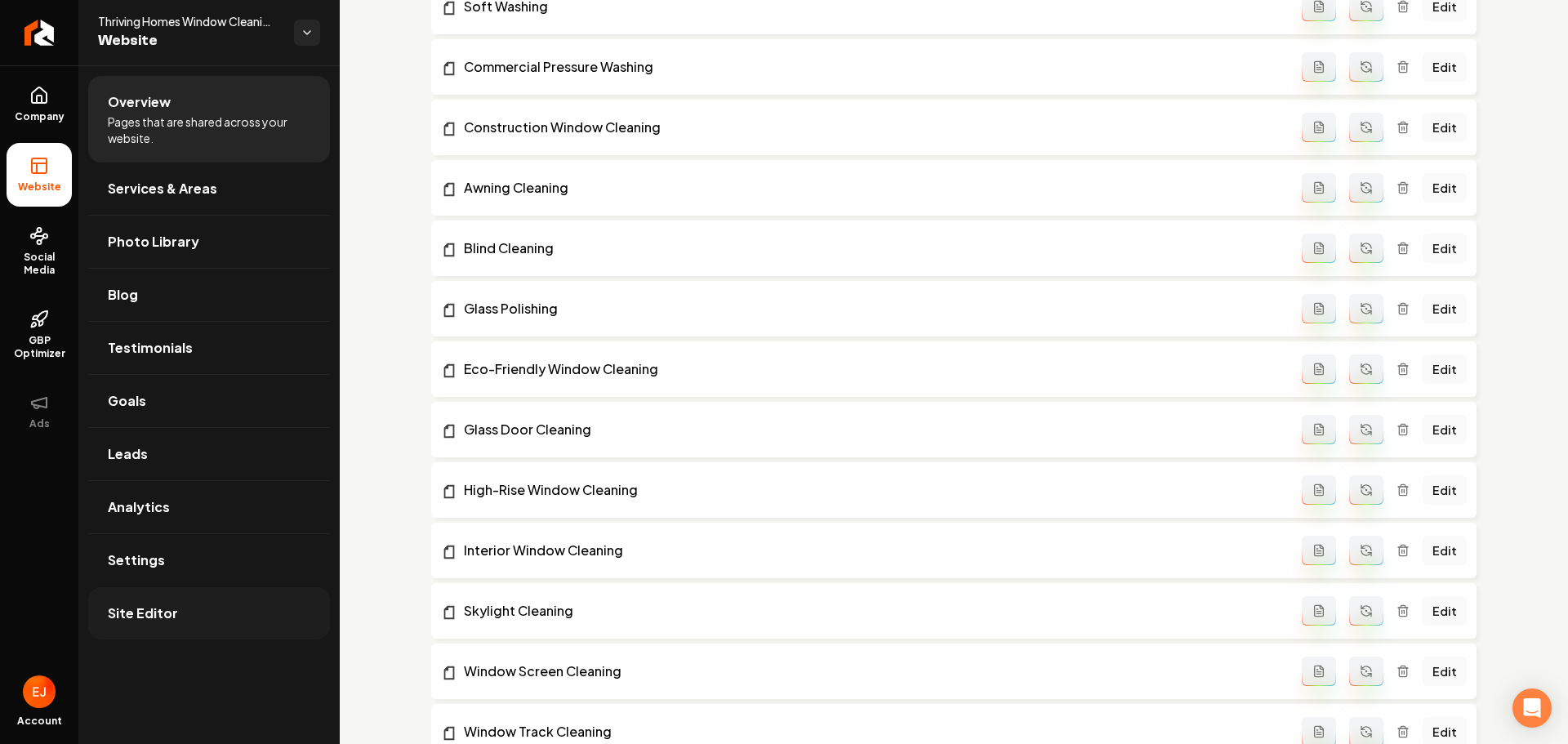
click at [160, 605] on span "Site Editor" at bounding box center [143, 613] width 70 height 20
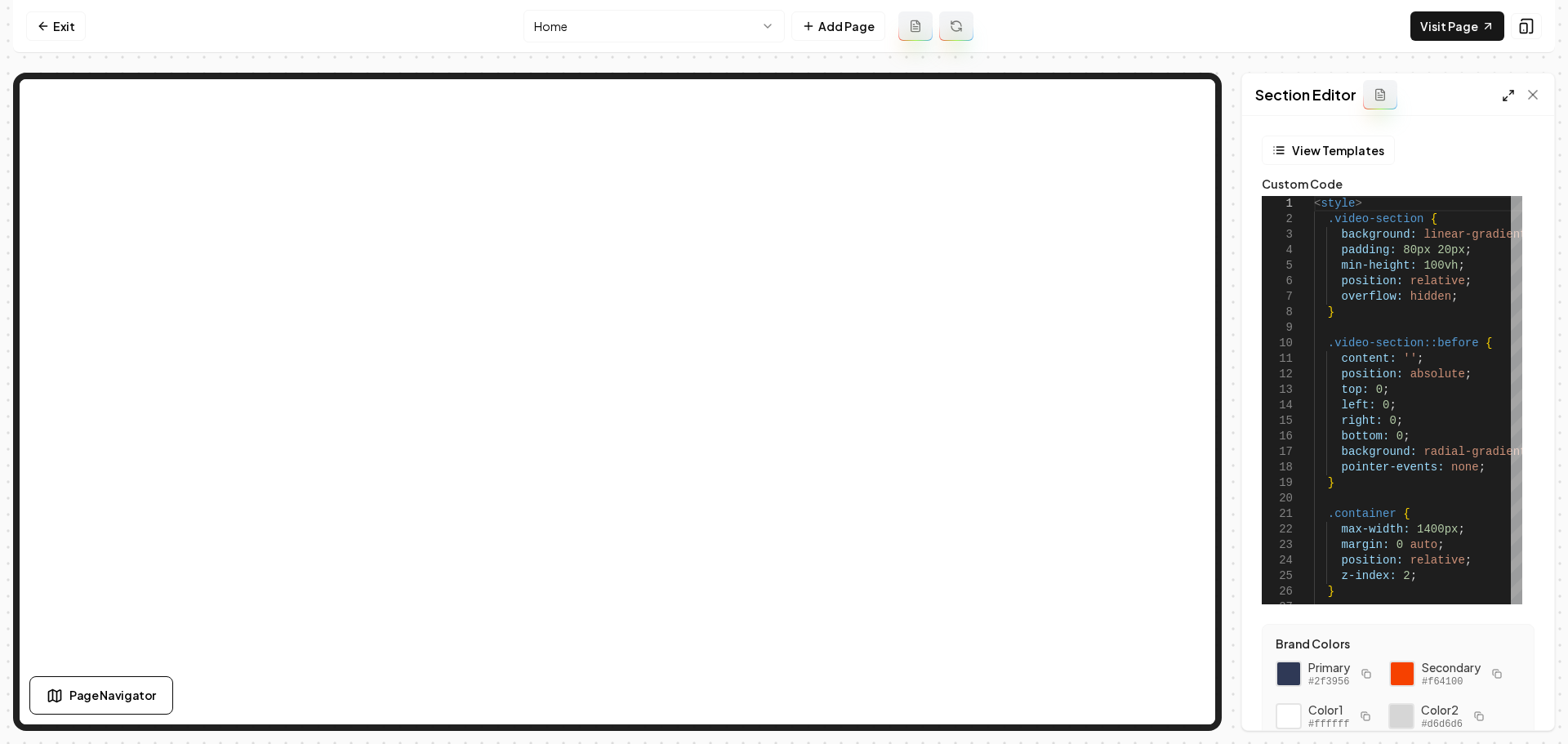
click at [1504, 93] on icon at bounding box center [1508, 96] width 13 height 13
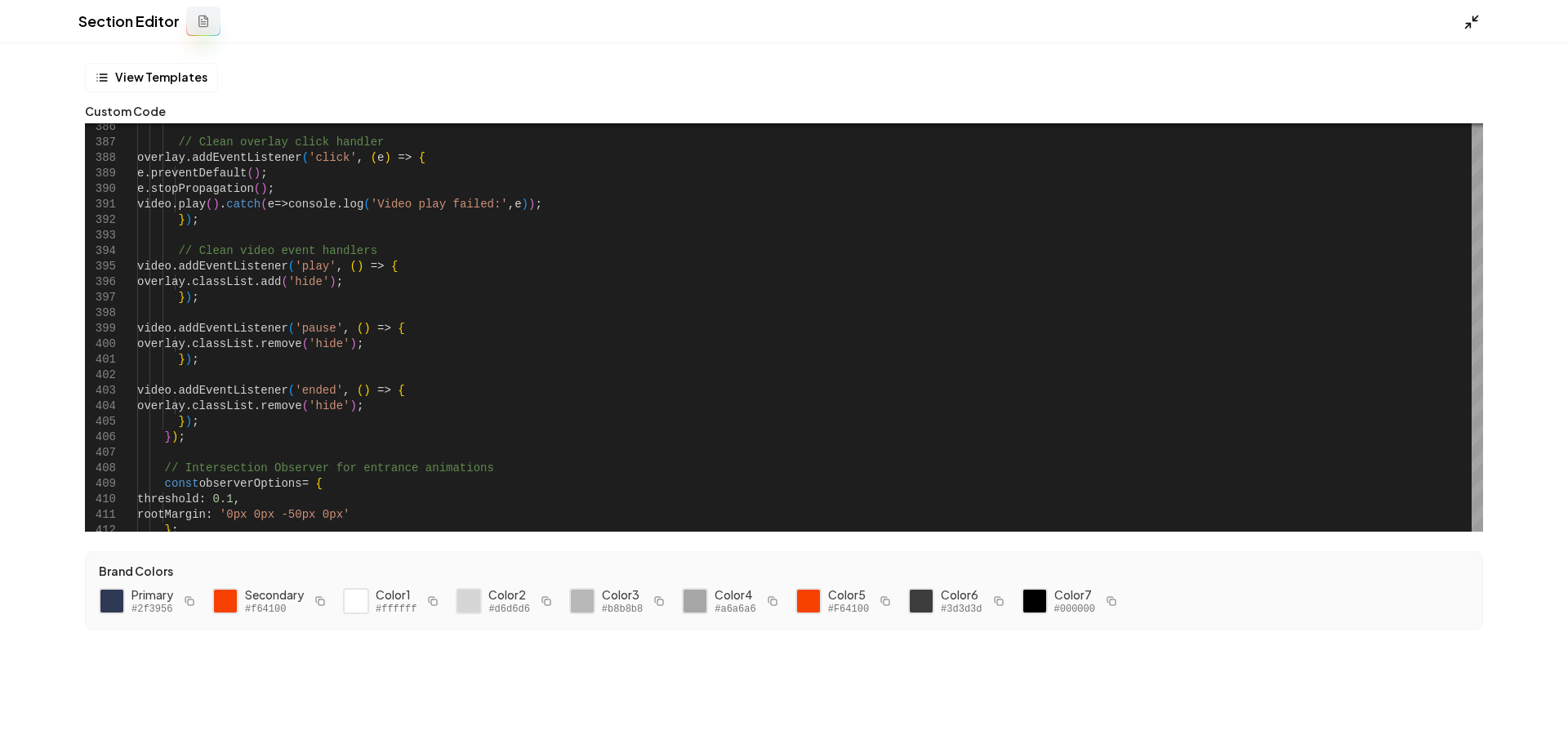
click at [1475, 27] on icon at bounding box center [1472, 22] width 17 height 17
